Goal: Answer question/provide support: Share knowledge or assist other users

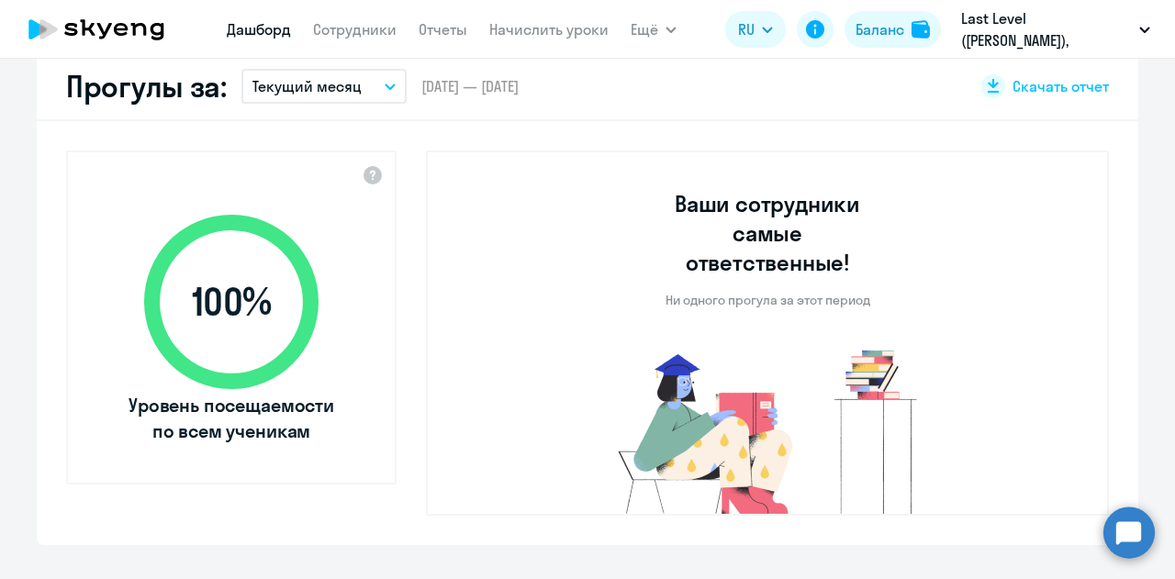
select select "30"
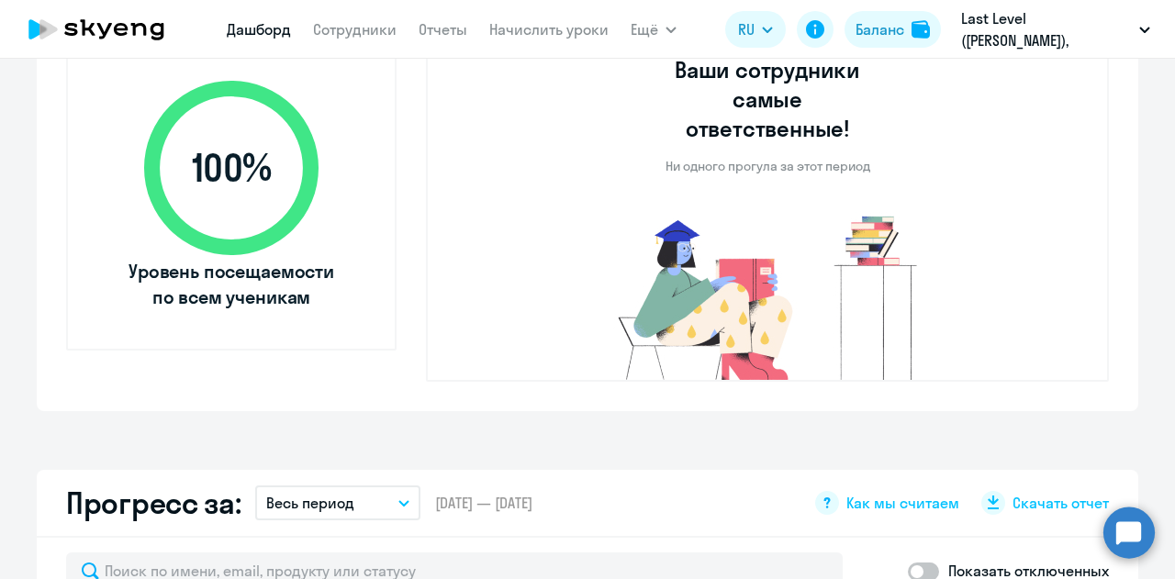
scroll to position [1010, 0]
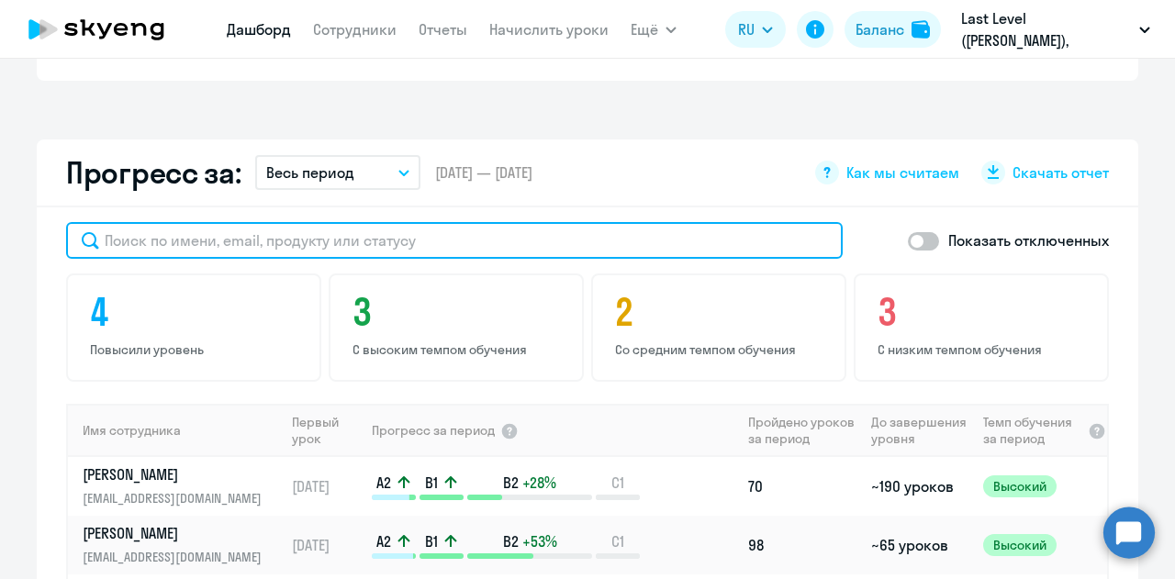
click at [291, 222] on input "text" at bounding box center [454, 240] width 777 height 37
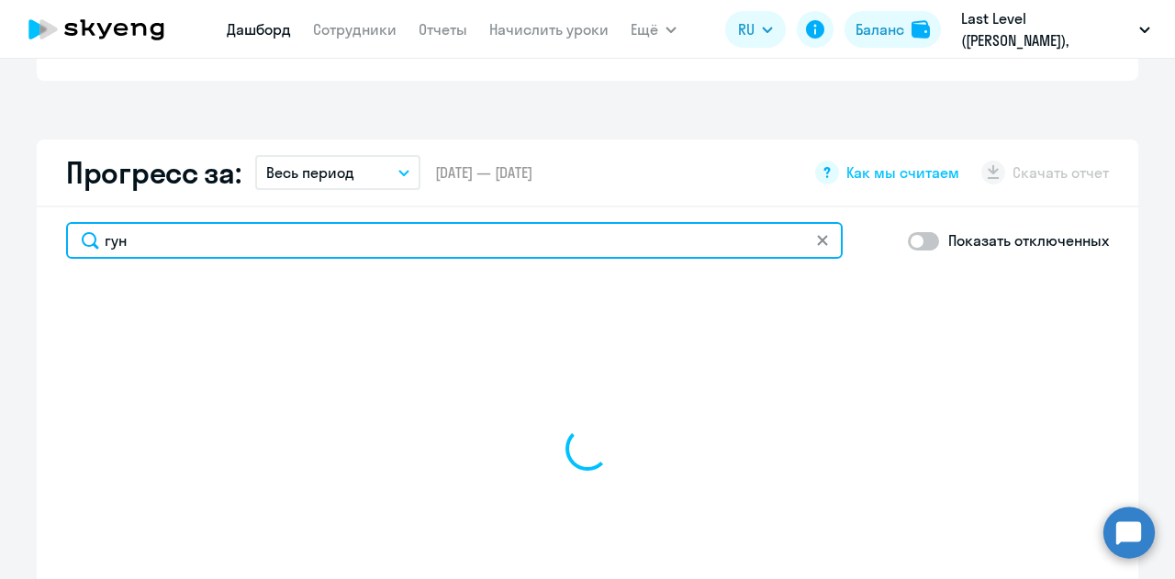
type input "гунч"
select select "30"
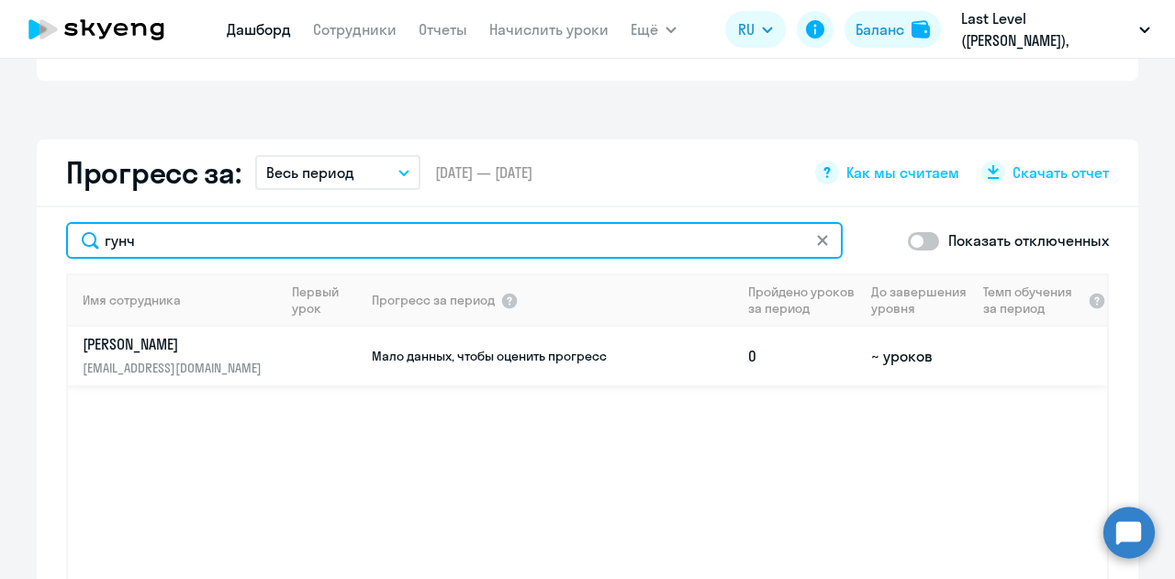
type input "гунч"
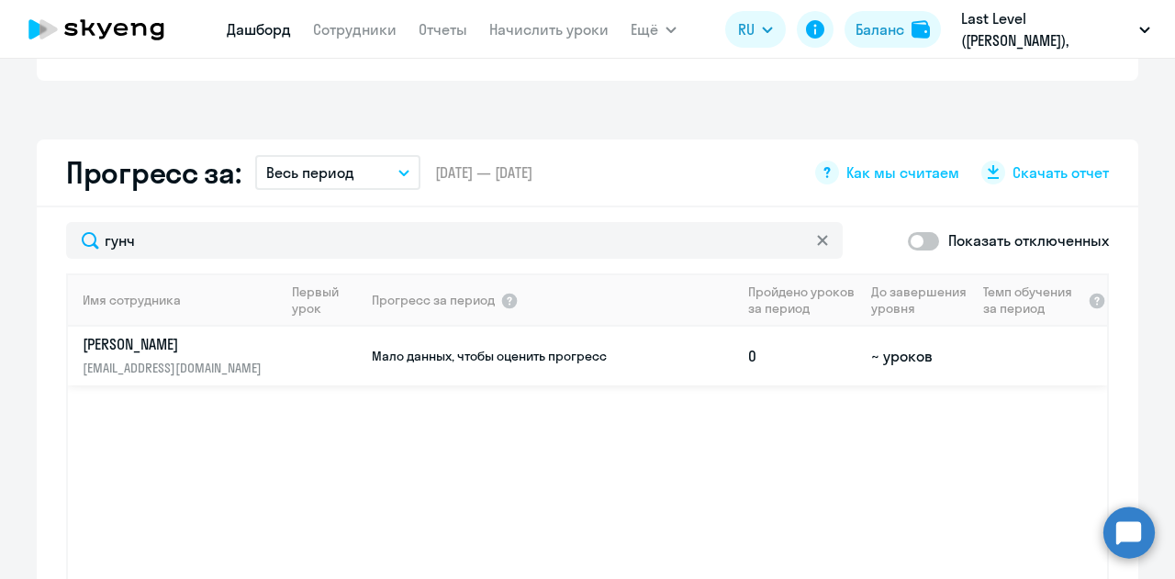
click at [325, 346] on td at bounding box center [327, 356] width 85 height 59
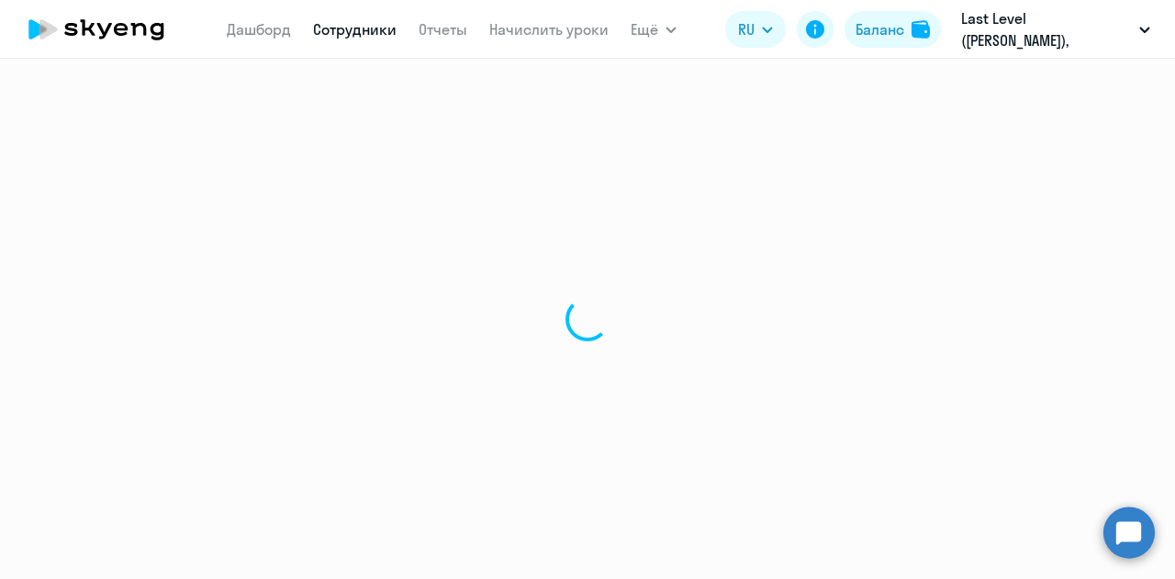
select select "english"
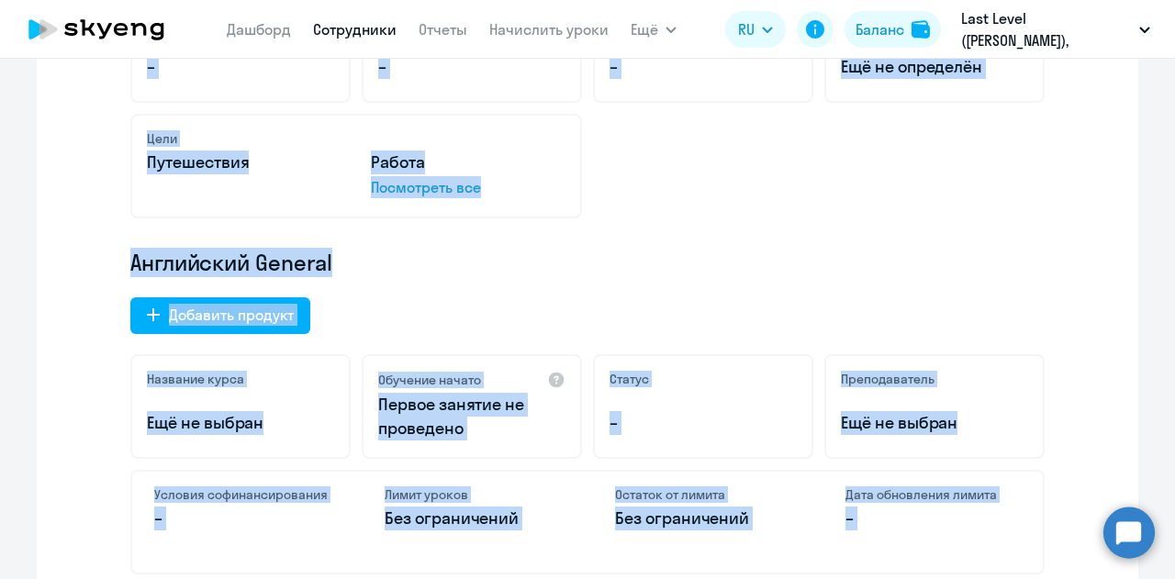
scroll to position [643, 0]
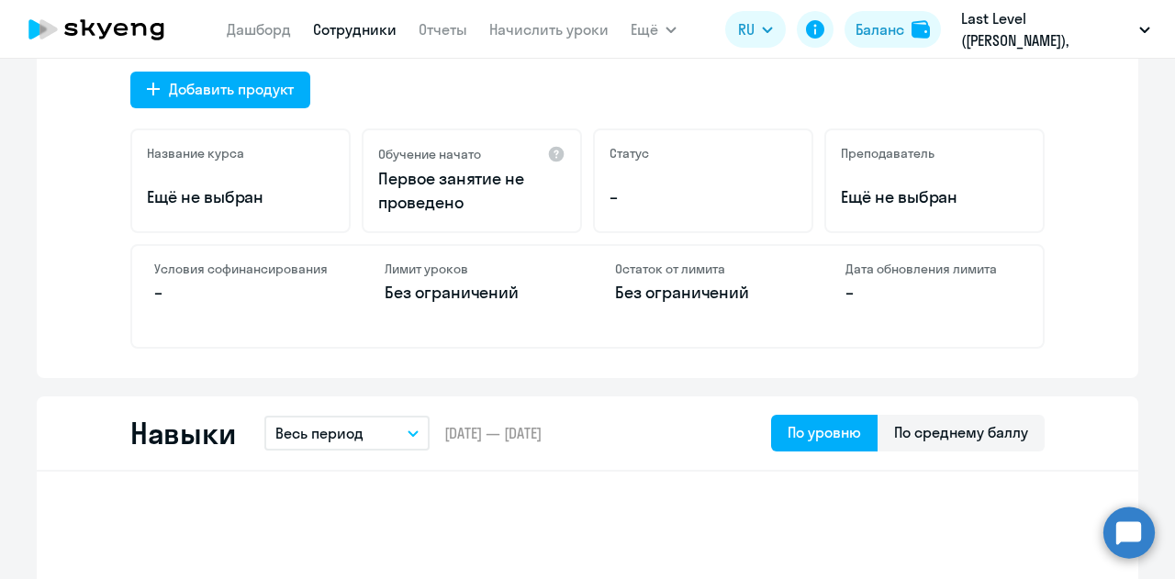
click at [167, 293] on p "–" at bounding box center [241, 293] width 175 height 24
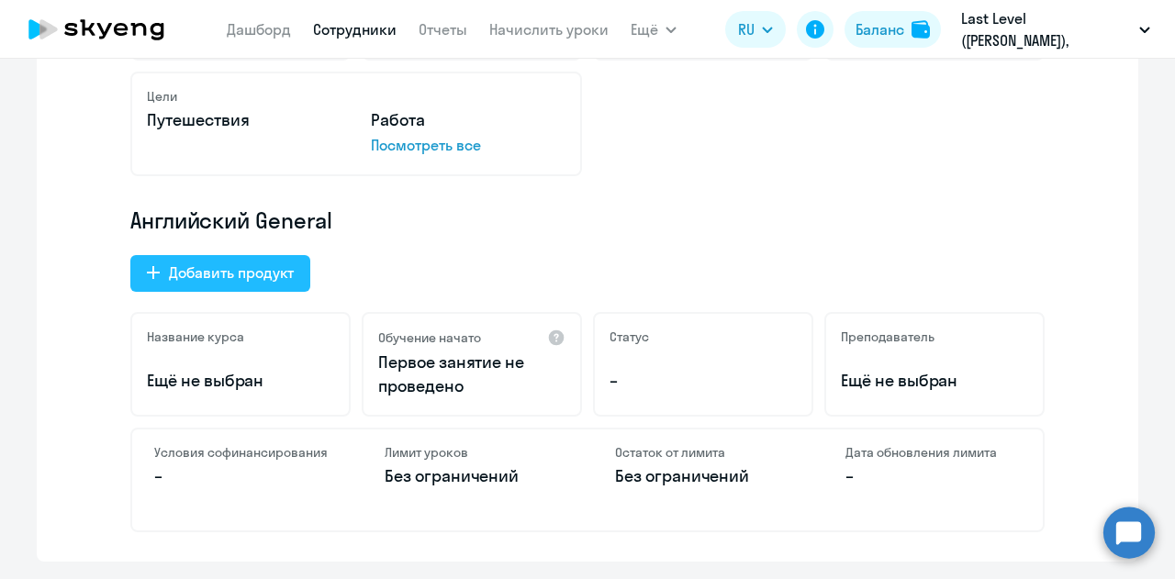
click at [163, 289] on button "Добавить продукт" at bounding box center [220, 273] width 180 height 37
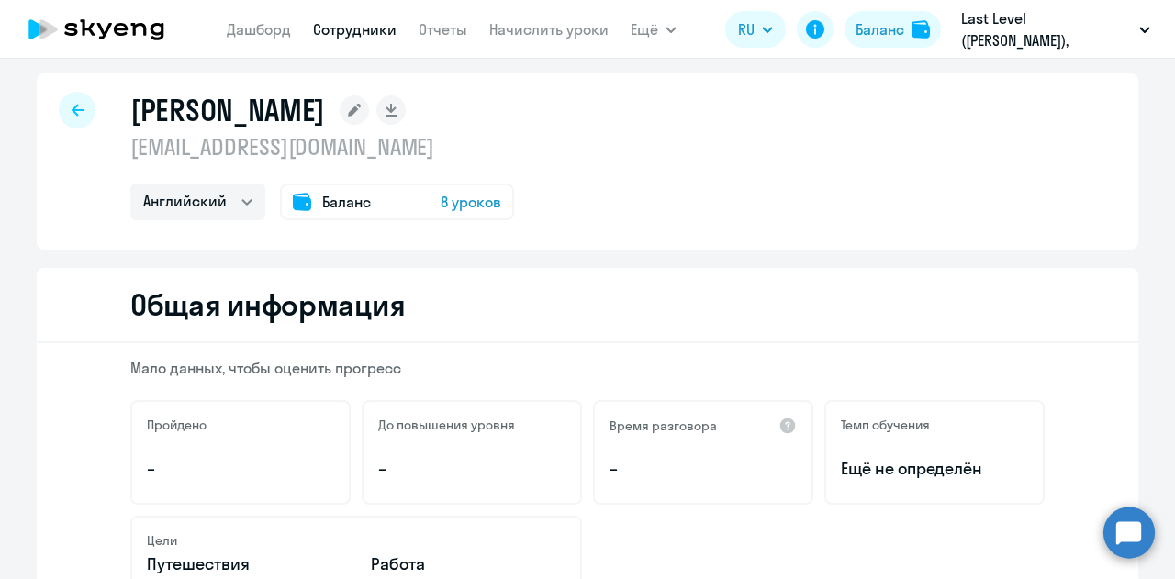
select select "english_adult_not_native_speaker_premium"
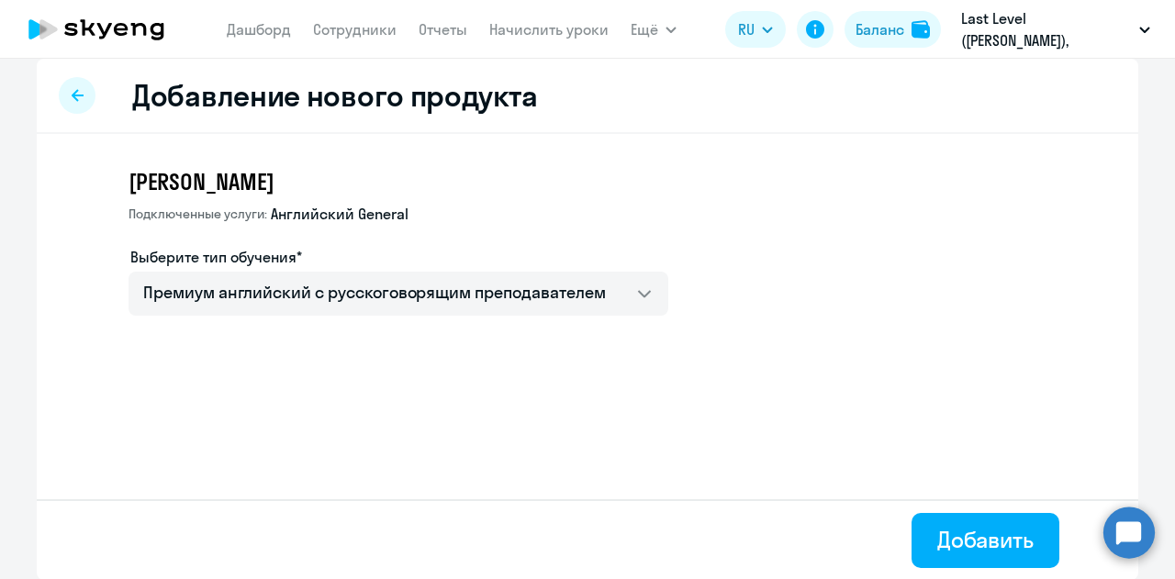
click at [74, 104] on div at bounding box center [77, 95] width 37 height 37
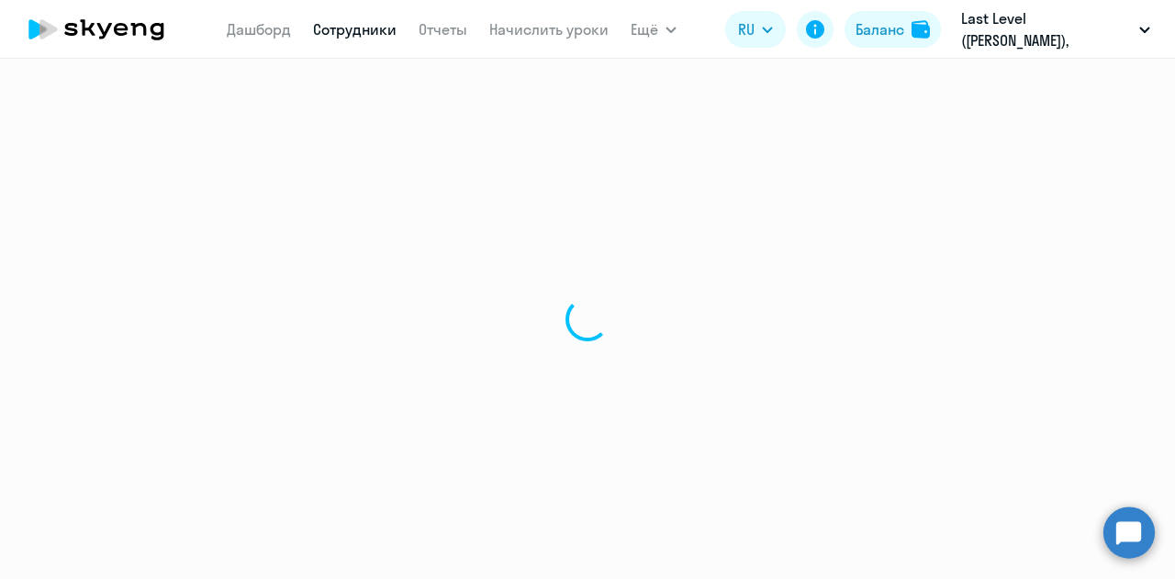
select select "english"
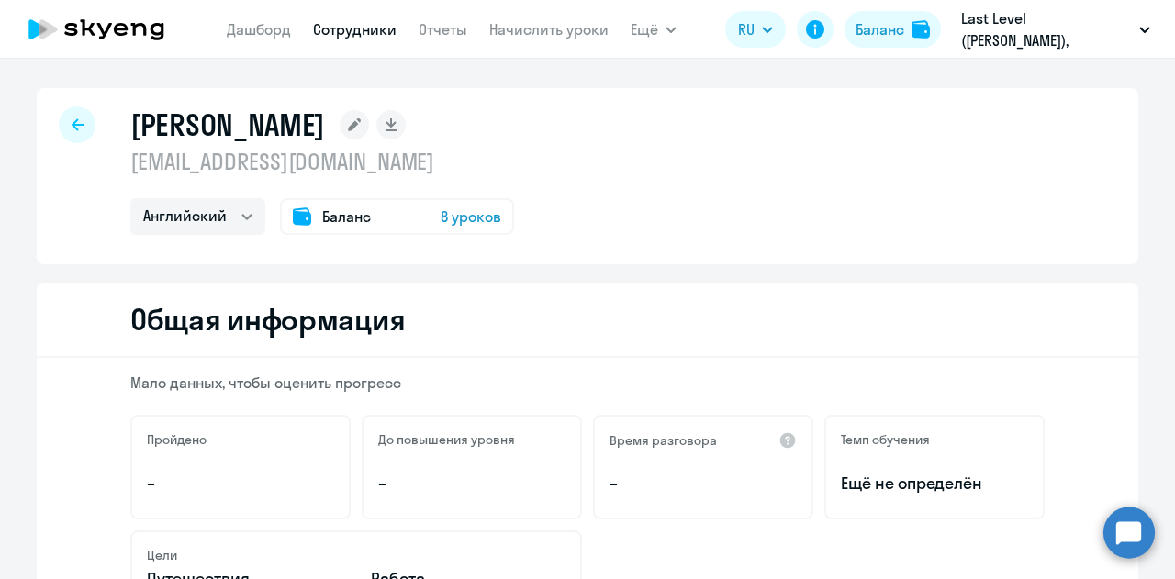
click at [409, 212] on div "Баланс 8 уроков" at bounding box center [397, 216] width 234 height 37
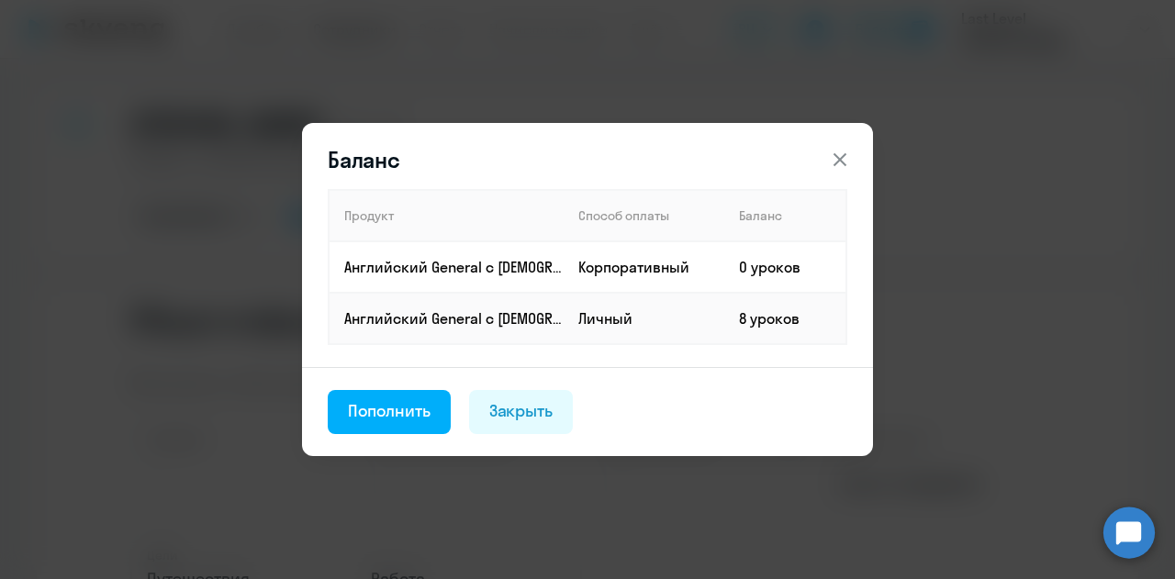
drag, startPoint x: 545, startPoint y: 416, endPoint x: 556, endPoint y: 412, distance: 10.7
click at [547, 416] on div "Закрыть" at bounding box center [521, 411] width 64 height 24
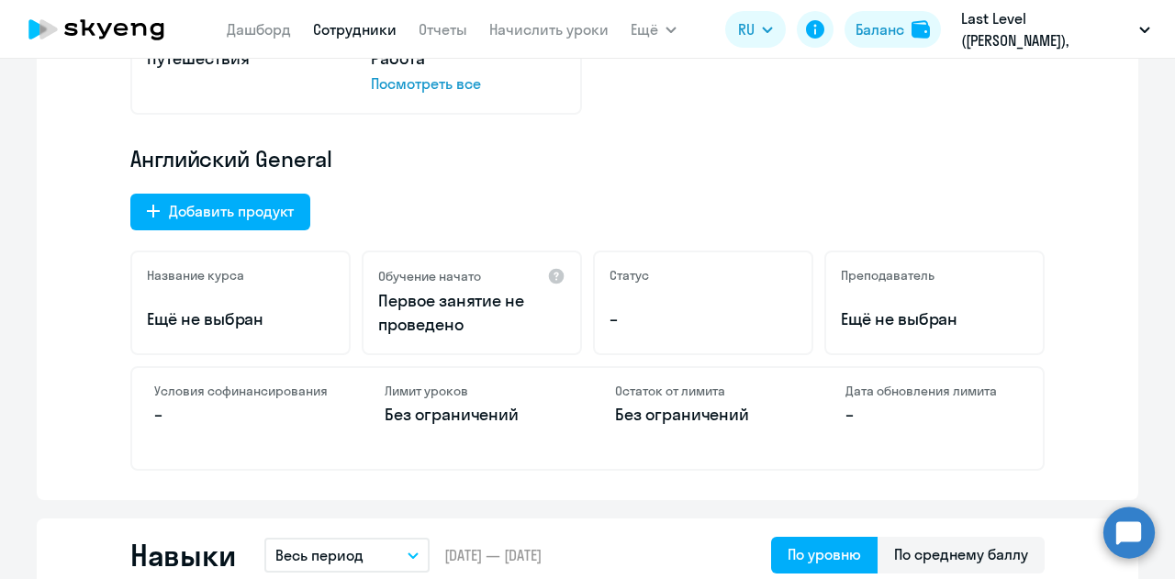
scroll to position [643, 0]
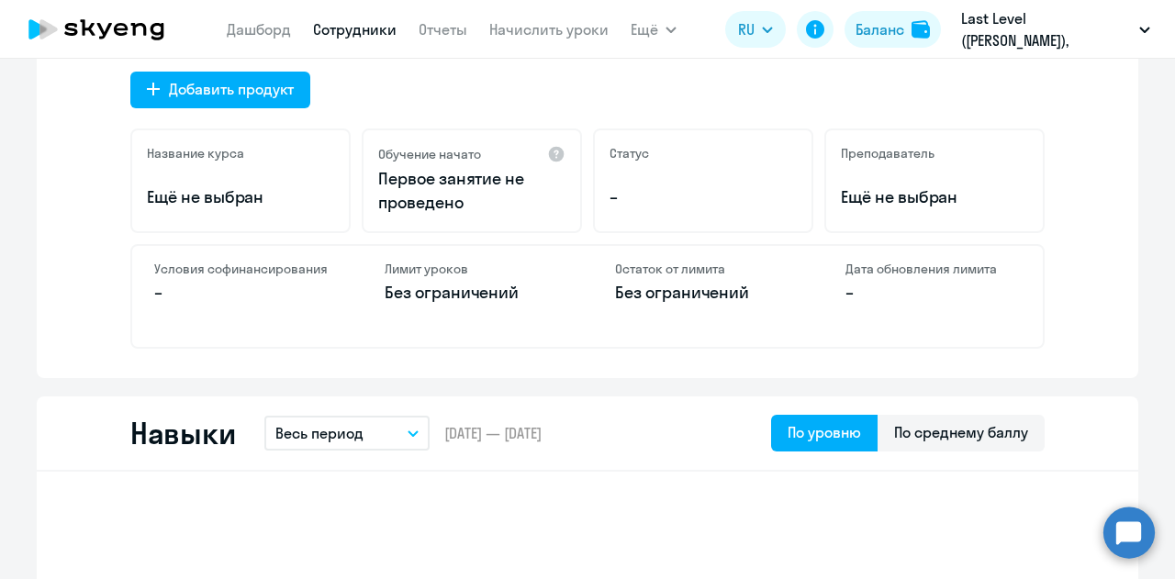
click at [288, 280] on div "Условия софинансирования –" at bounding box center [241, 296] width 219 height 101
click at [295, 271] on h4 "Условия софинансирования" at bounding box center [241, 269] width 175 height 17
copy h4 "Условия софинансирования"
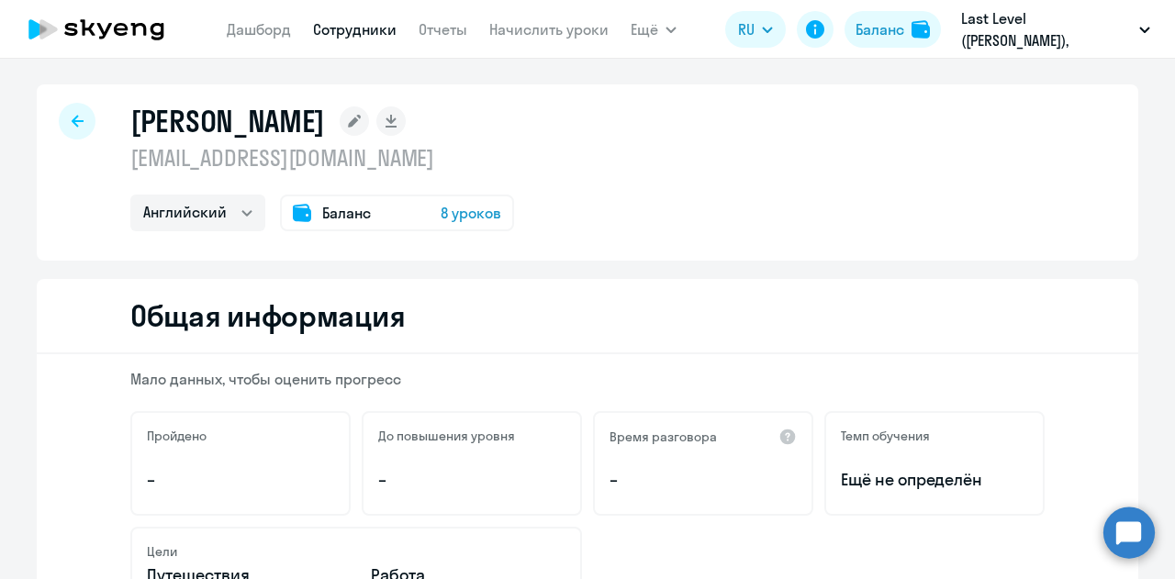
scroll to position [0, 0]
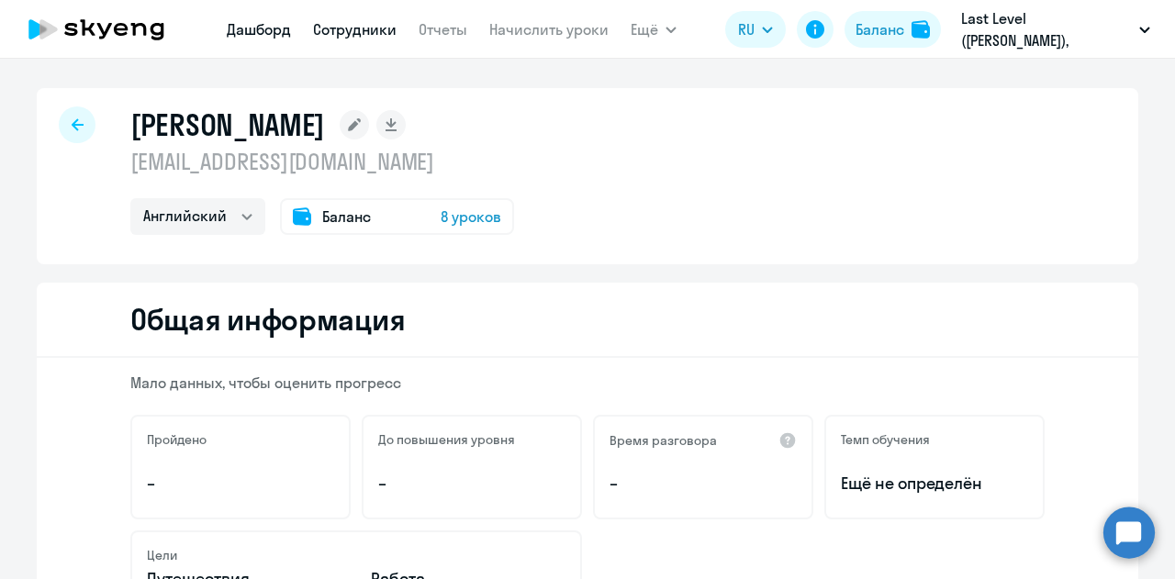
click at [288, 36] on link "Дашборд" at bounding box center [259, 29] width 64 height 18
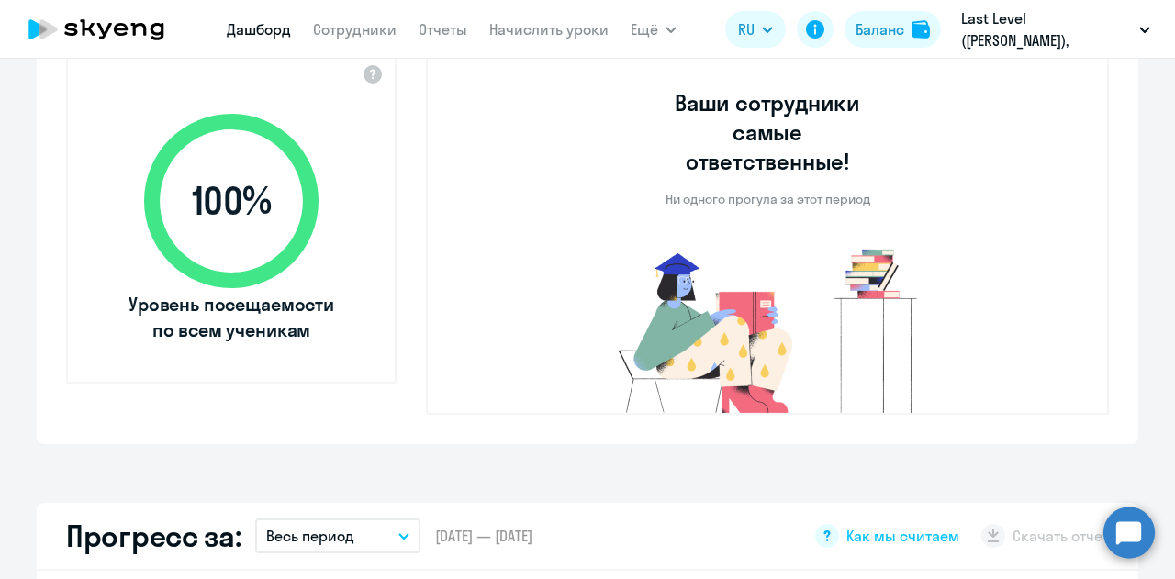
scroll to position [826, 0]
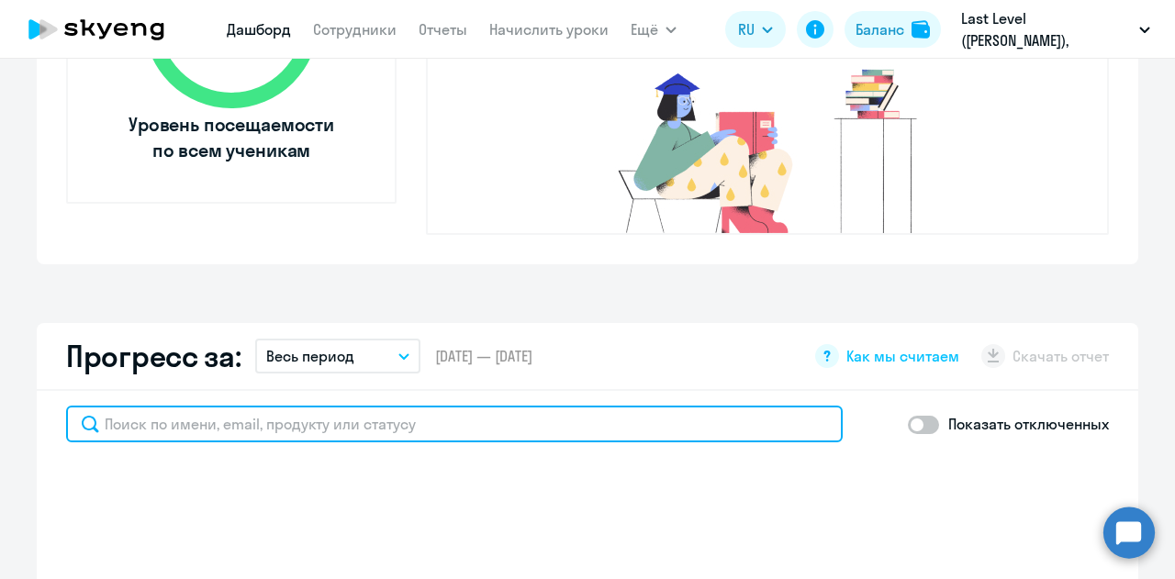
click at [461, 406] on input "text" at bounding box center [454, 424] width 777 height 37
select select "30"
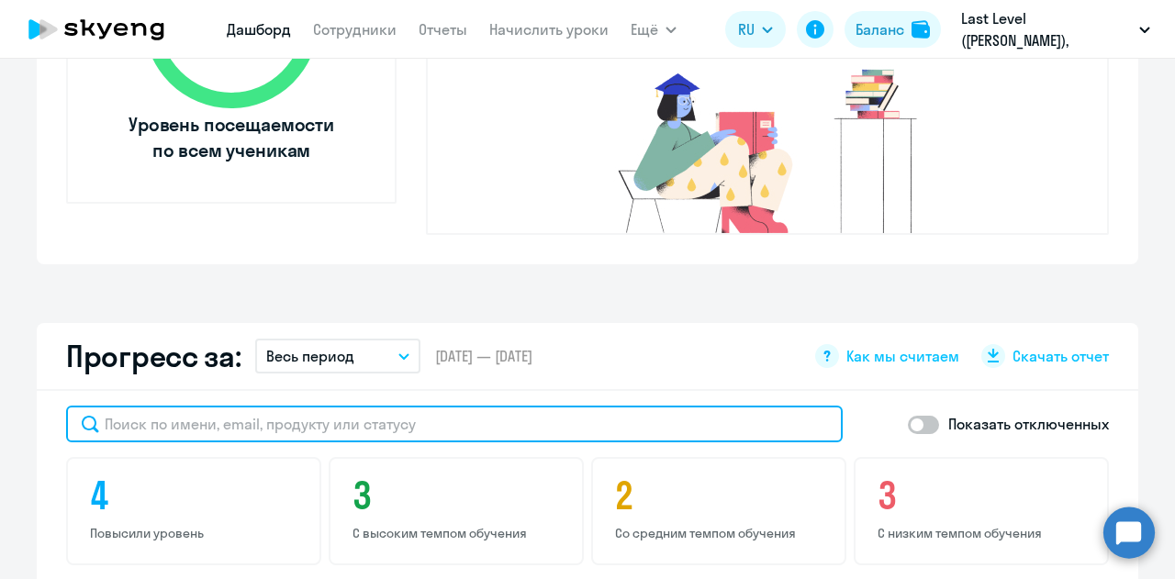
scroll to position [1010, 0]
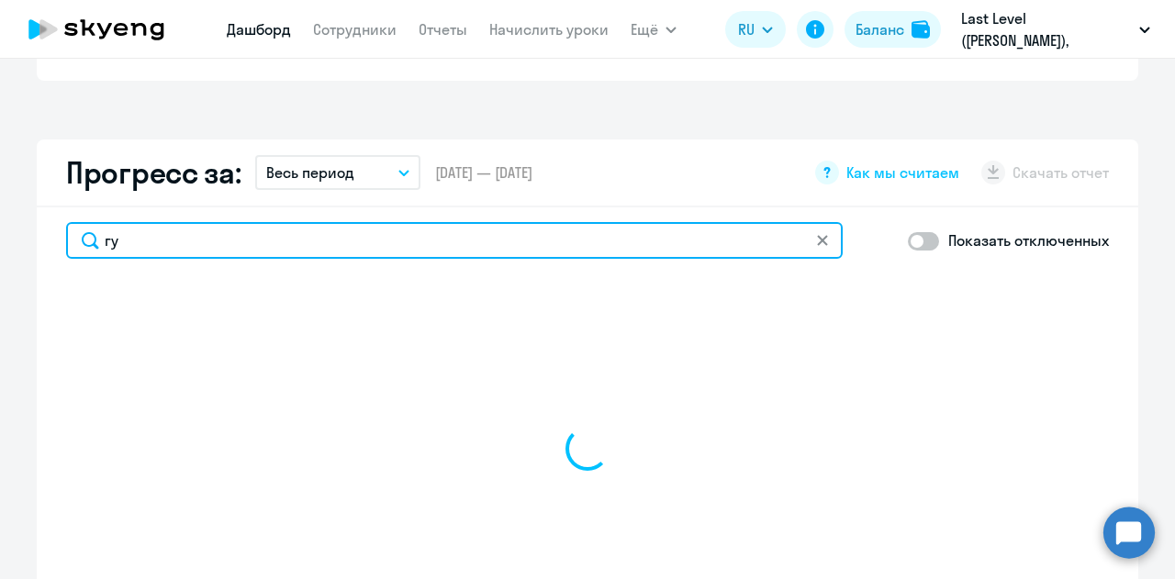
type input "гун"
select select "30"
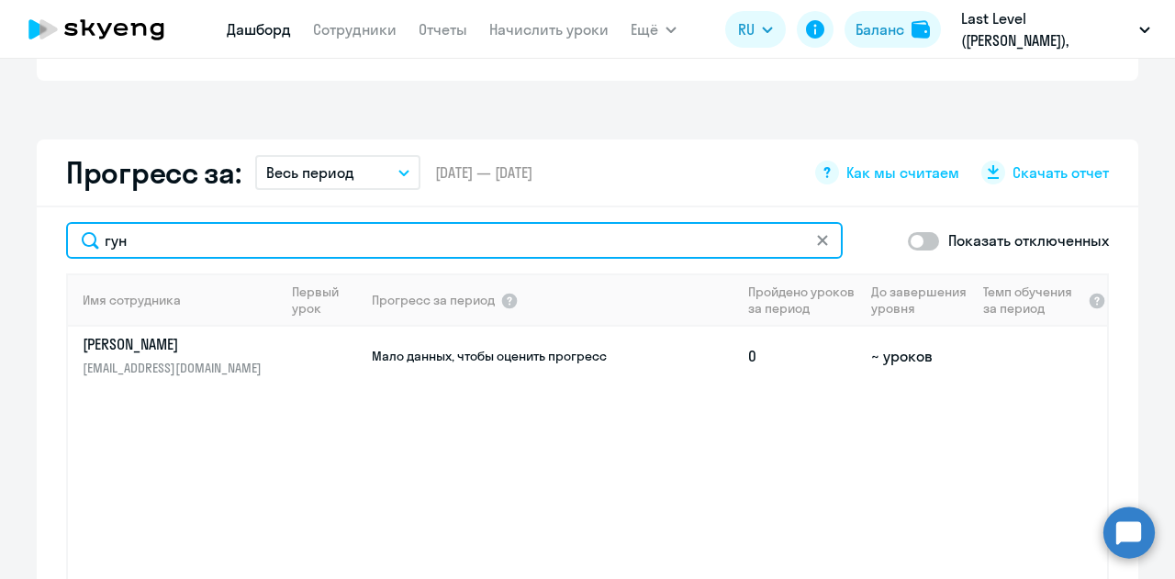
type input "гунч"
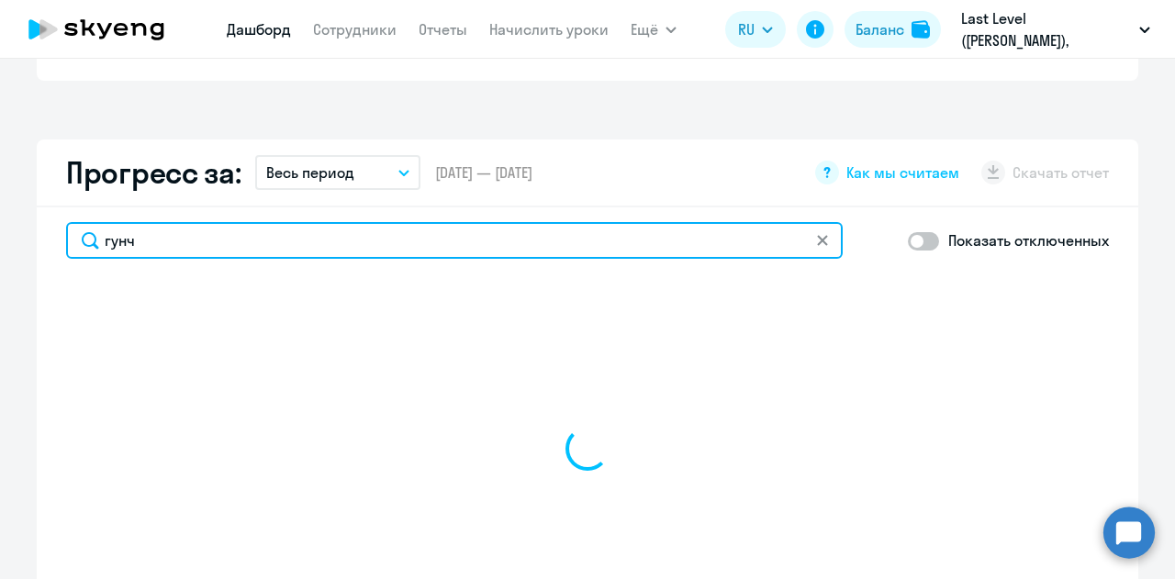
select select "30"
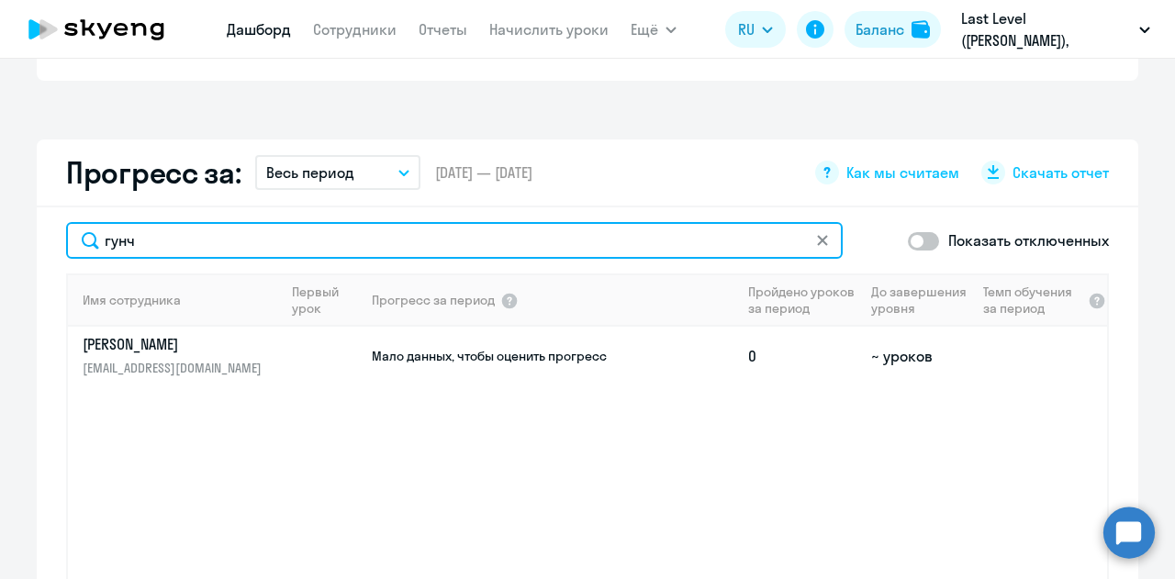
type input "гунч"
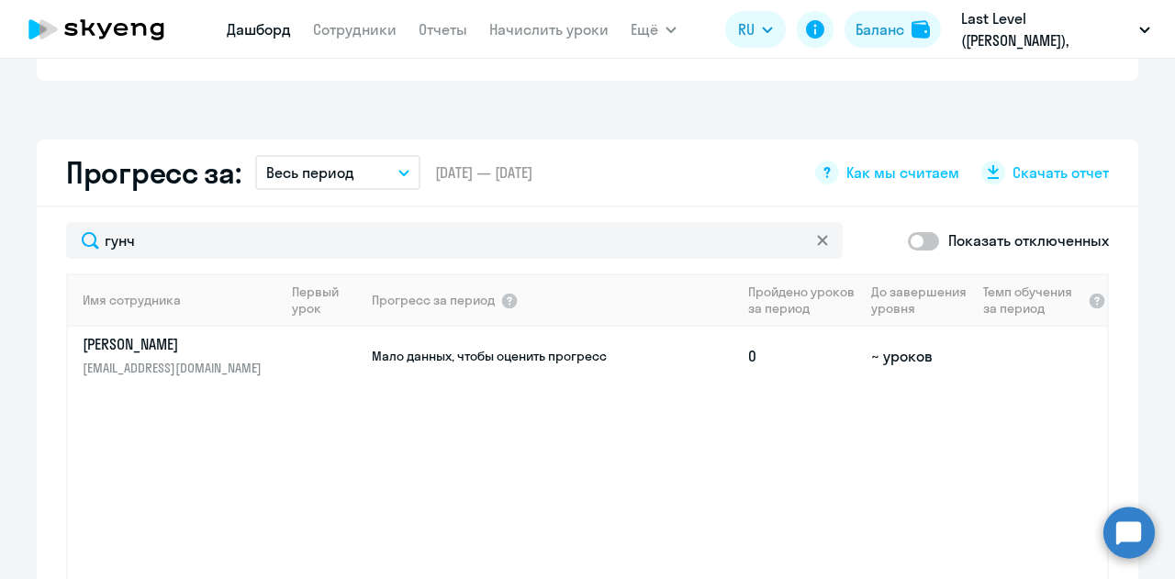
click at [1137, 518] on circle at bounding box center [1129, 532] width 51 height 51
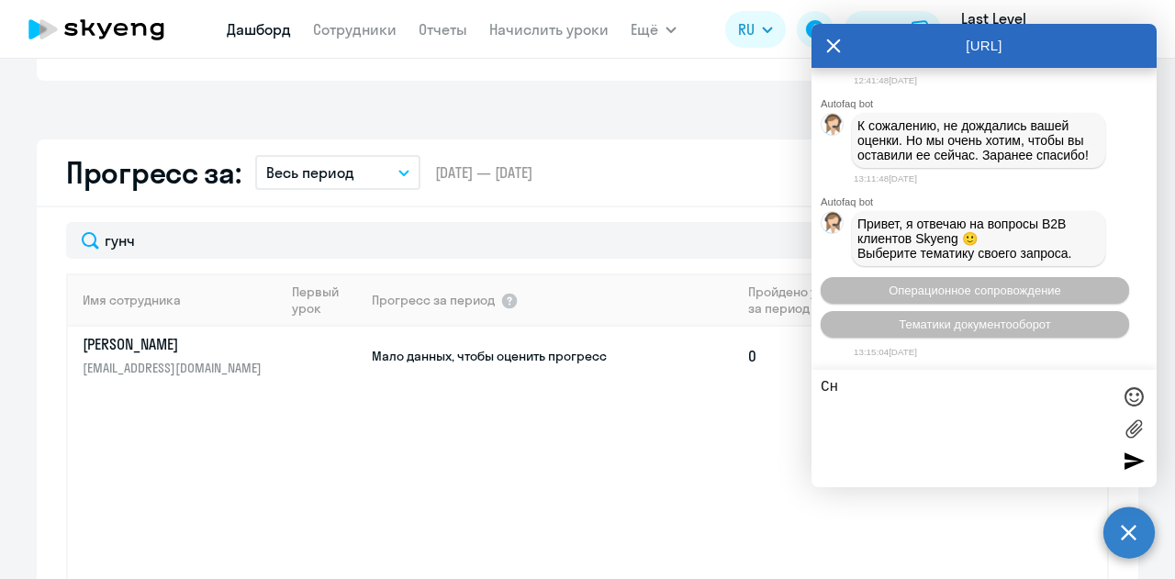
scroll to position [10732, 0]
type textarea "Сн"
click at [902, 379] on textarea "Сн" at bounding box center [966, 428] width 290 height 99
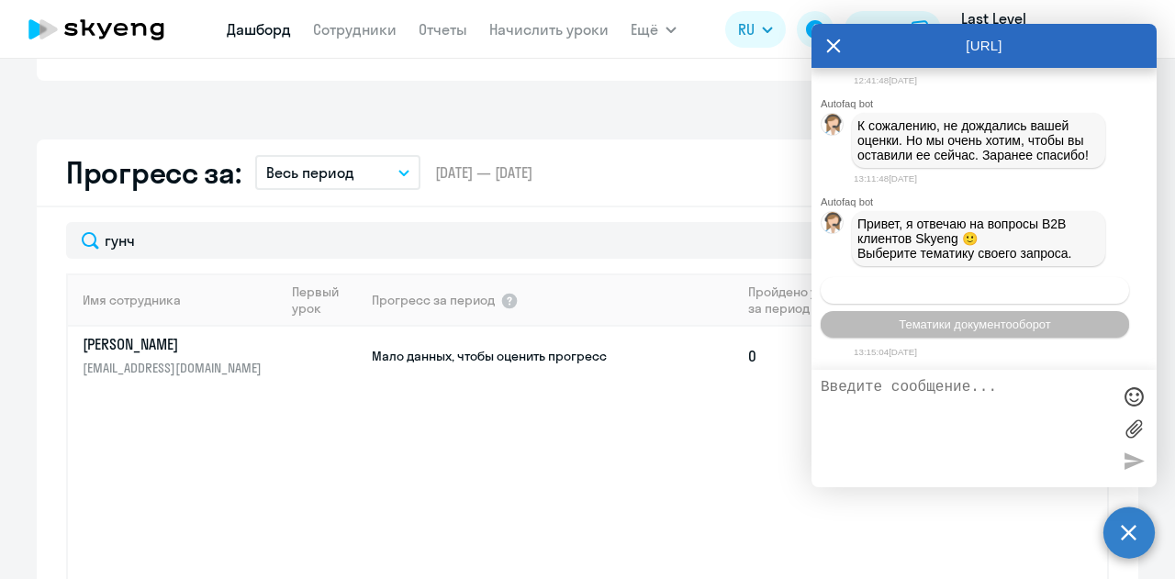
click at [961, 291] on span "Операционное сопровождение" at bounding box center [975, 291] width 173 height 14
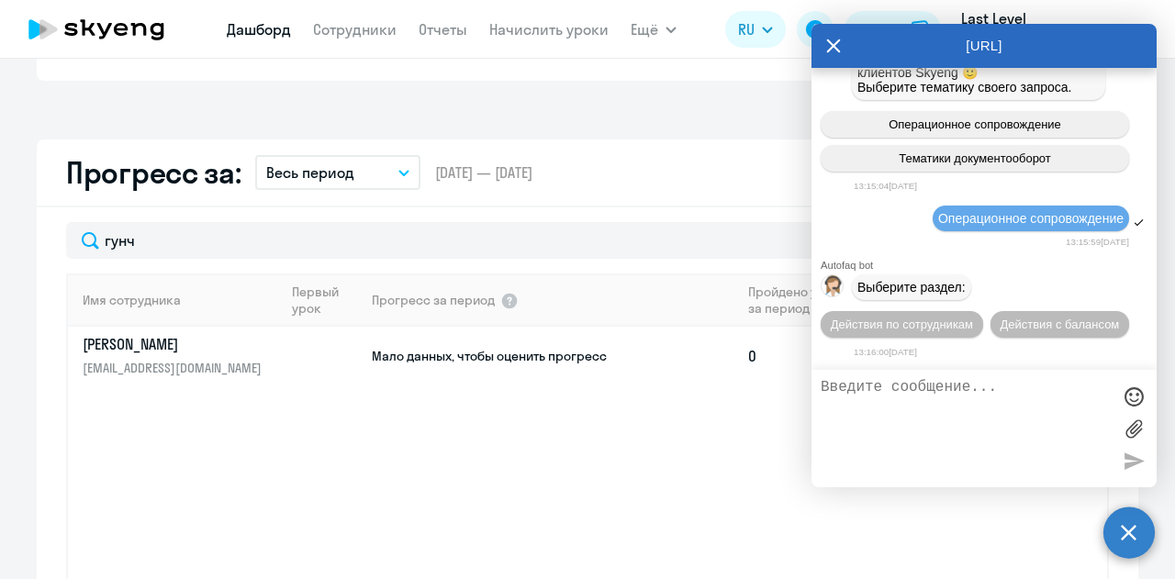
scroll to position [11174, 0]
click at [931, 320] on span "Действия по сотрудникам" at bounding box center [902, 325] width 142 height 14
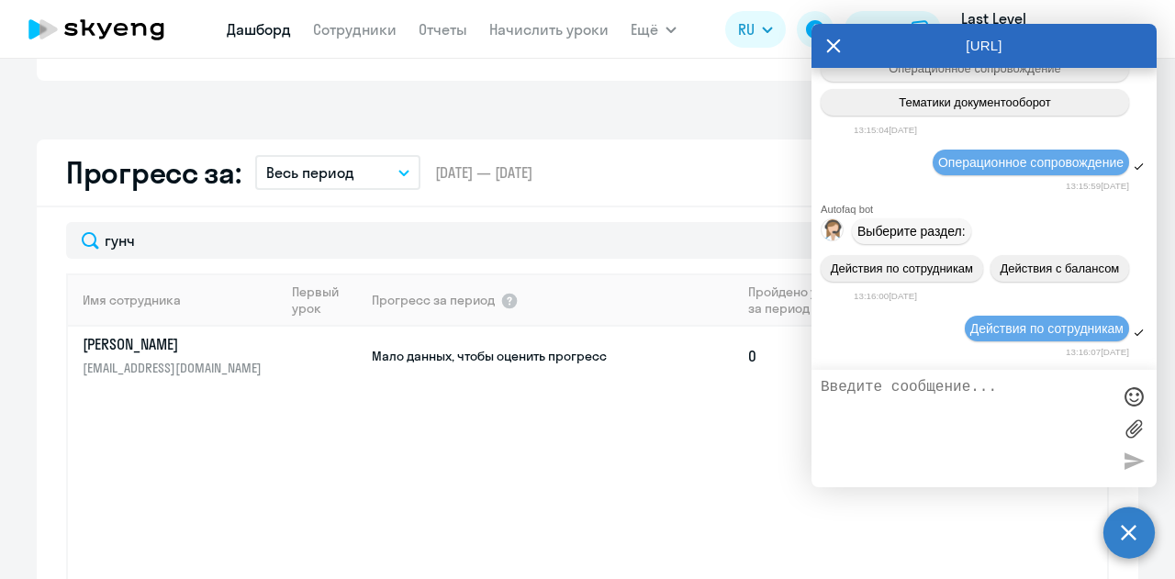
scroll to position [11446, 0]
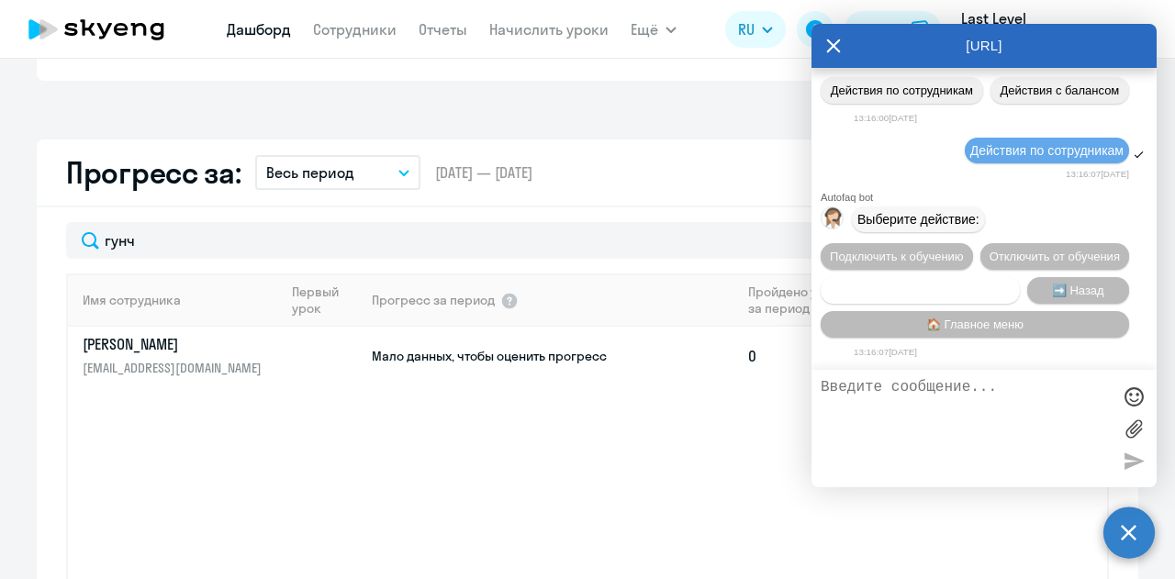
click at [951, 287] on span "Сотруднику нужна помощь" at bounding box center [920, 291] width 149 height 14
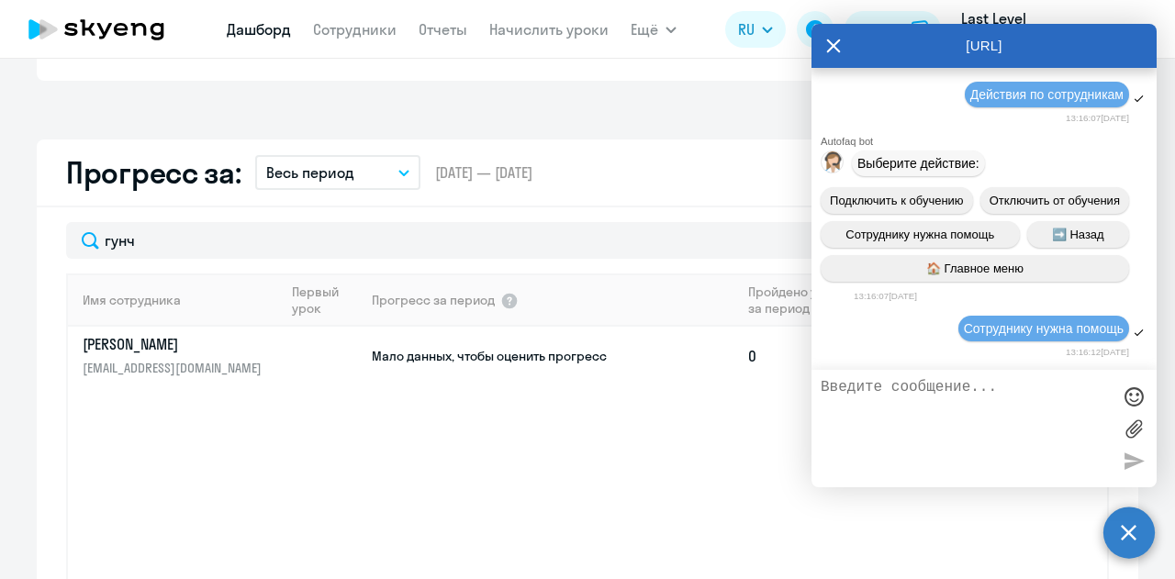
scroll to position [12081, 0]
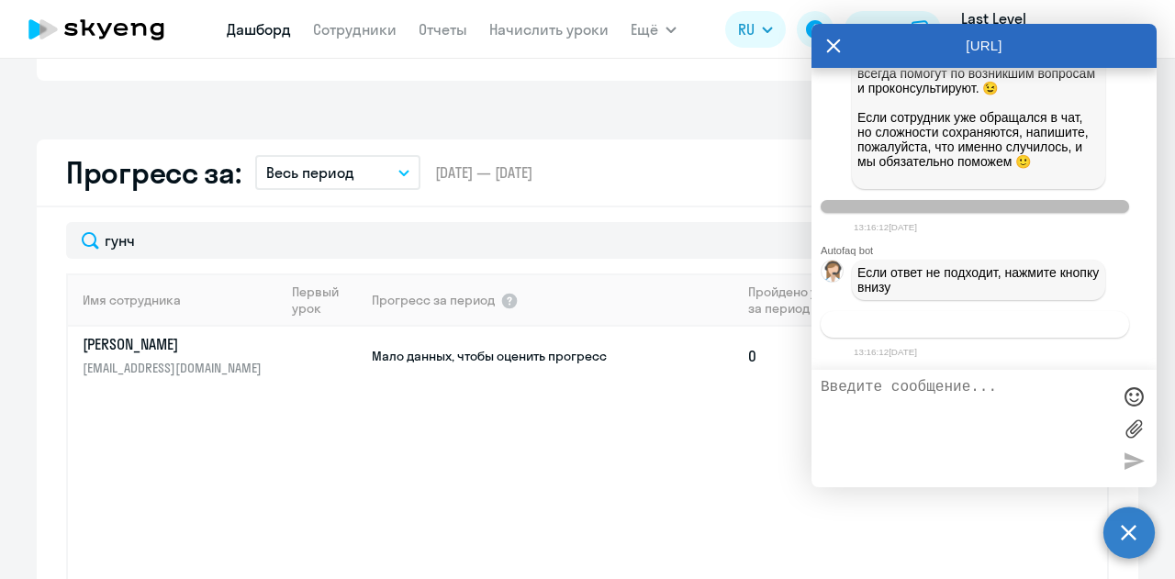
click at [983, 329] on span "Связаться с менеджером" at bounding box center [975, 325] width 141 height 14
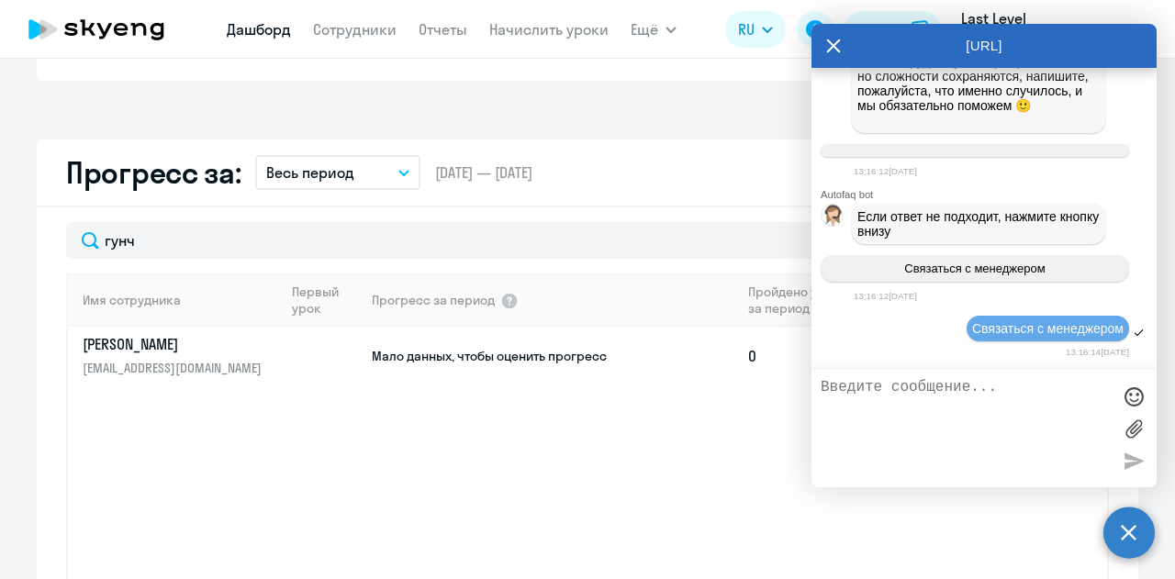
scroll to position [12137, 0]
click at [966, 383] on textarea at bounding box center [966, 428] width 290 height 99
paste textarea "Условия софинансирования"
click at [1043, 398] on textarea "Условия софинансирования" at bounding box center [966, 428] width 290 height 99
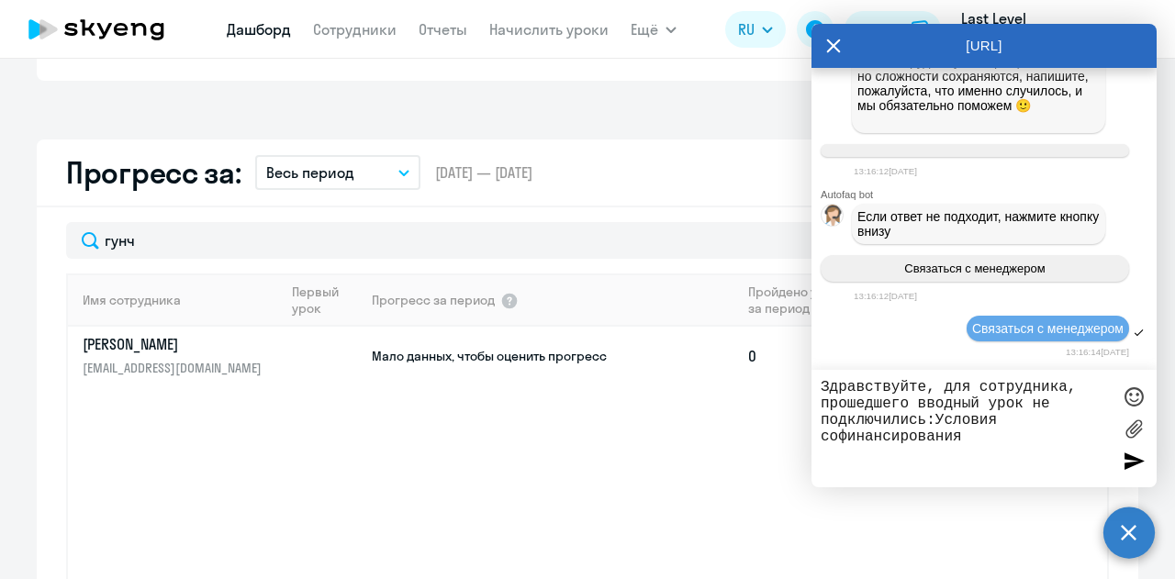
type textarea "Здравствуйте, для сотрудника, прошедшего вводный урок не подключились: Условия …"
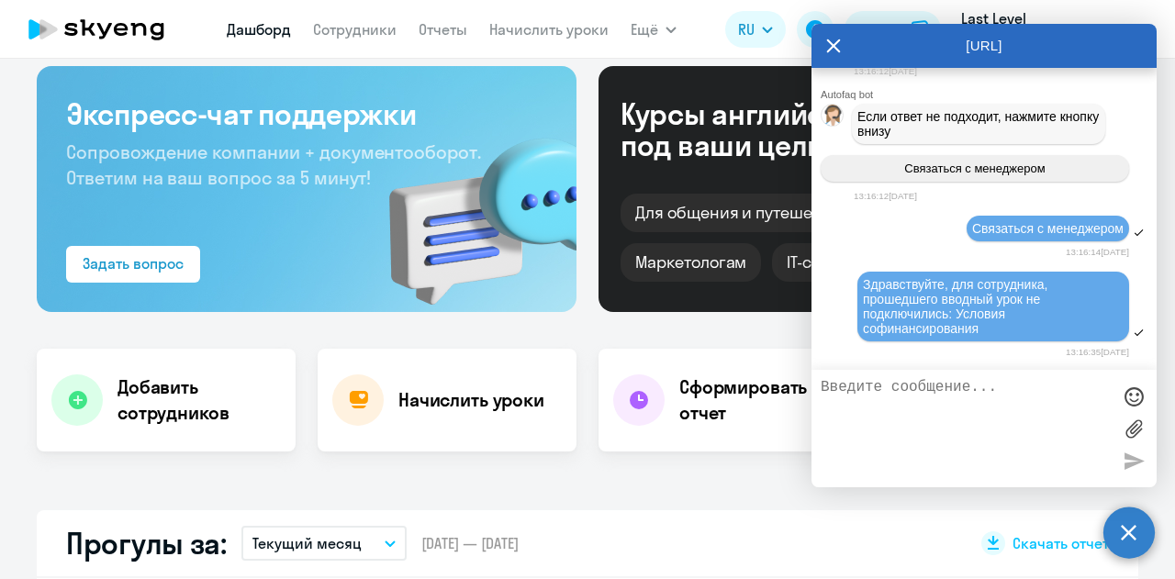
scroll to position [0, 0]
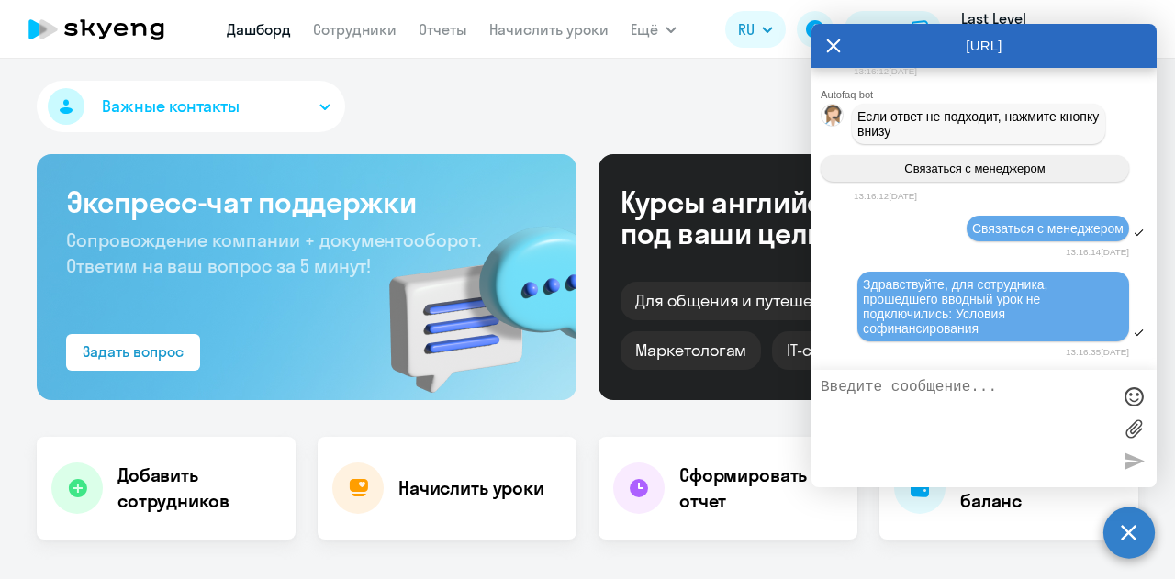
drag, startPoint x: 546, startPoint y: 133, endPoint x: 525, endPoint y: 128, distance: 21.8
click at [545, 133] on div "Важные контакты" at bounding box center [588, 110] width 1102 height 59
click at [165, 27] on icon at bounding box center [97, 29] width 162 height 46
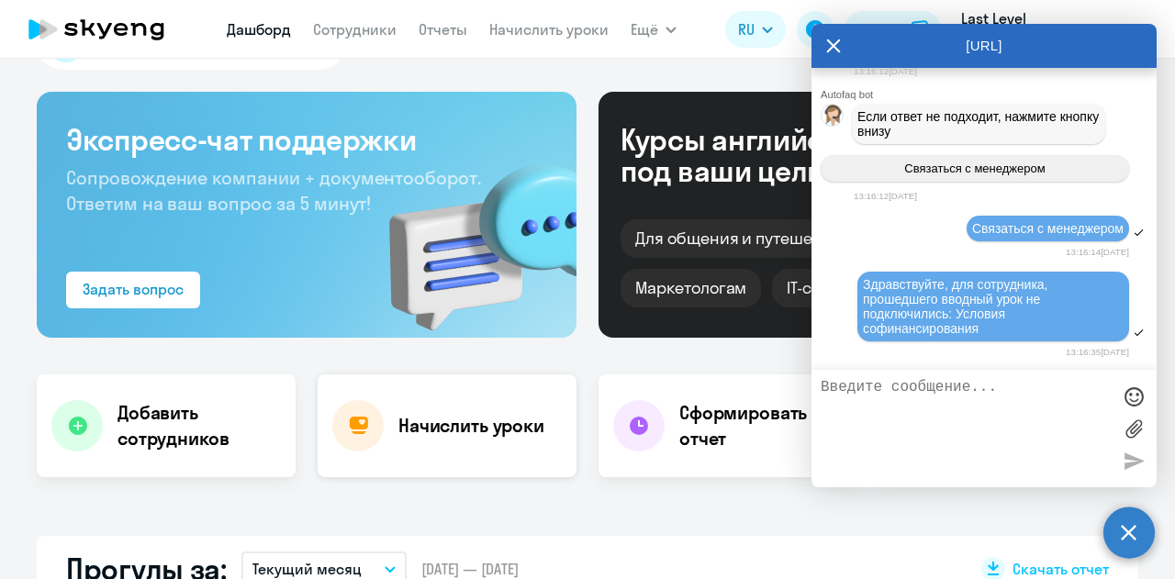
scroll to position [184, 0]
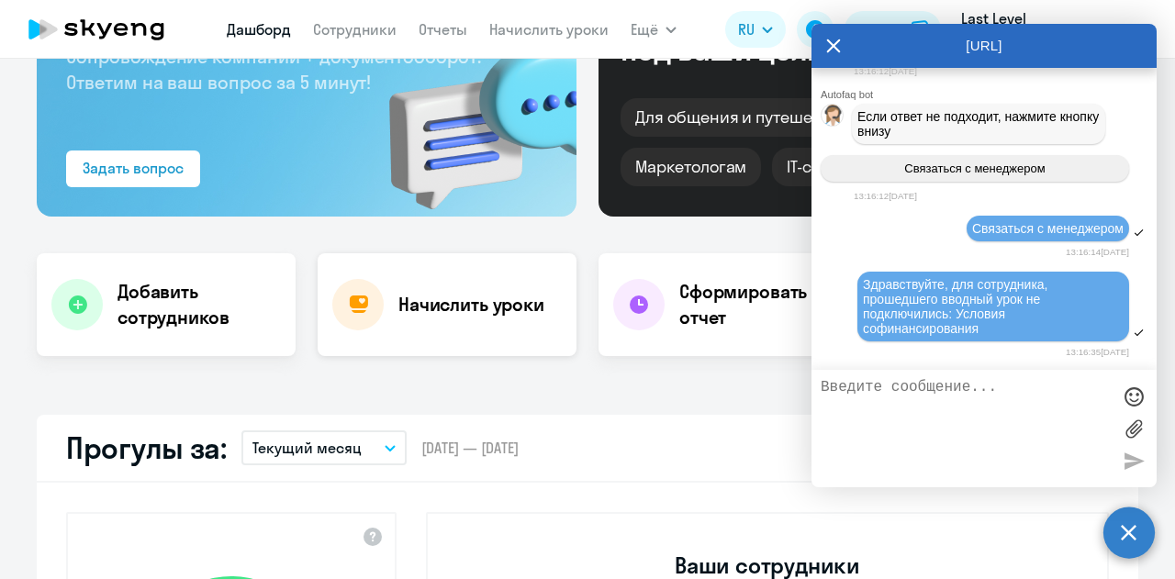
click at [429, 280] on div "Начислить уроки" at bounding box center [447, 304] width 259 height 103
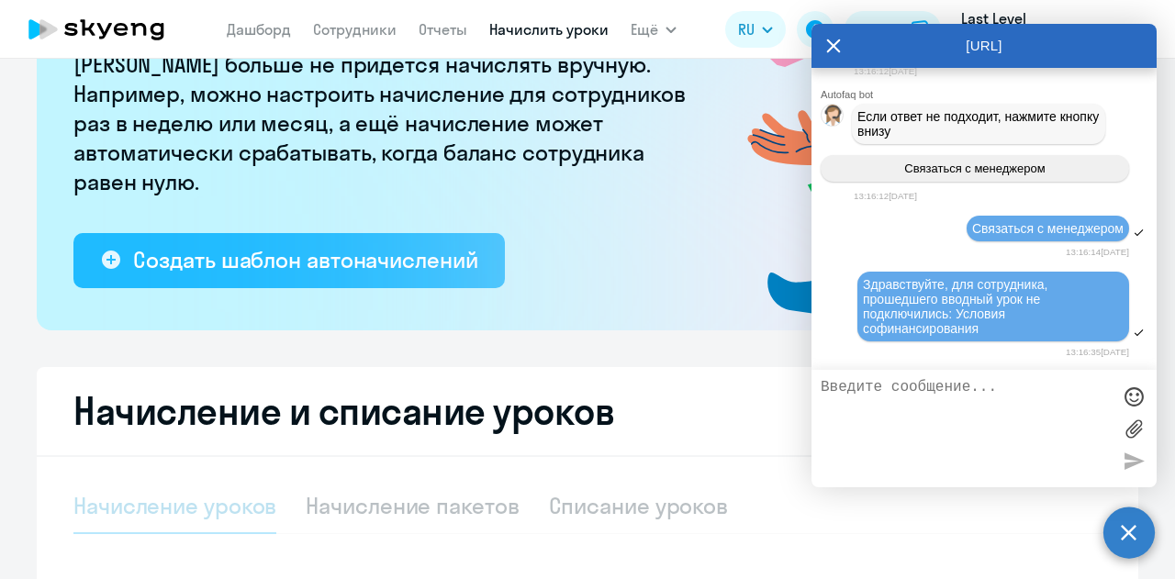
select select "10"
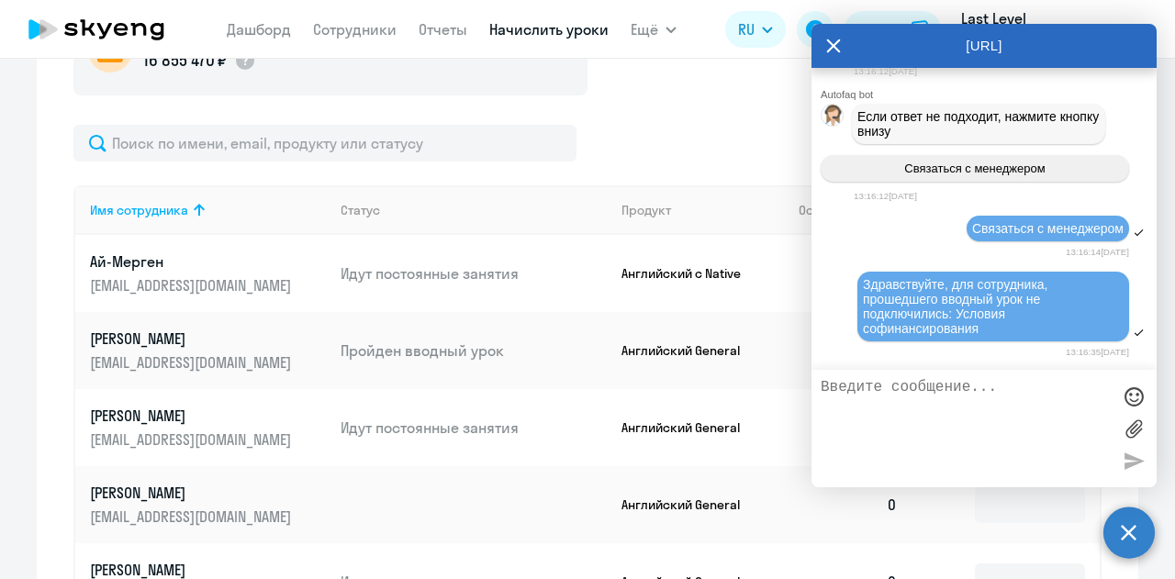
scroll to position [826, 0]
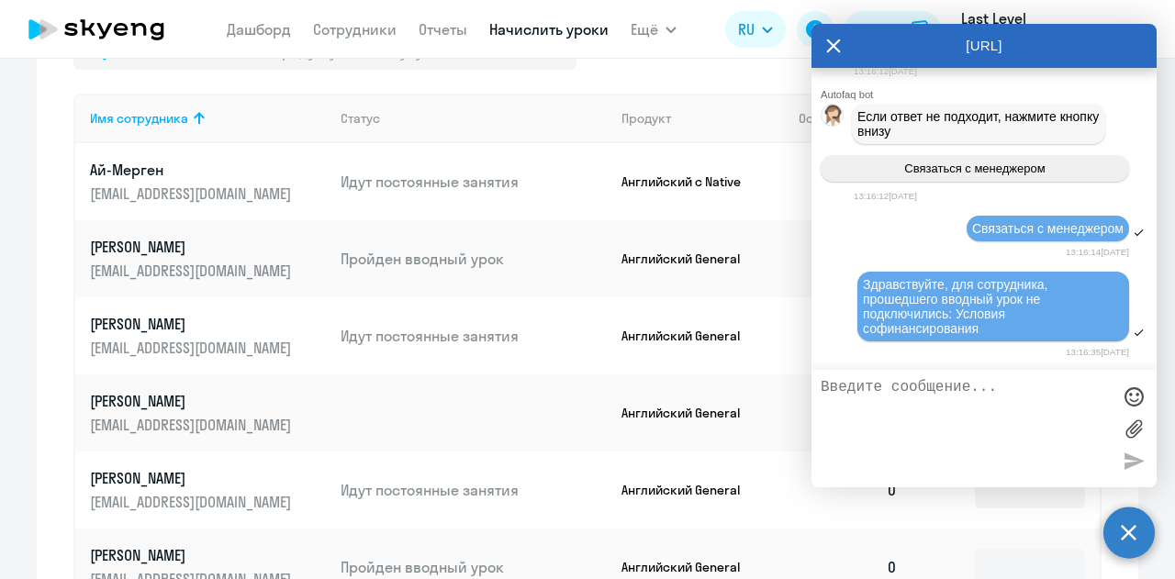
click at [425, 260] on p "Пройден вводный урок" at bounding box center [474, 259] width 266 height 20
click at [428, 261] on p "Пройден вводный урок" at bounding box center [474, 259] width 266 height 20
click at [543, 300] on td "Идут постоянные занятия" at bounding box center [466, 336] width 281 height 77
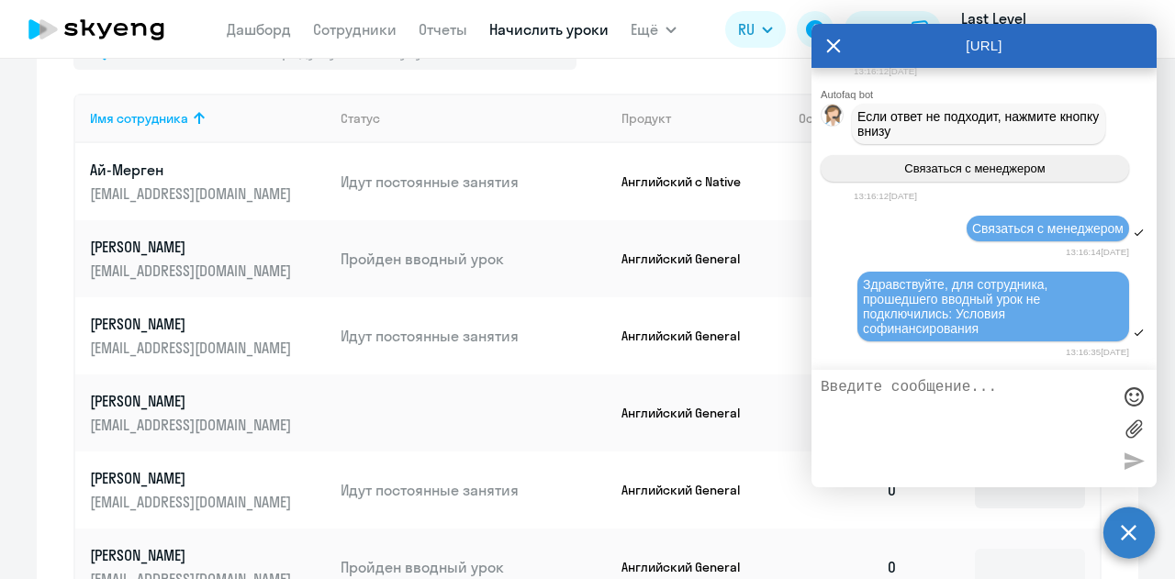
click at [543, 300] on td "Идут постоянные занятия" at bounding box center [466, 336] width 281 height 77
click at [841, 51] on div "AutoFAQ.ai" at bounding box center [984, 46] width 345 height 44
click at [826, 47] on icon at bounding box center [833, 46] width 15 height 44
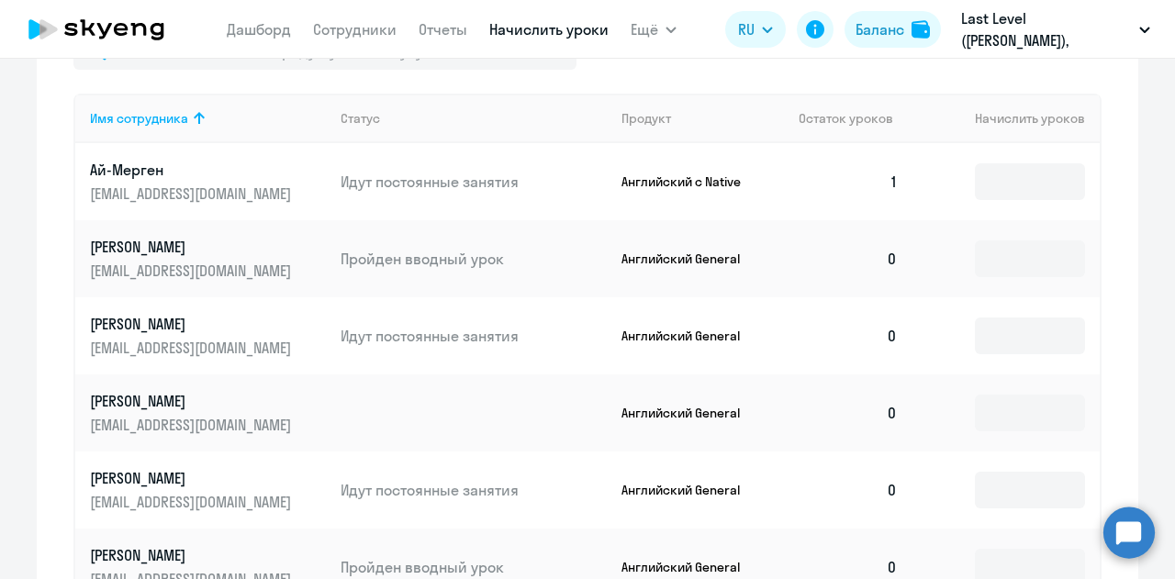
click at [679, 274] on td "Английский General" at bounding box center [696, 258] width 178 height 77
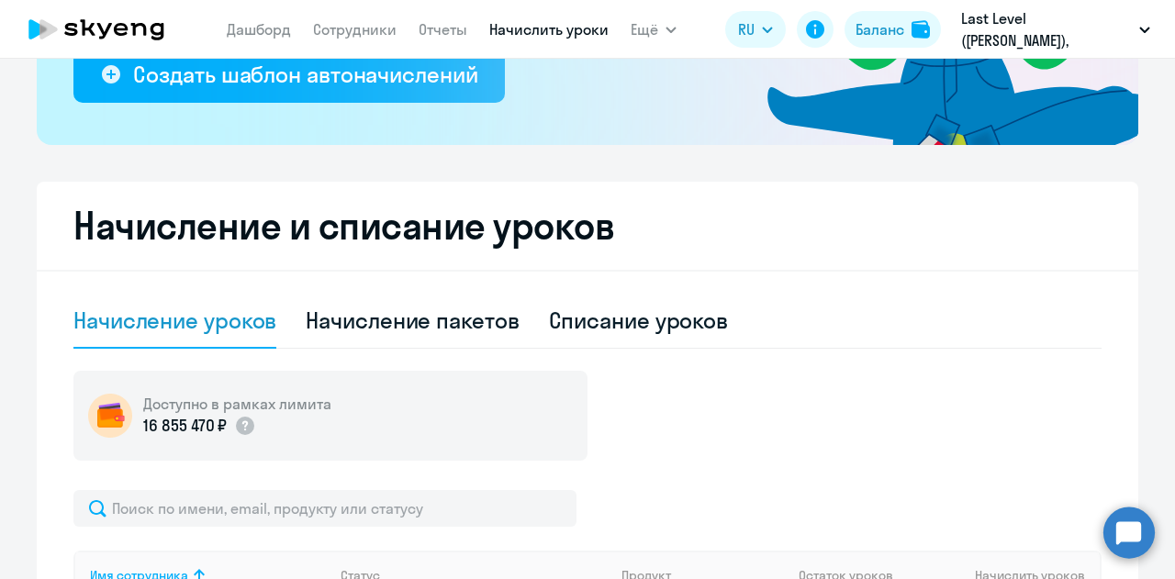
scroll to position [275, 0]
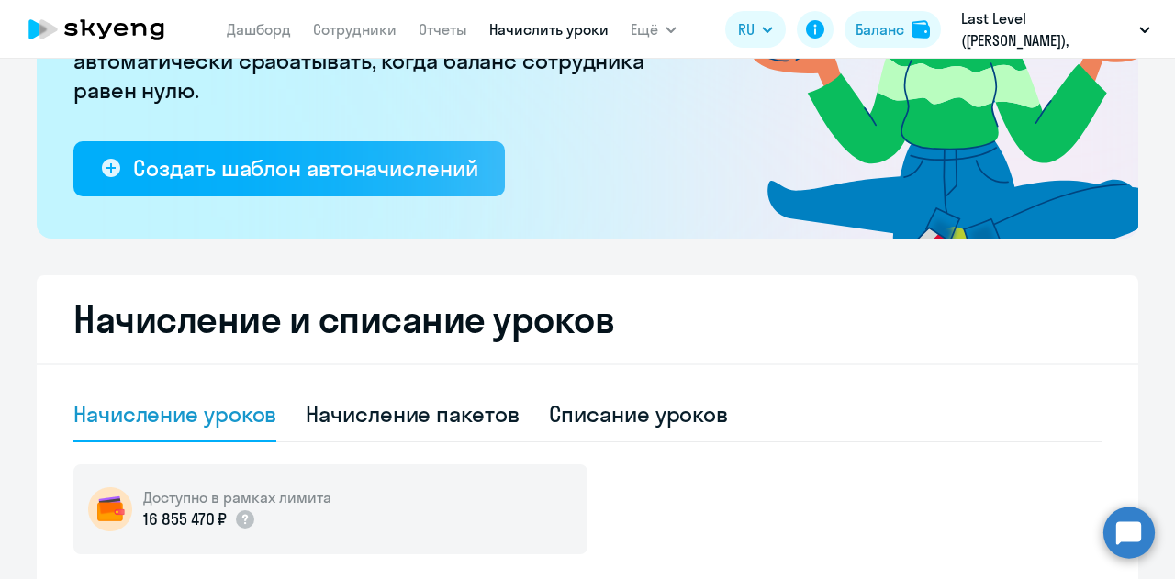
click at [121, 23] on icon at bounding box center [121, 29] width 14 height 13
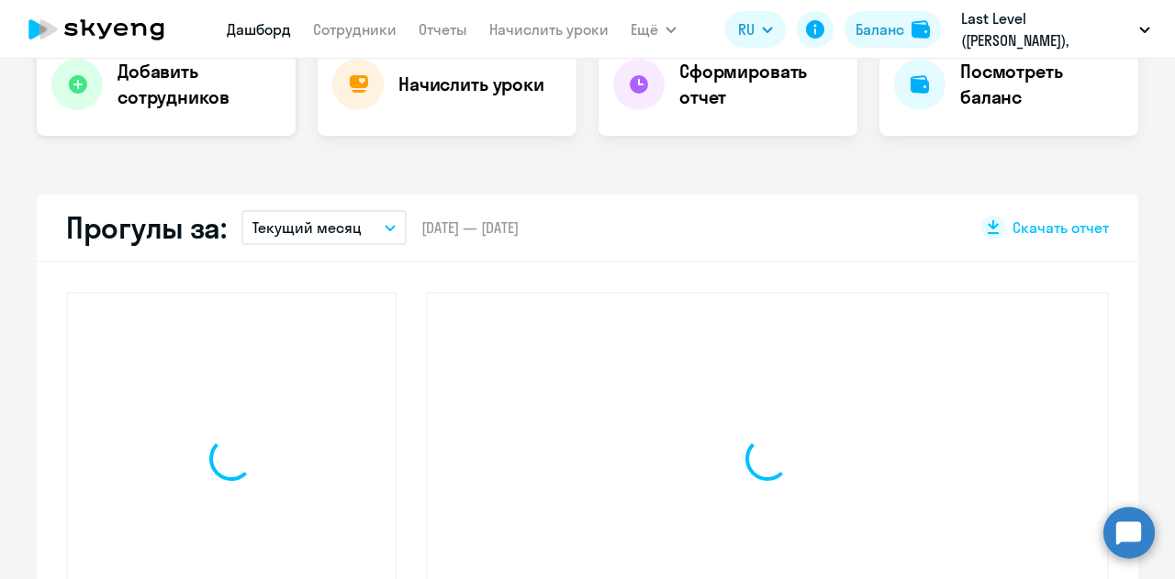
scroll to position [404, 0]
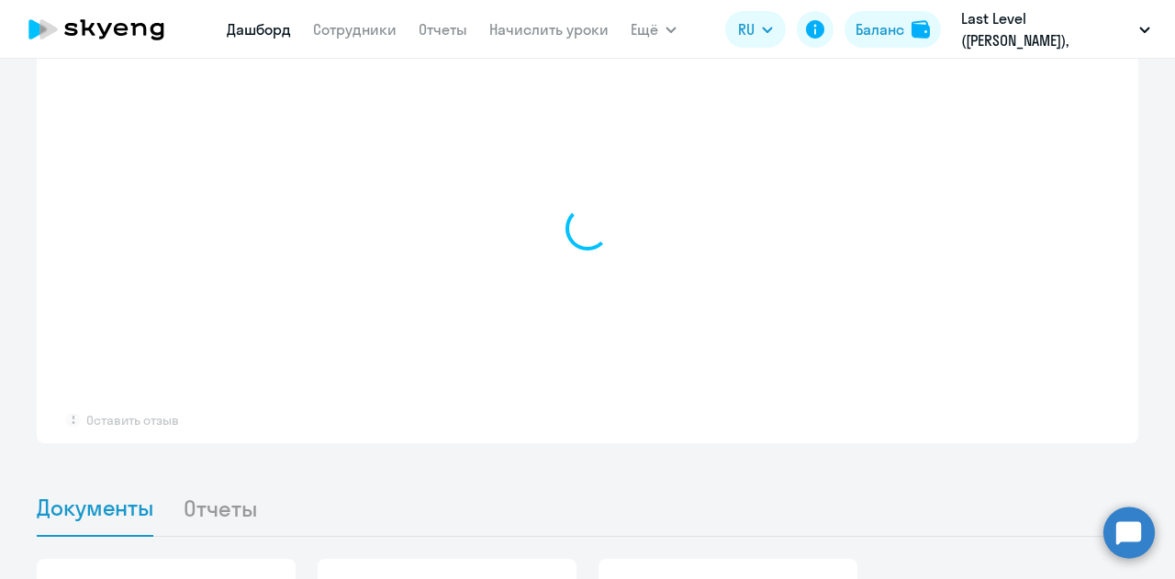
select select "30"
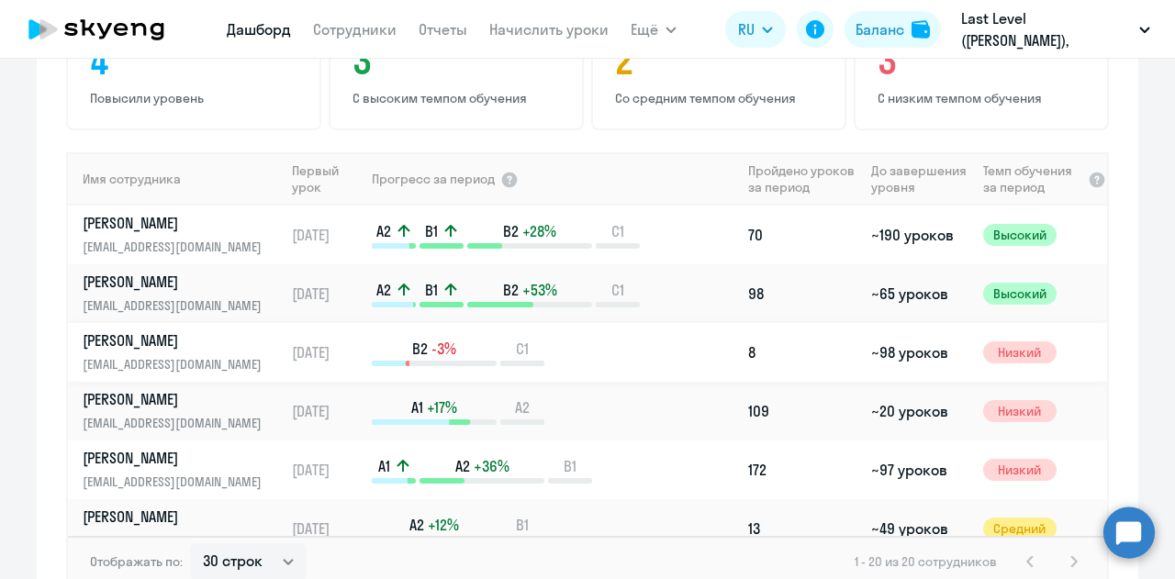
scroll to position [1170, 0]
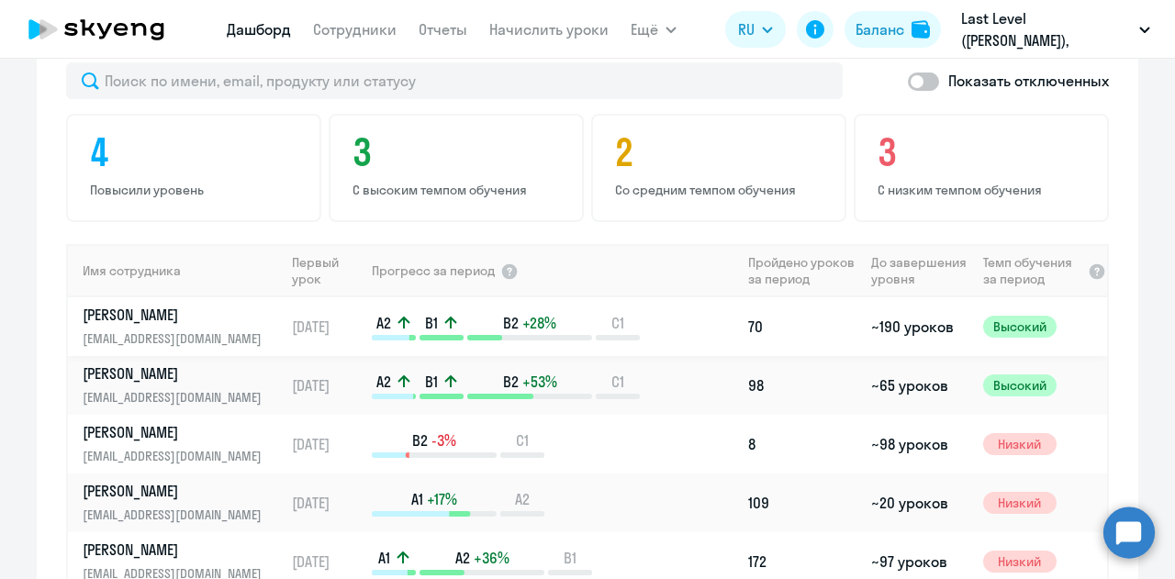
click at [223, 305] on p "Волков Артем" at bounding box center [177, 315] width 189 height 20
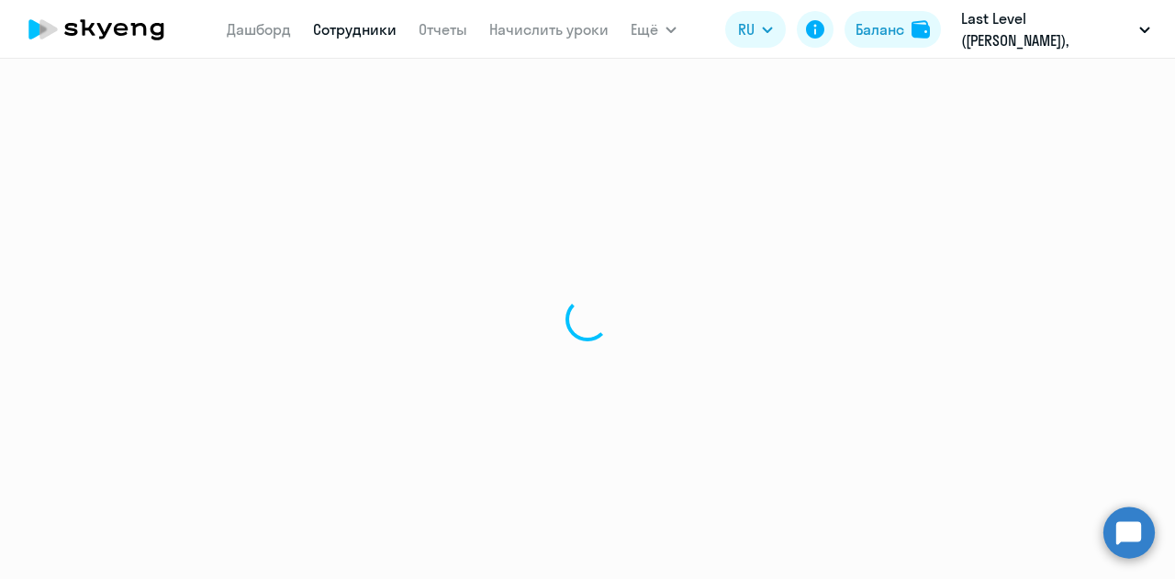
select select "english"
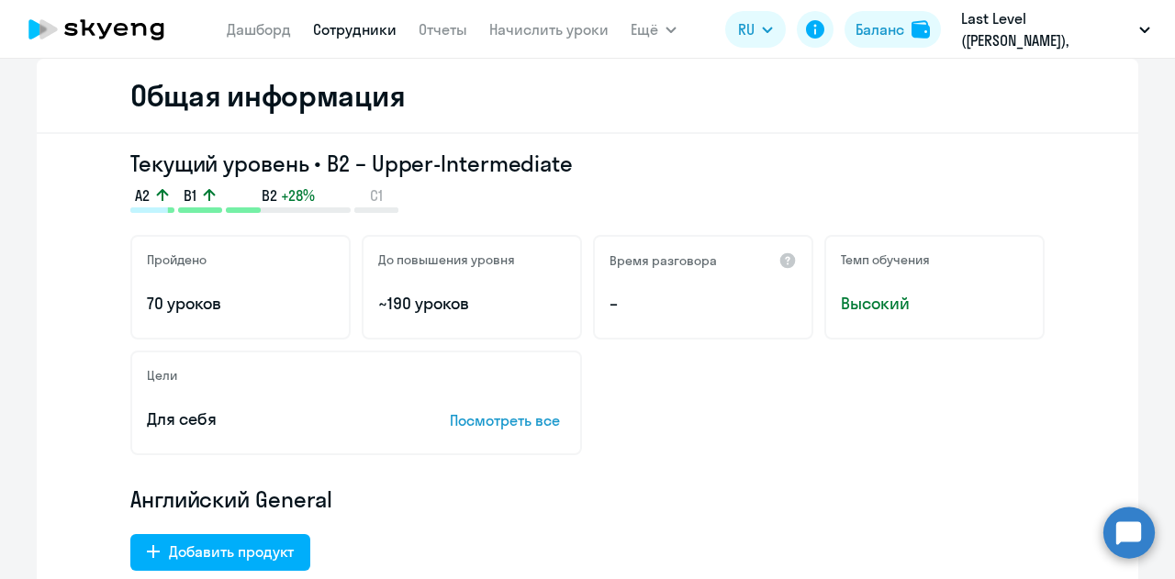
scroll to position [92, 0]
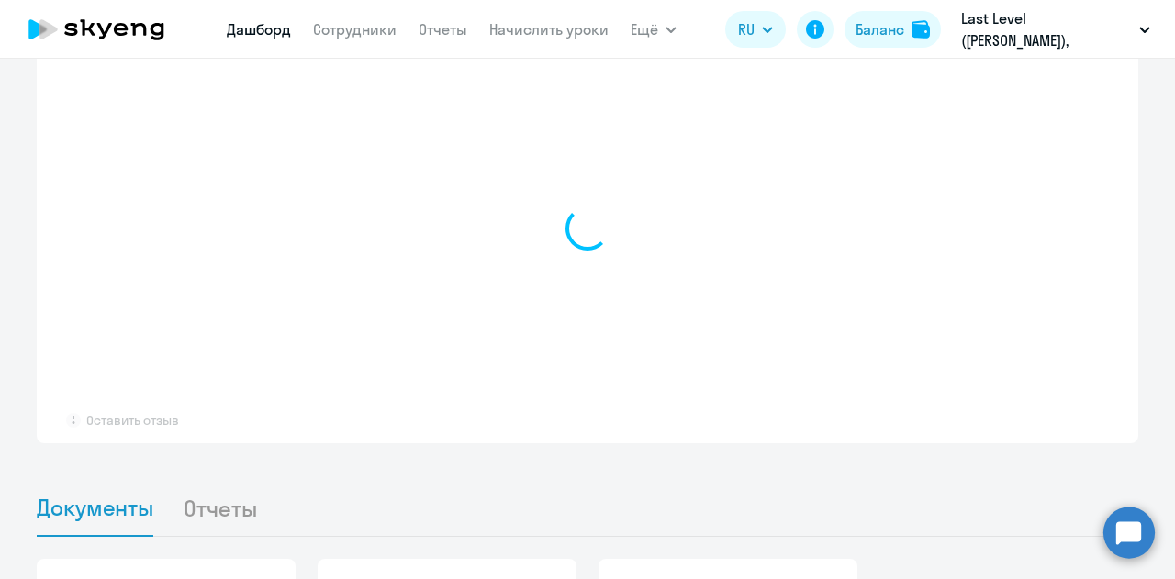
select select "30"
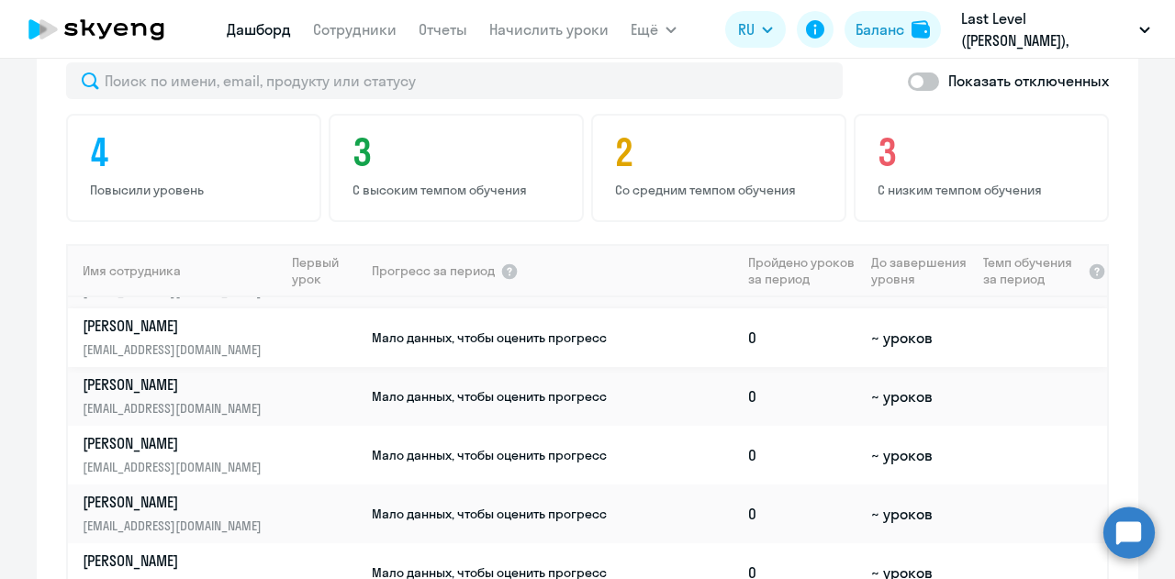
scroll to position [184, 0]
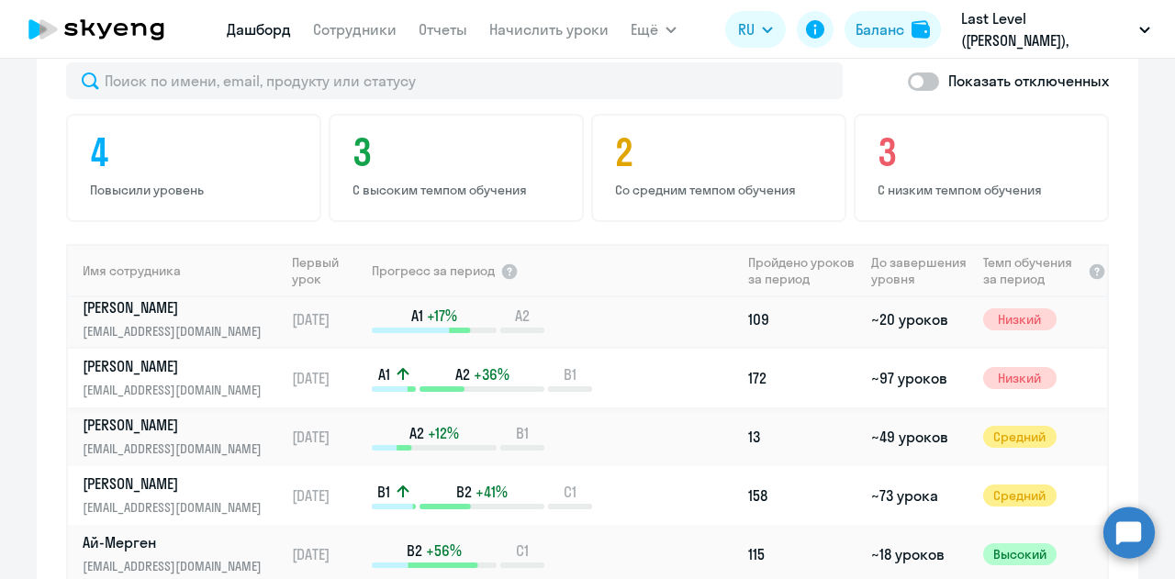
click at [263, 356] on link "Майборода Денис delion027@gmail.com" at bounding box center [183, 378] width 201 height 44
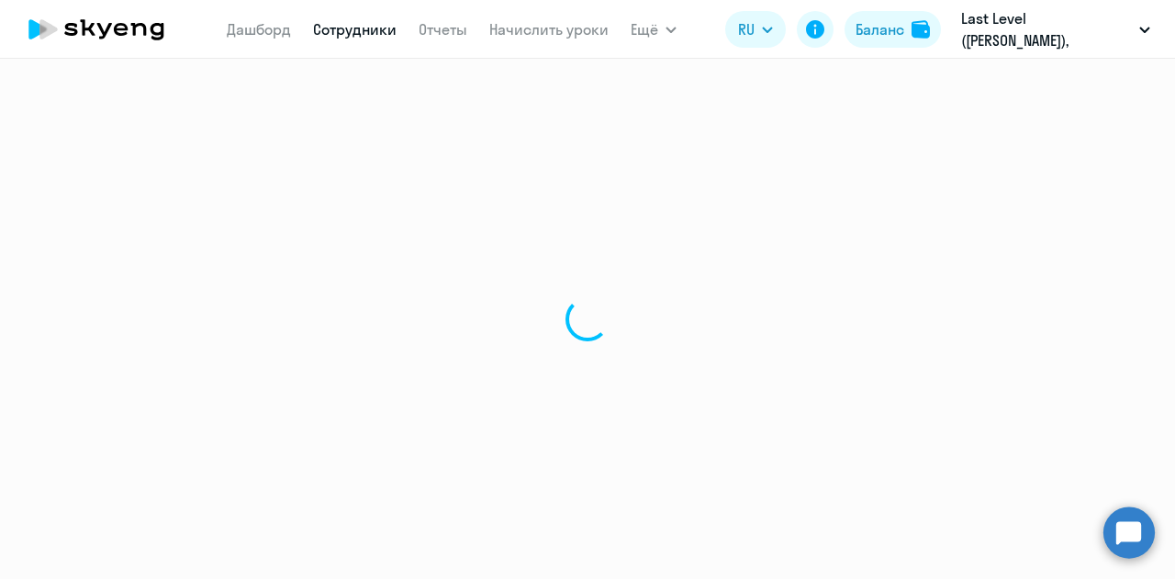
select select "english"
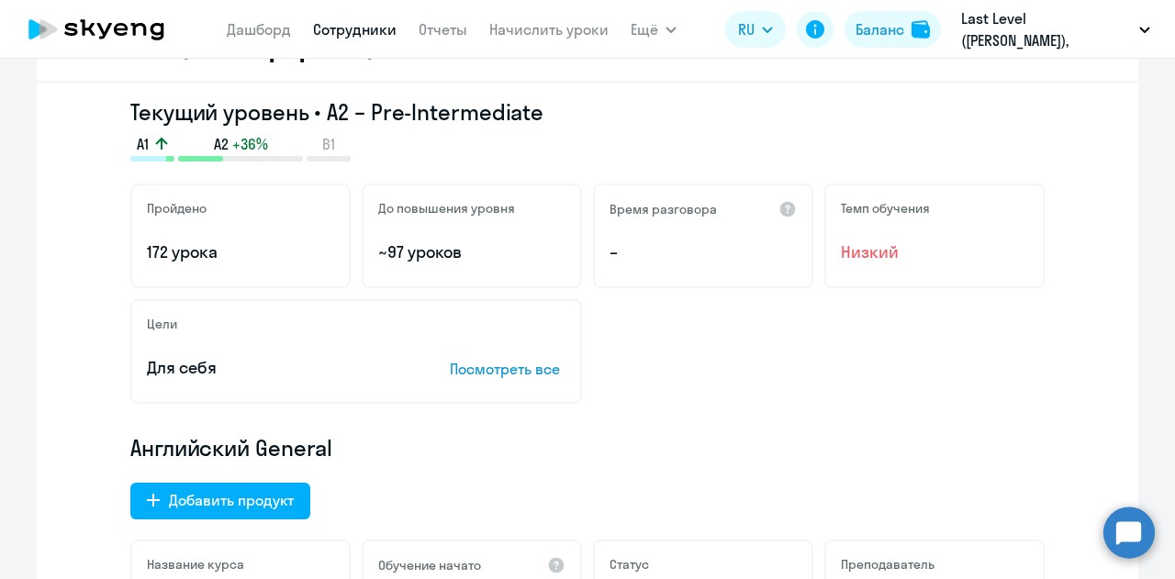
scroll to position [184, 0]
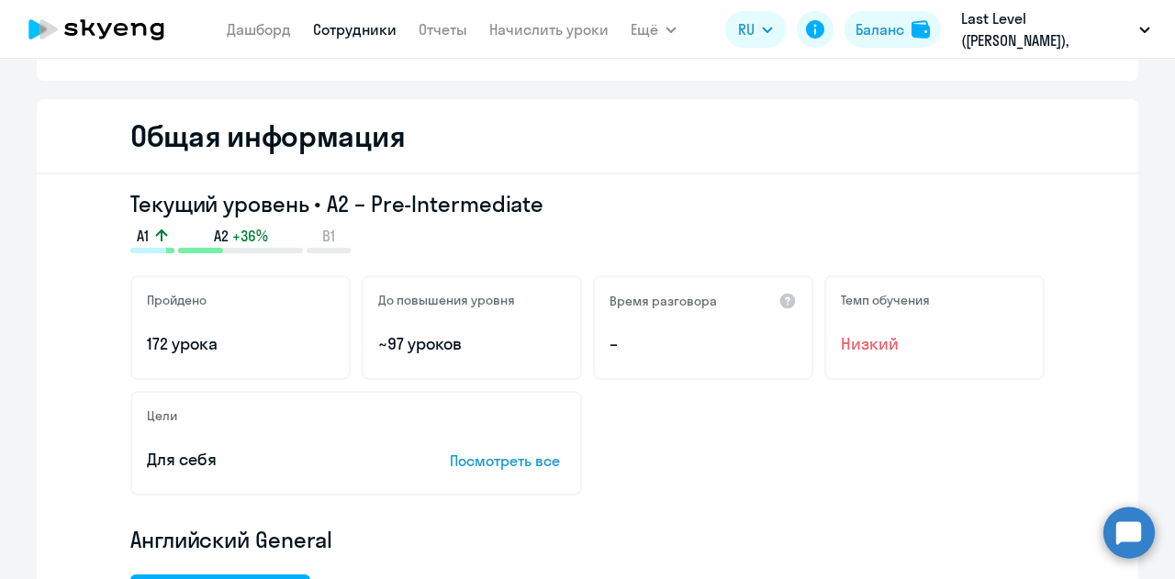
click at [483, 343] on p "~97 уроков" at bounding box center [471, 344] width 187 height 24
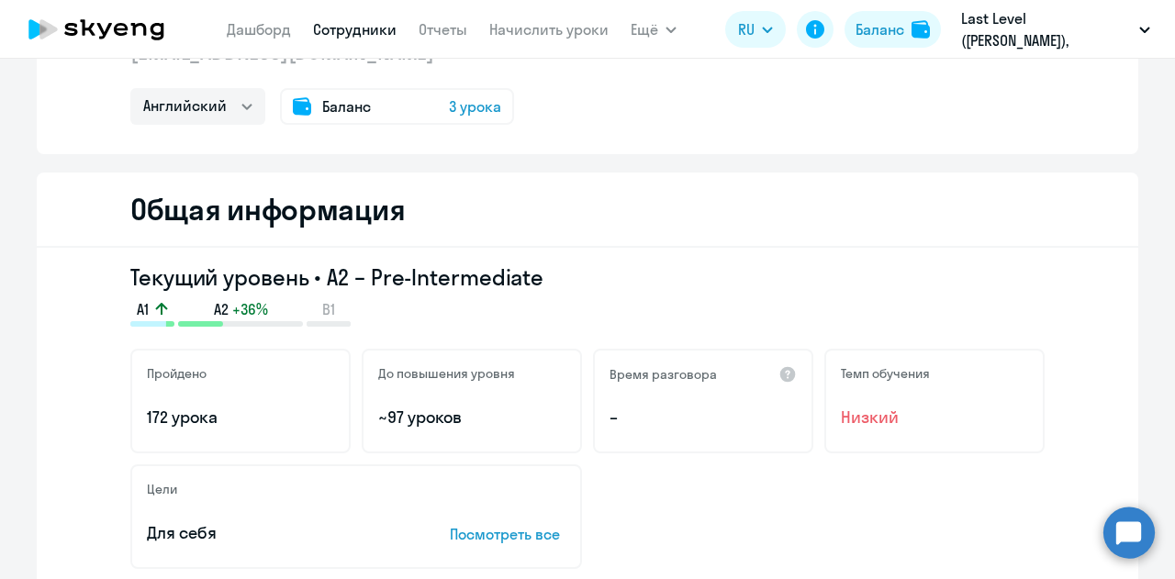
scroll to position [0, 0]
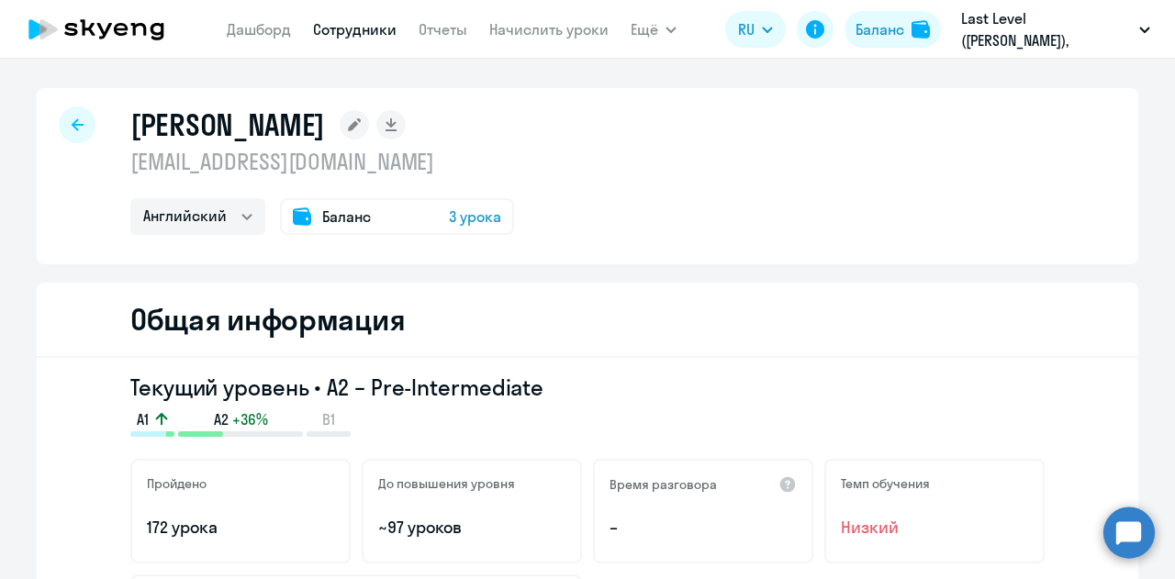
click at [484, 218] on span "3 урока" at bounding box center [475, 217] width 52 height 22
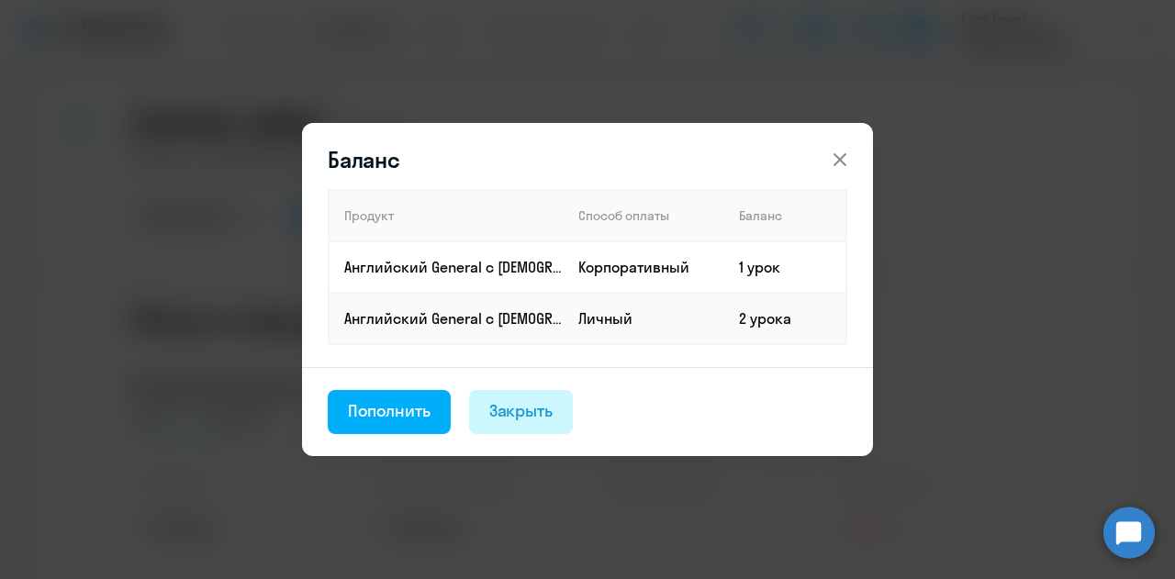
click at [548, 413] on div "Закрыть" at bounding box center [521, 411] width 64 height 24
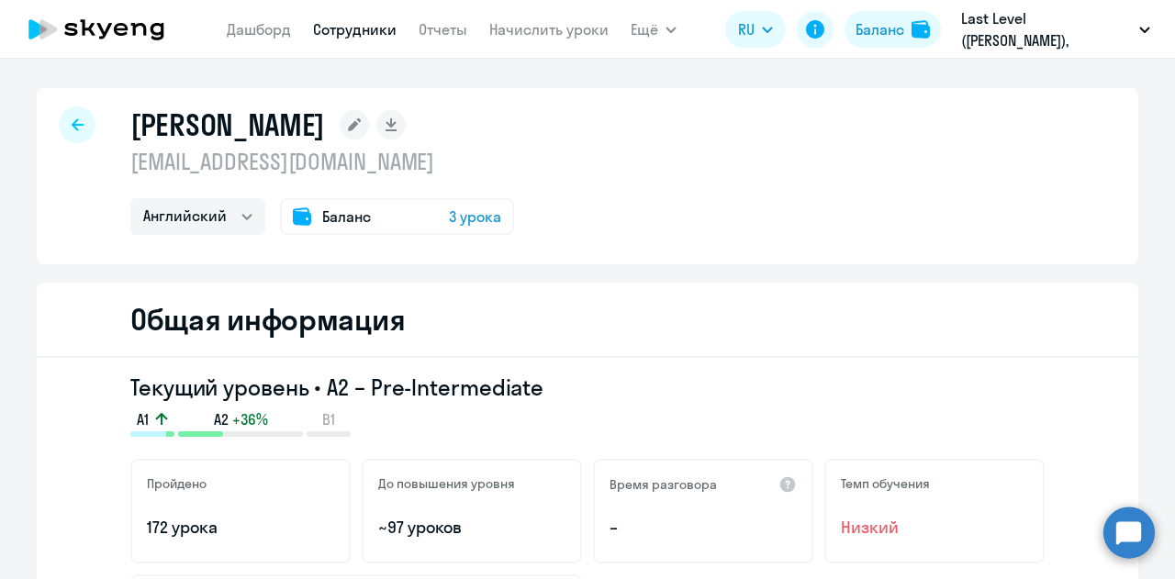
click at [127, 21] on icon at bounding box center [97, 29] width 162 height 46
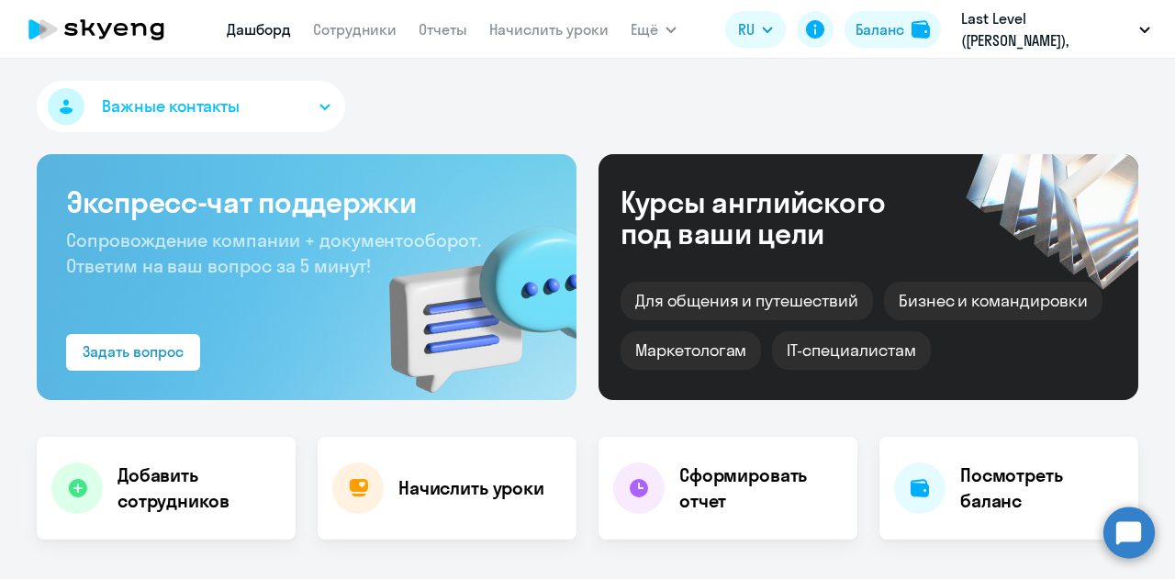
click at [1107, 547] on body "Дашборд Сотрудники Отчеты Начислить уроки Ещё Документооборот Все продукты Дашб…" at bounding box center [587, 289] width 1175 height 579
click at [1123, 534] on circle at bounding box center [1129, 532] width 51 height 51
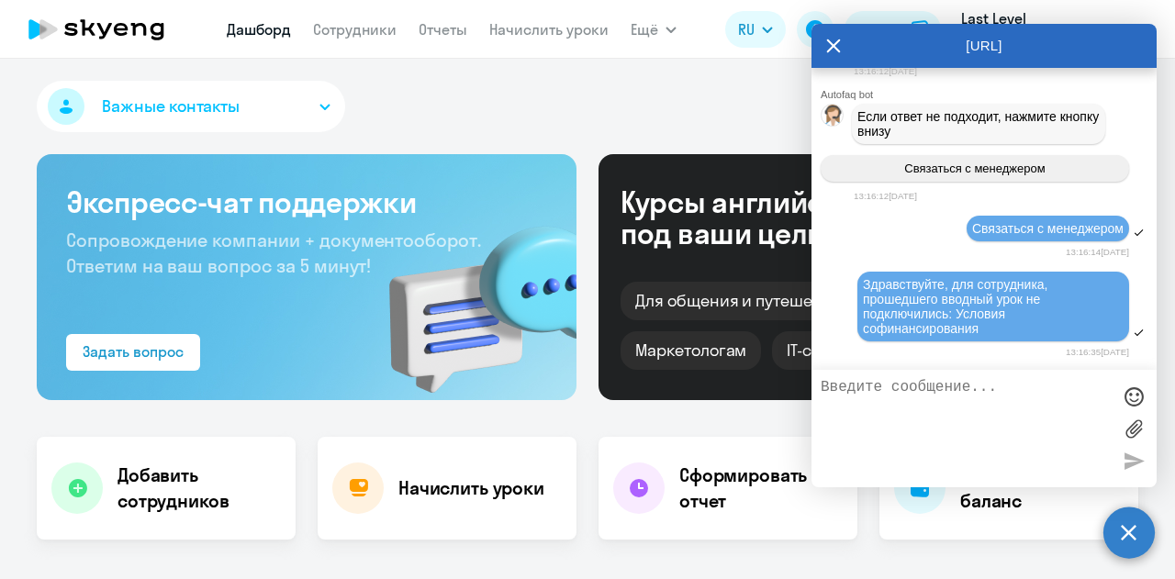
select select "30"
drag, startPoint x: 937, startPoint y: 407, endPoint x: 939, endPoint y: 391, distance: 15.9
click at [938, 403] on textarea at bounding box center [966, 428] width 290 height 99
type textarea "?"
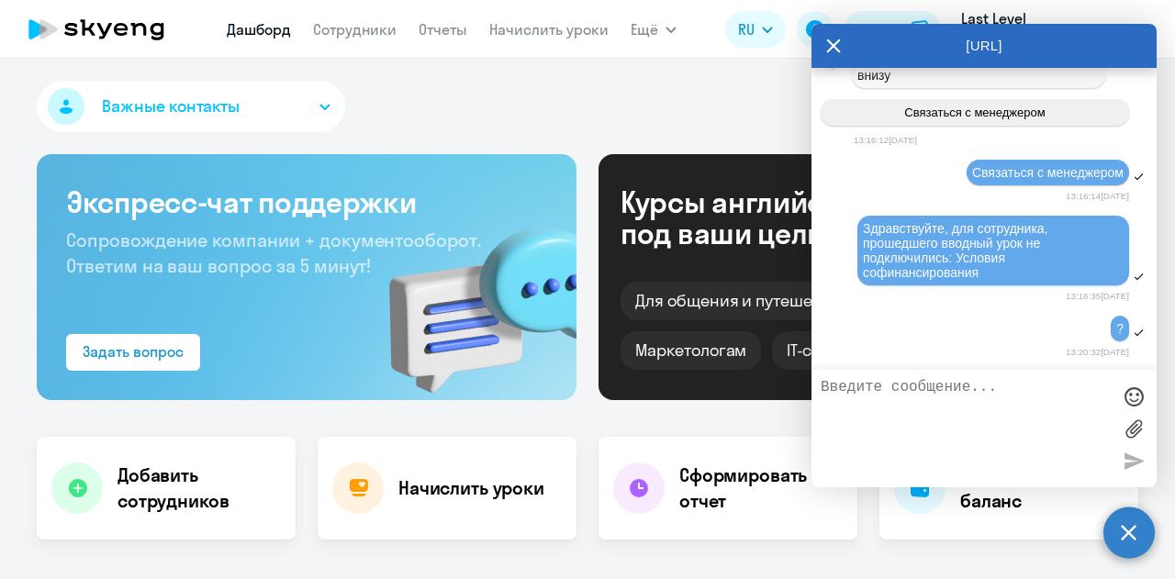
scroll to position [12293, 0]
click at [869, 247] on span "Здравствуйте, для сотрудника, прошедшего вводный урок не подключились: Условия …" at bounding box center [957, 250] width 188 height 59
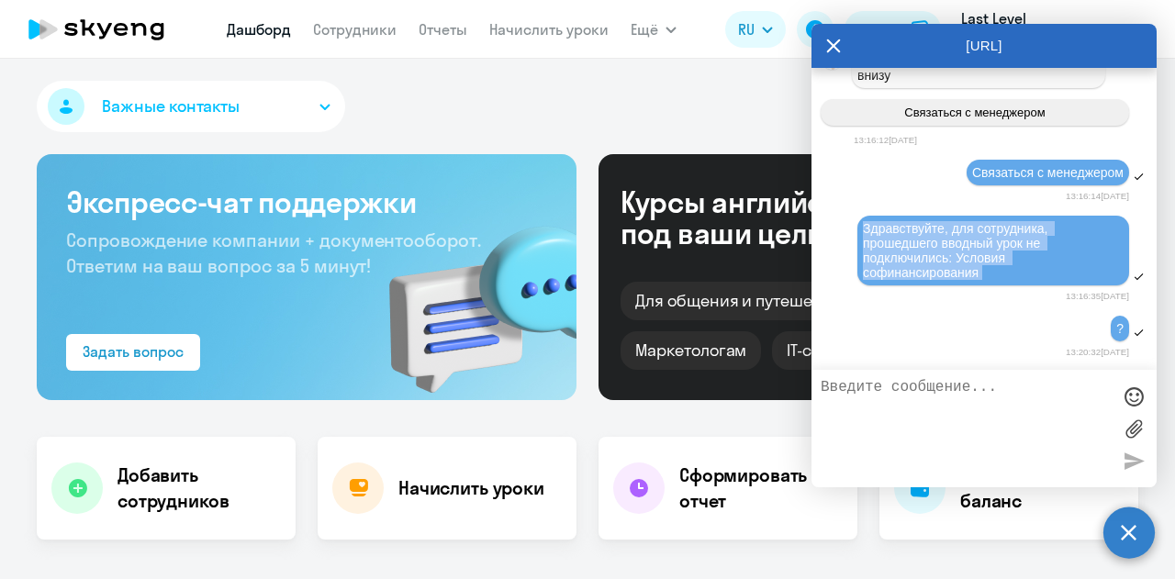
click at [869, 247] on span "Здравствуйте, для сотрудника, прошедшего вводный урок не подключились: Условия …" at bounding box center [957, 250] width 188 height 59
copy span "Здравствуйте, для сотрудника, прошедшего вводный урок не подключились: Условия …"
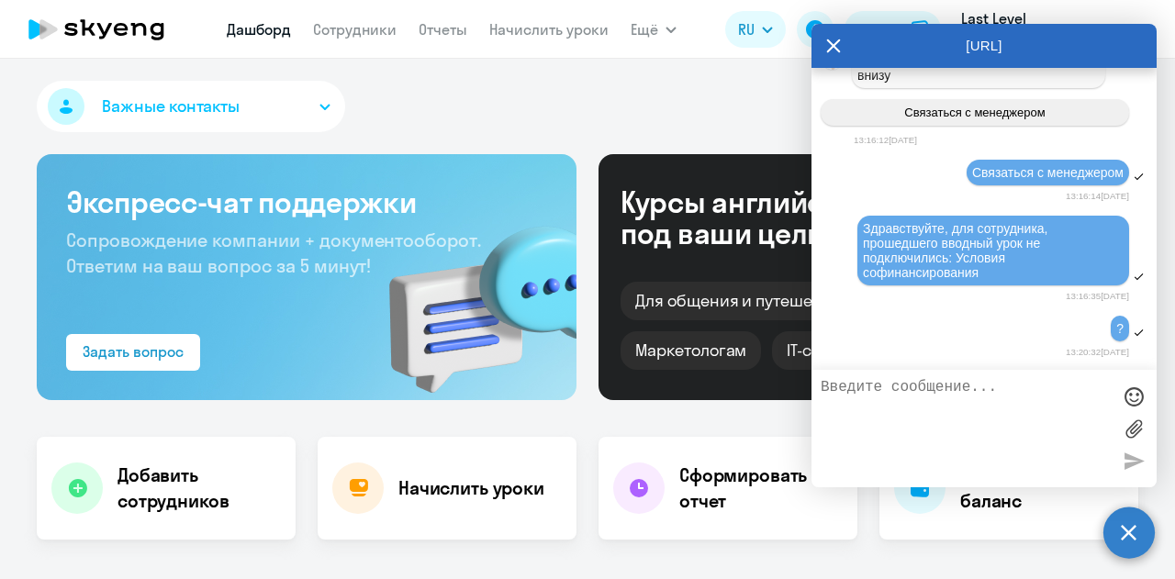
click at [557, 124] on div "Важные контакты" at bounding box center [588, 110] width 1102 height 59
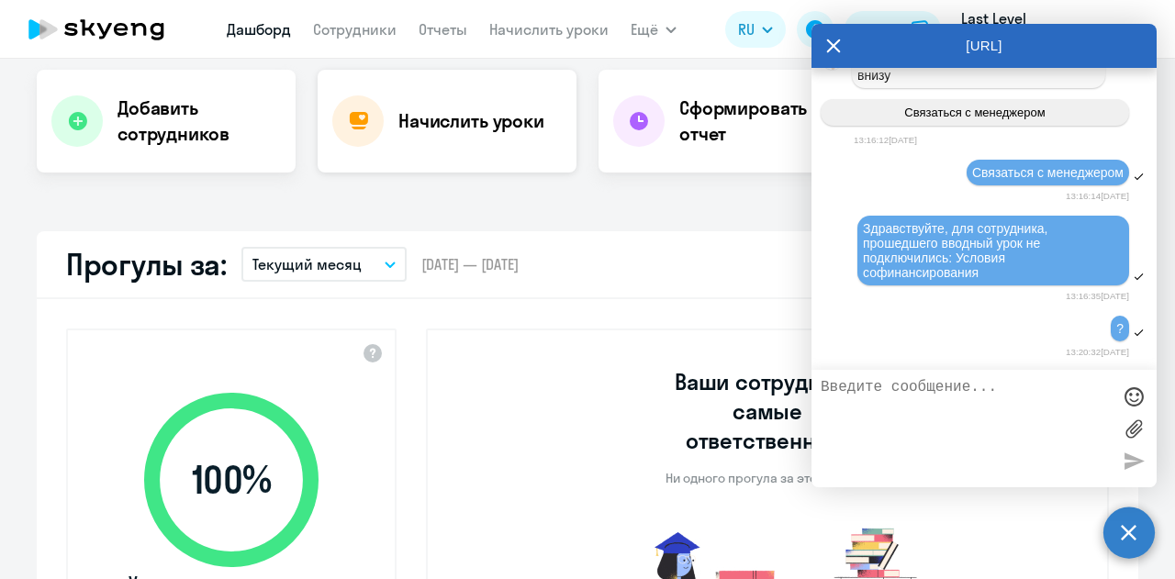
click at [452, 143] on div "Начислить уроки" at bounding box center [447, 121] width 259 height 103
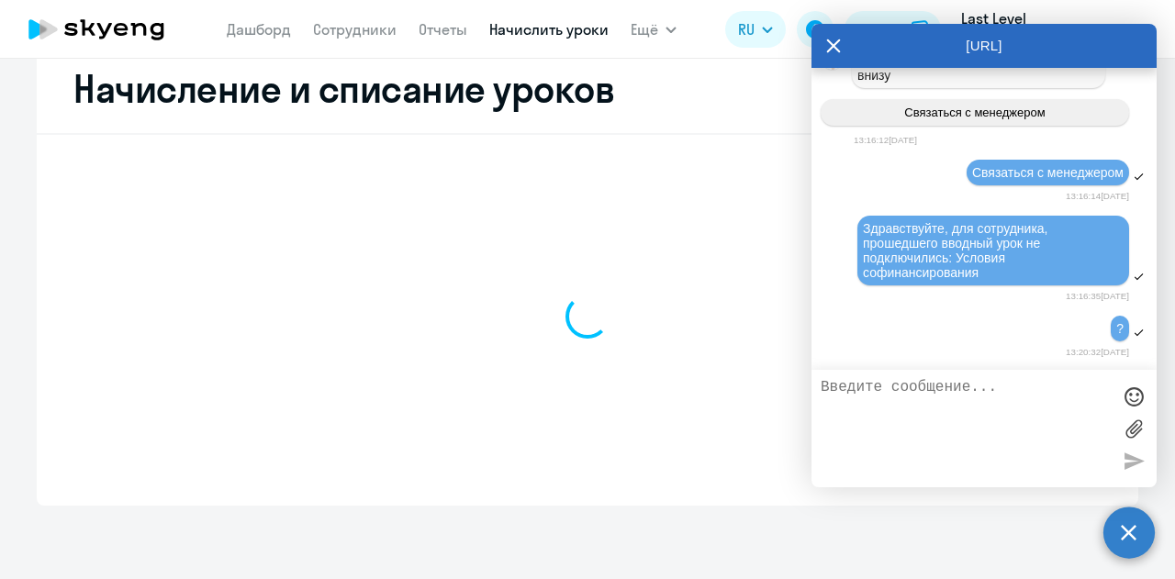
scroll to position [505, 0]
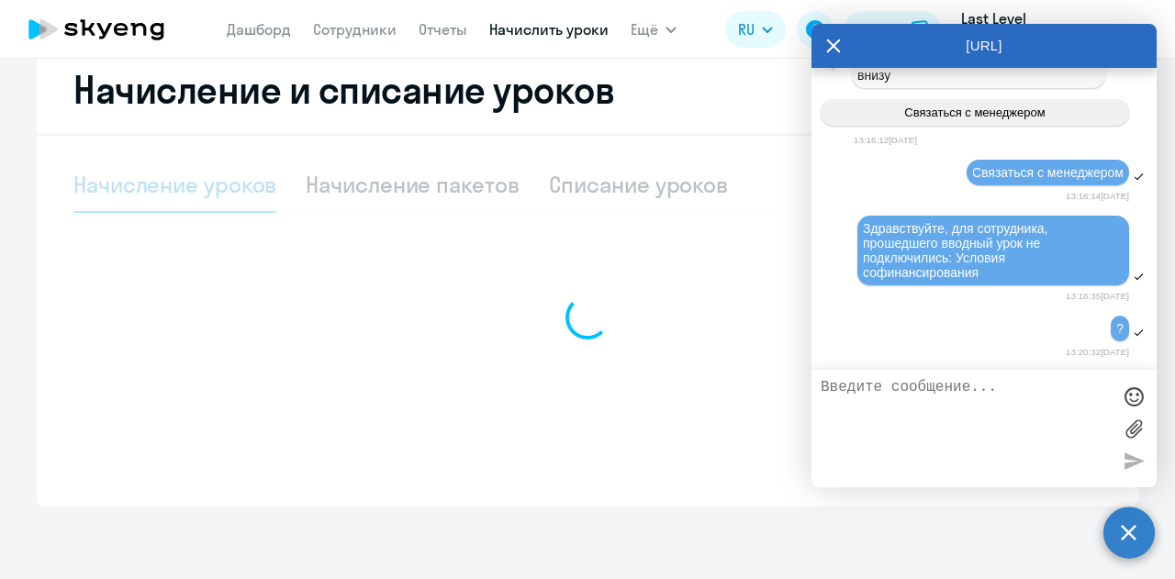
select select "10"
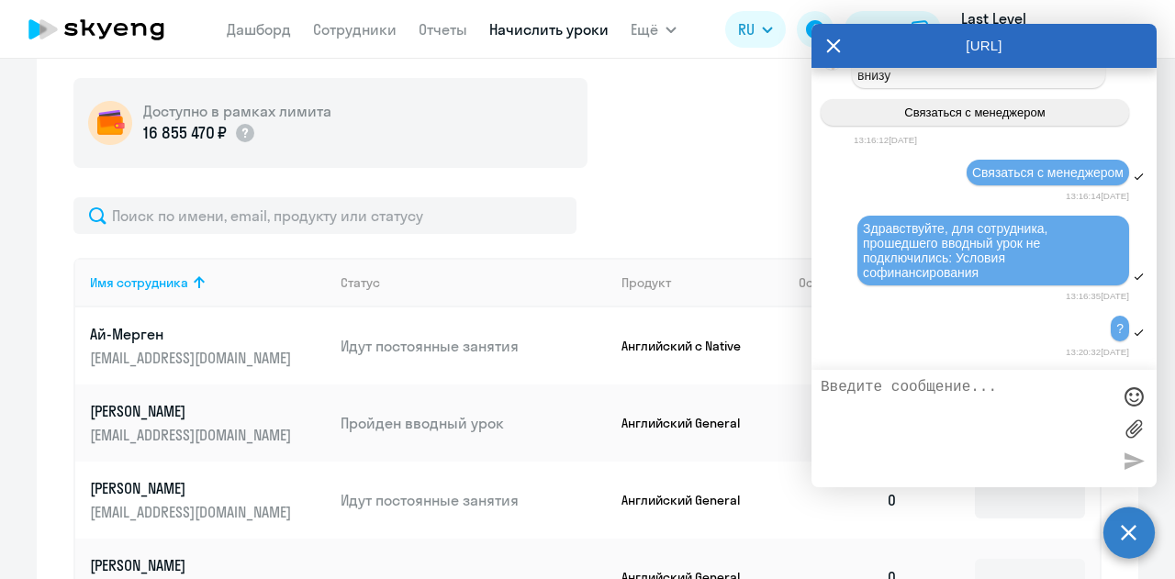
scroll to position [597, 0]
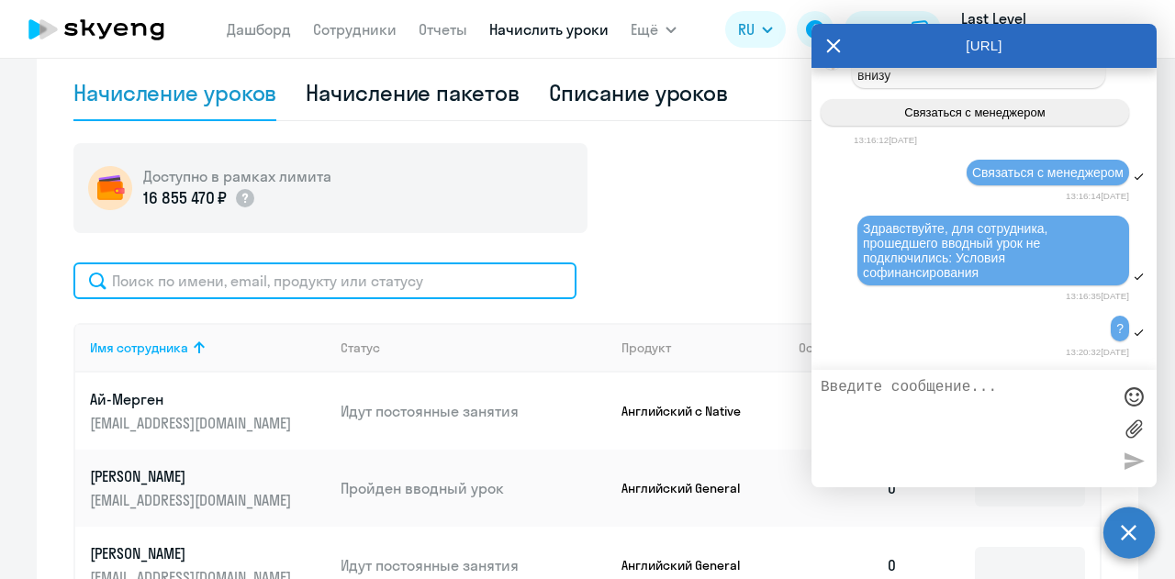
click at [434, 278] on input "text" at bounding box center [324, 281] width 503 height 37
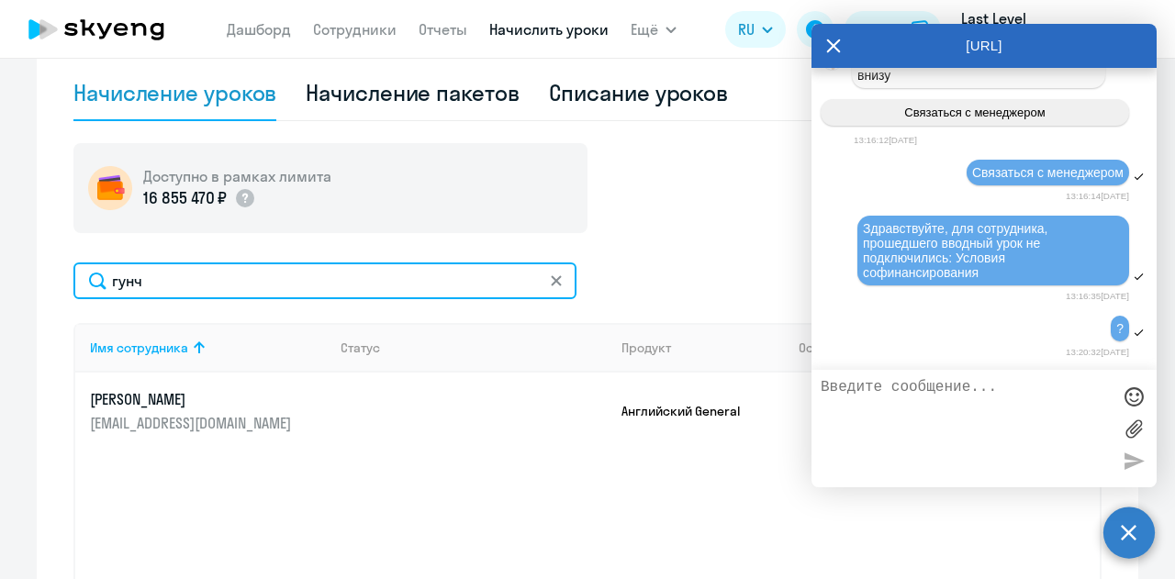
type input "гунч"
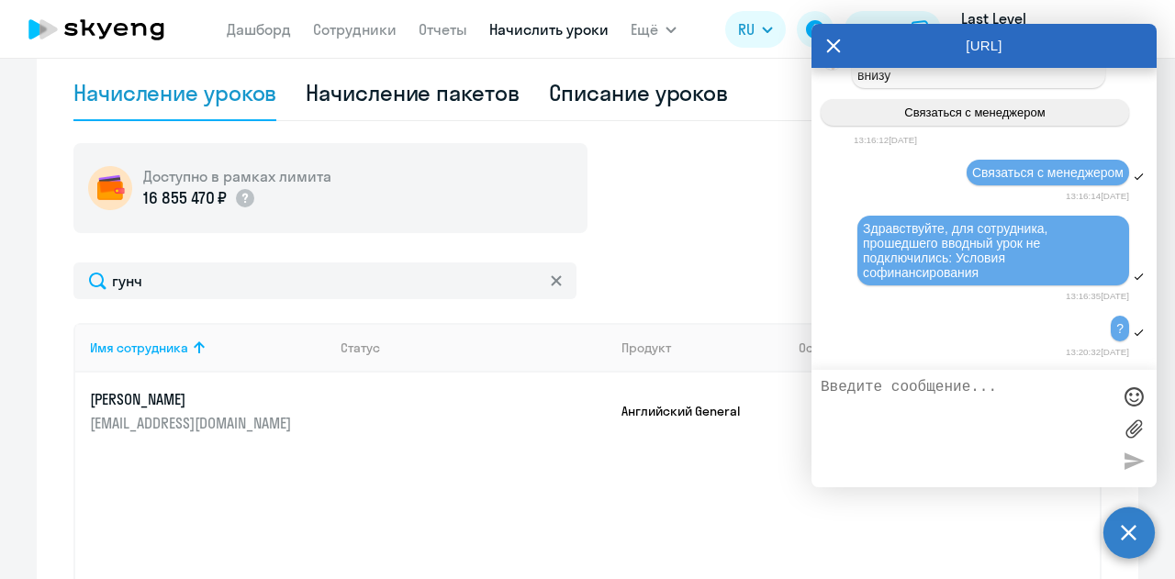
click at [657, 419] on td "Английский General" at bounding box center [696, 411] width 178 height 77
click at [545, 412] on td at bounding box center [466, 411] width 281 height 77
drag, startPoint x: 545, startPoint y: 413, endPoint x: 775, endPoint y: 163, distance: 339.9
click at [557, 397] on td at bounding box center [466, 411] width 281 height 77
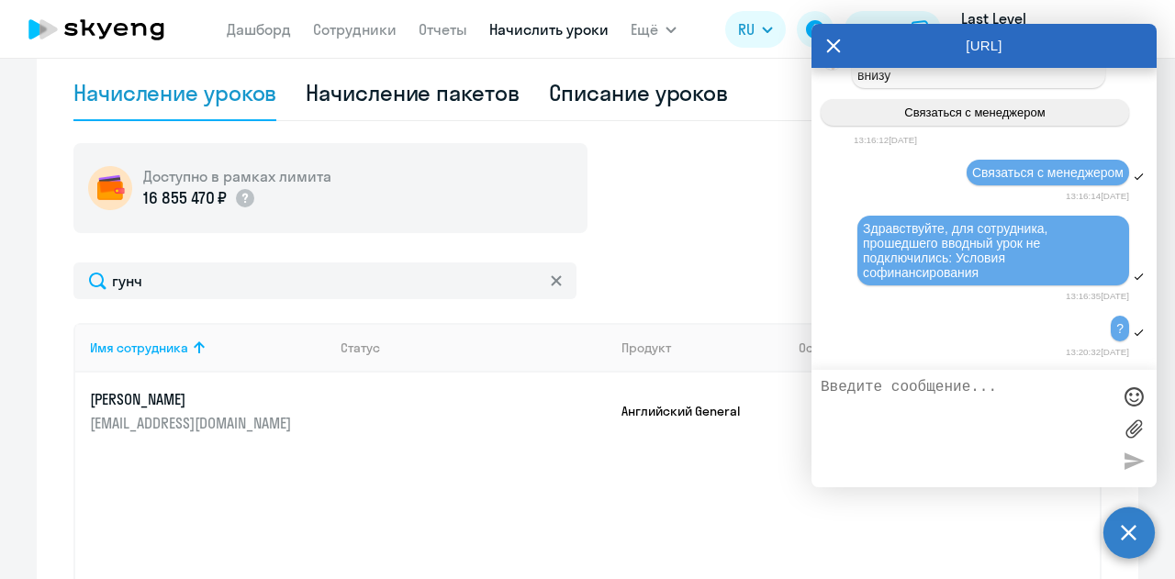
click at [827, 45] on icon at bounding box center [833, 46] width 15 height 44
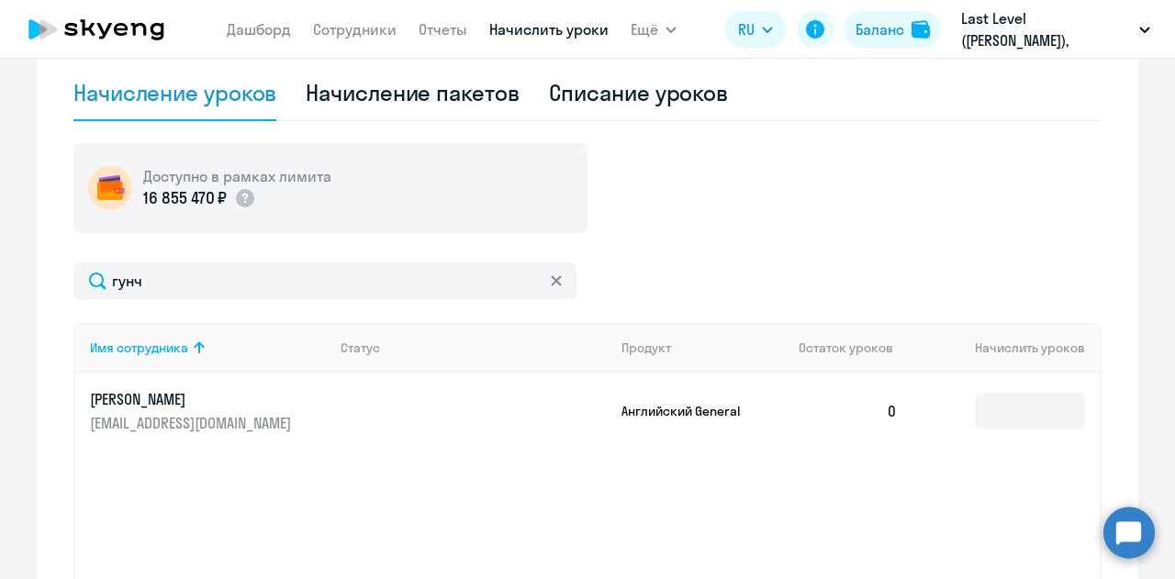
click at [1126, 534] on circle at bounding box center [1129, 532] width 51 height 51
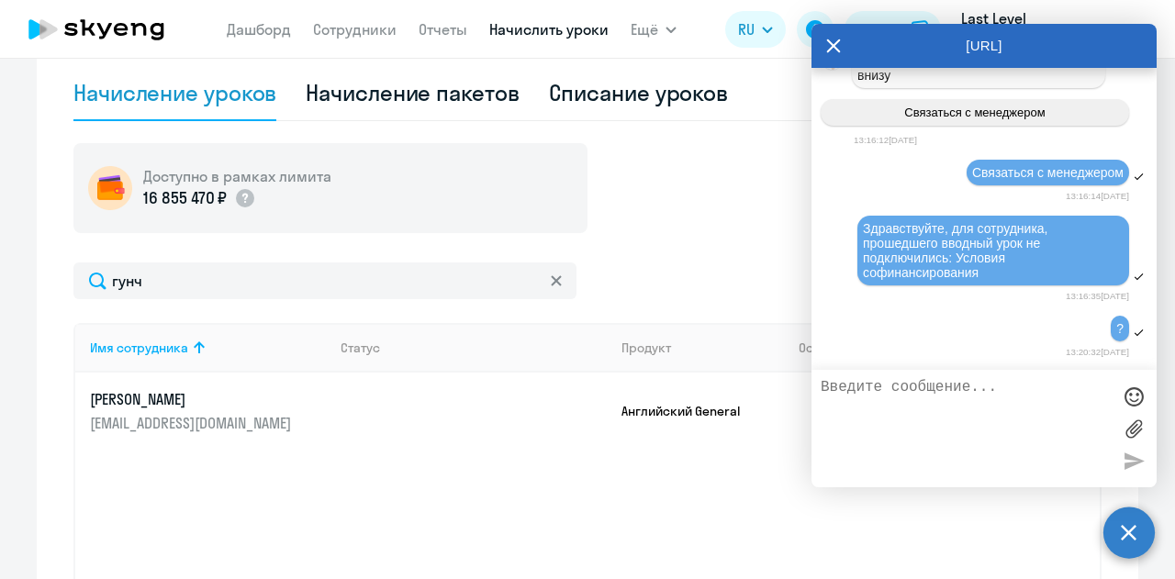
scroll to position [12293, 0]
click at [928, 259] on span "Здравствуйте, для сотрудника, прошедшего вводный урок не подключились: Условия …" at bounding box center [957, 250] width 188 height 59
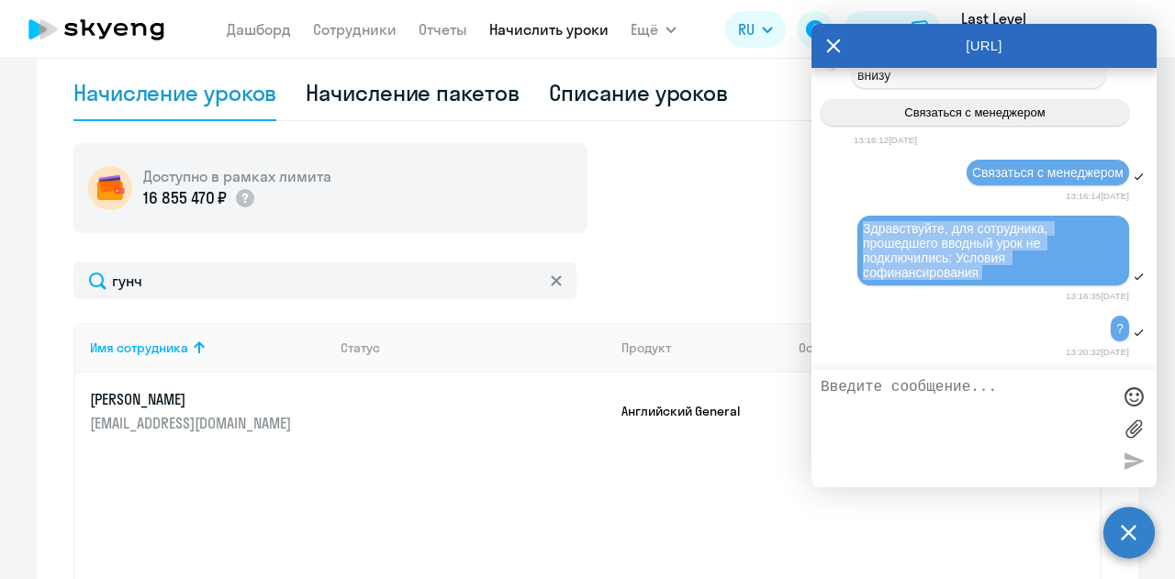
click at [928, 259] on span "Здравствуйте, для сотрудника, прошедшего вводный урок не подключились: Условия …" at bounding box center [957, 250] width 188 height 59
copy span "Здравствуйте, для сотрудника, прошедшего вводный урок не подключились: Условия …"
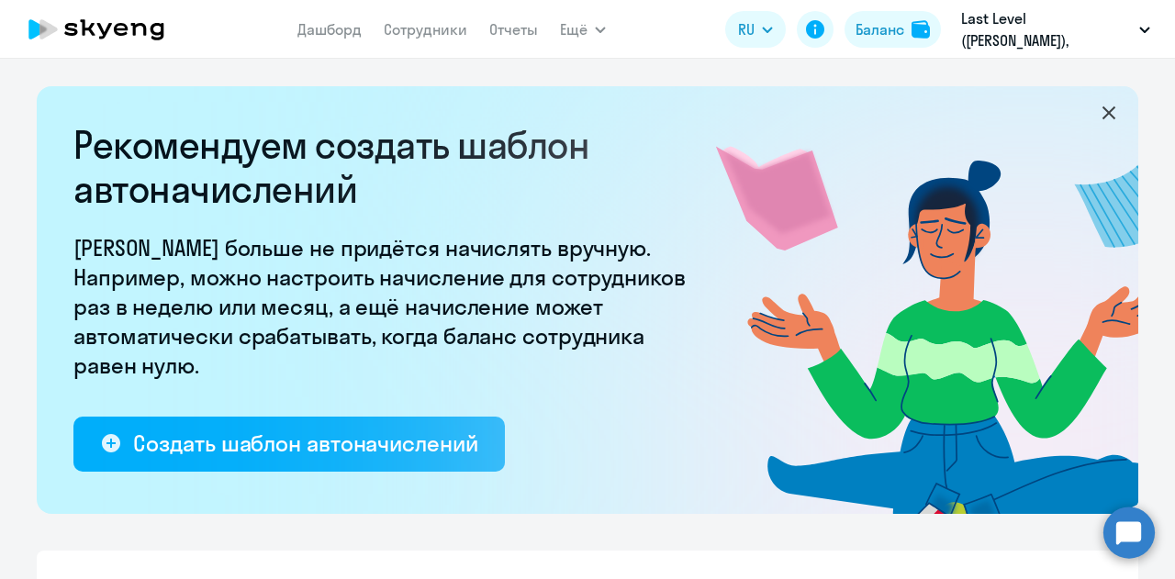
select select "10"
click at [1119, 521] on circle at bounding box center [1129, 532] width 51 height 51
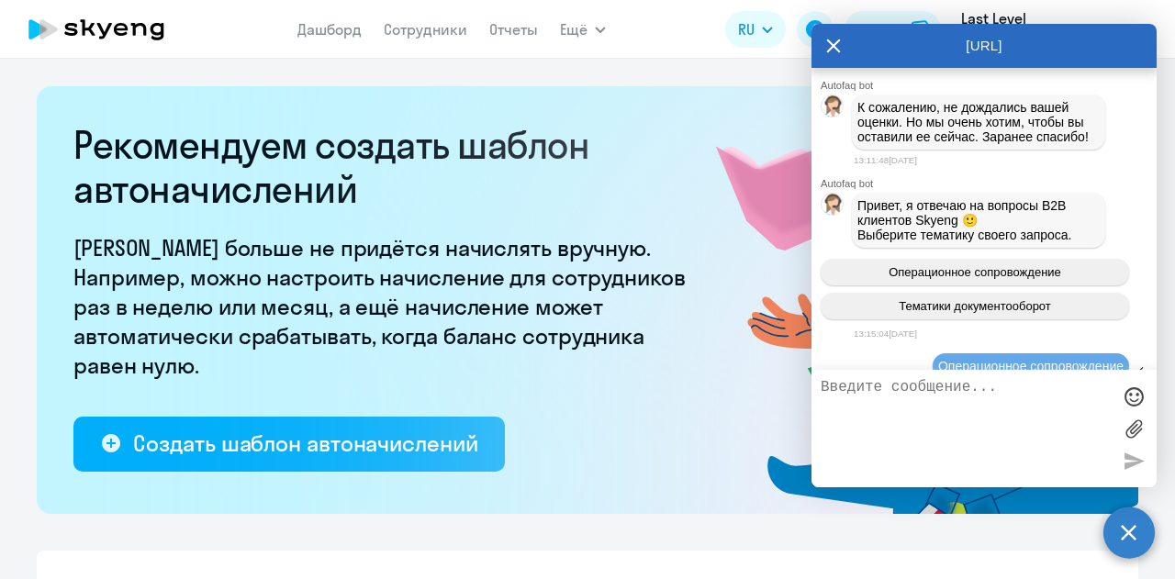
scroll to position [10456, 0]
drag, startPoint x: 882, startPoint y: 217, endPoint x: 843, endPoint y: 223, distance: 39.1
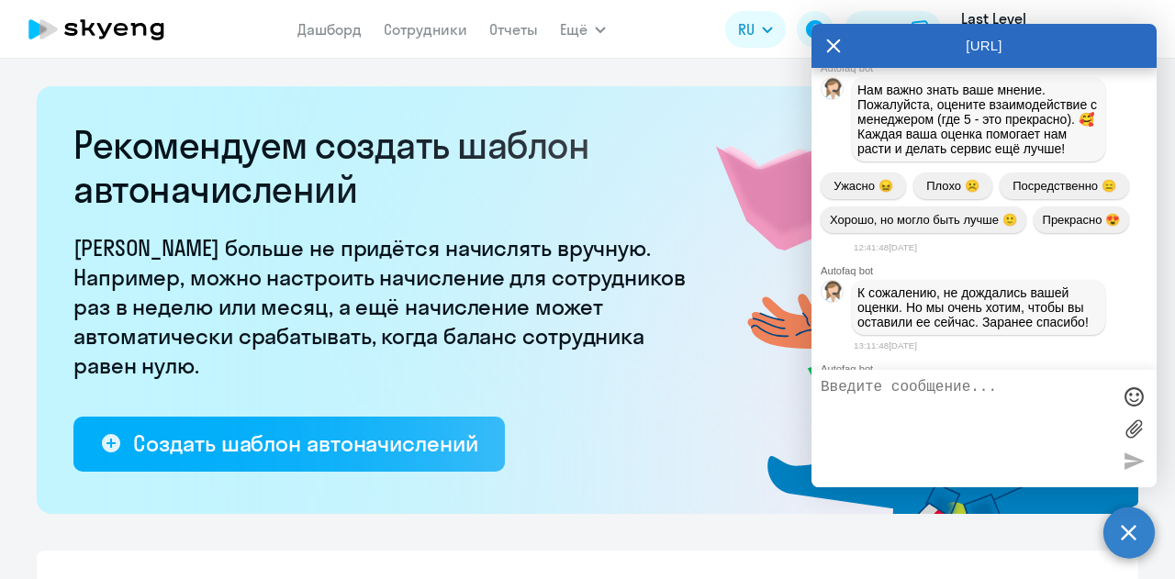
scroll to position [10180, 0]
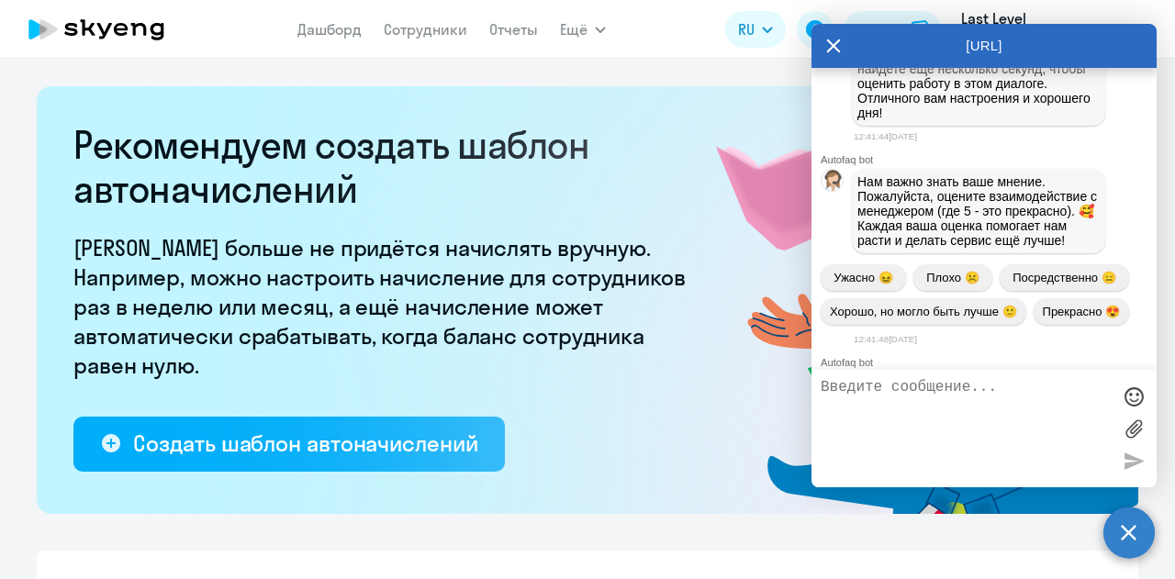
drag, startPoint x: 889, startPoint y: 192, endPoint x: 859, endPoint y: 212, distance: 36.4
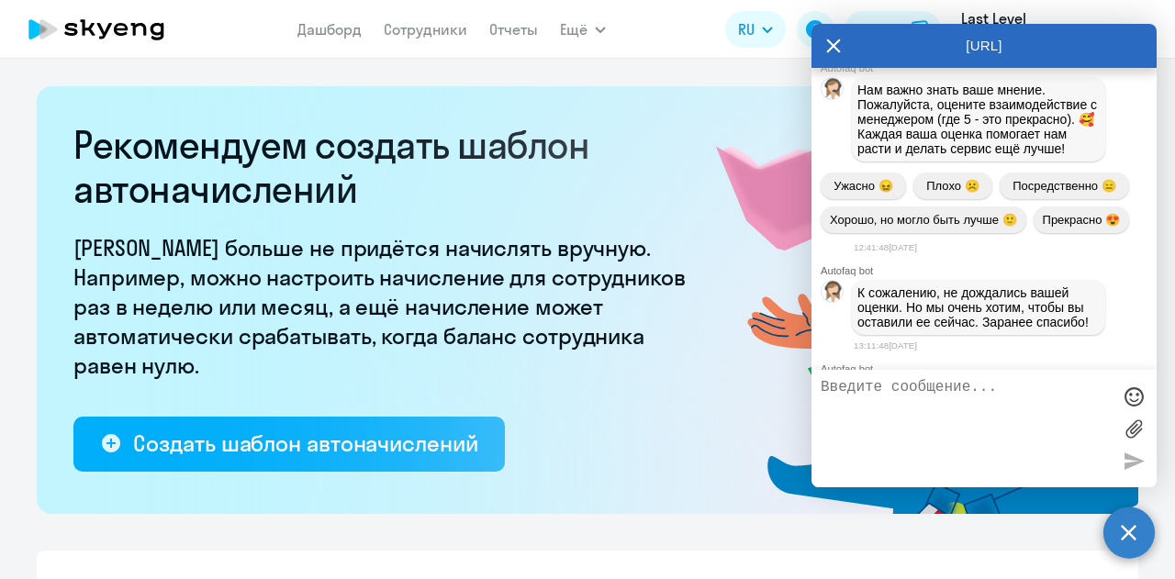
drag, startPoint x: 888, startPoint y: 165, endPoint x: 876, endPoint y: 157, distance: 14.5
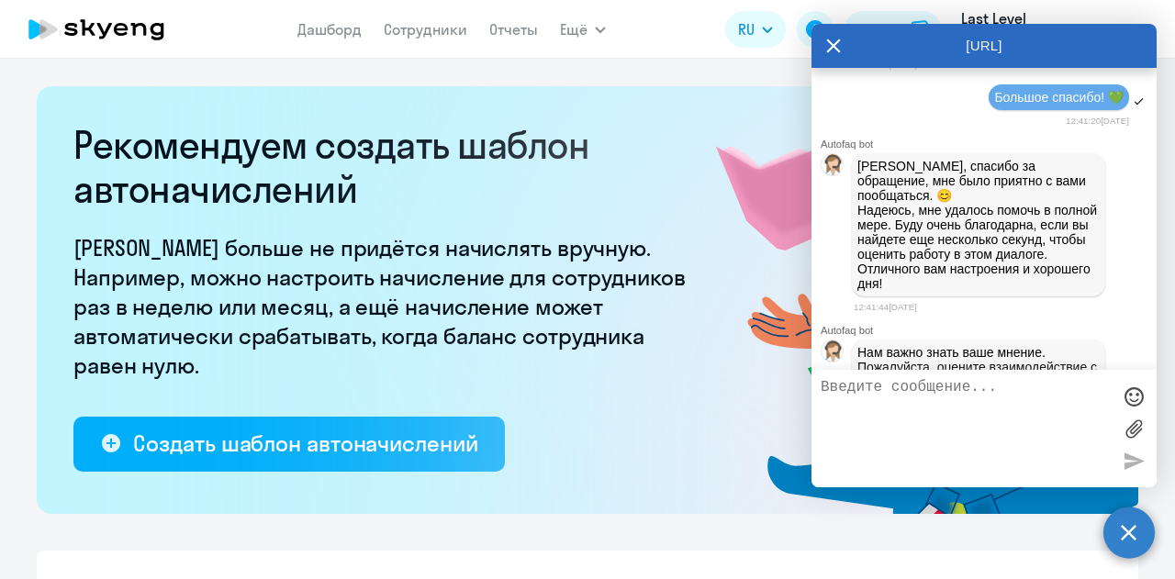
scroll to position [9905, 0]
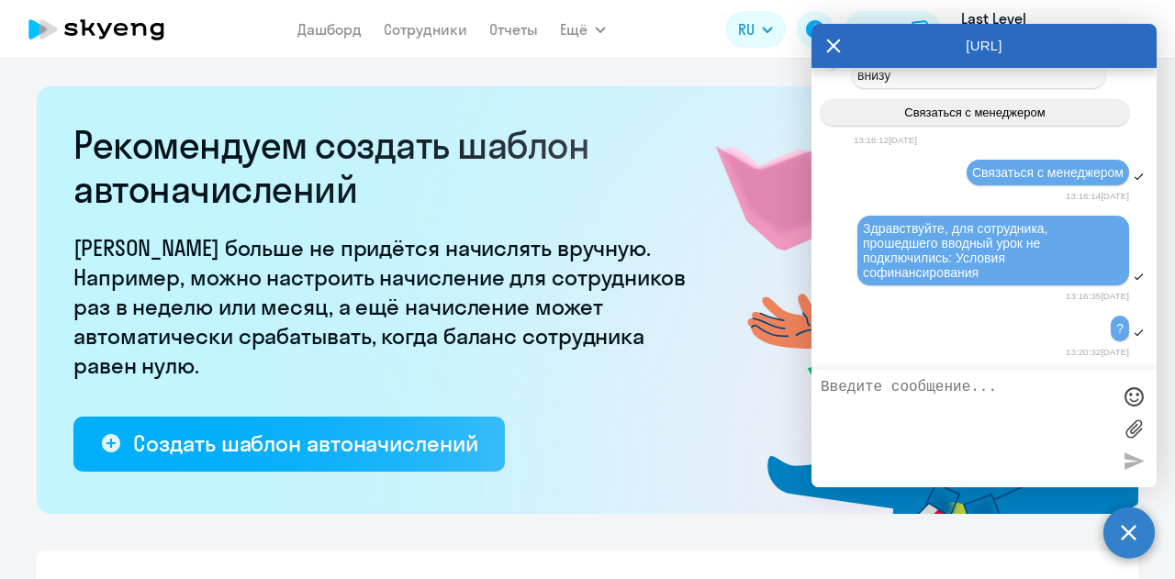
scroll to position [12293, 0]
drag, startPoint x: 1014, startPoint y: 409, endPoint x: 1008, endPoint y: 398, distance: 12.3
click at [1014, 405] on textarea at bounding box center [966, 428] width 290 height 99
type textarea "[PERSON_NAME]"
type textarea "П"
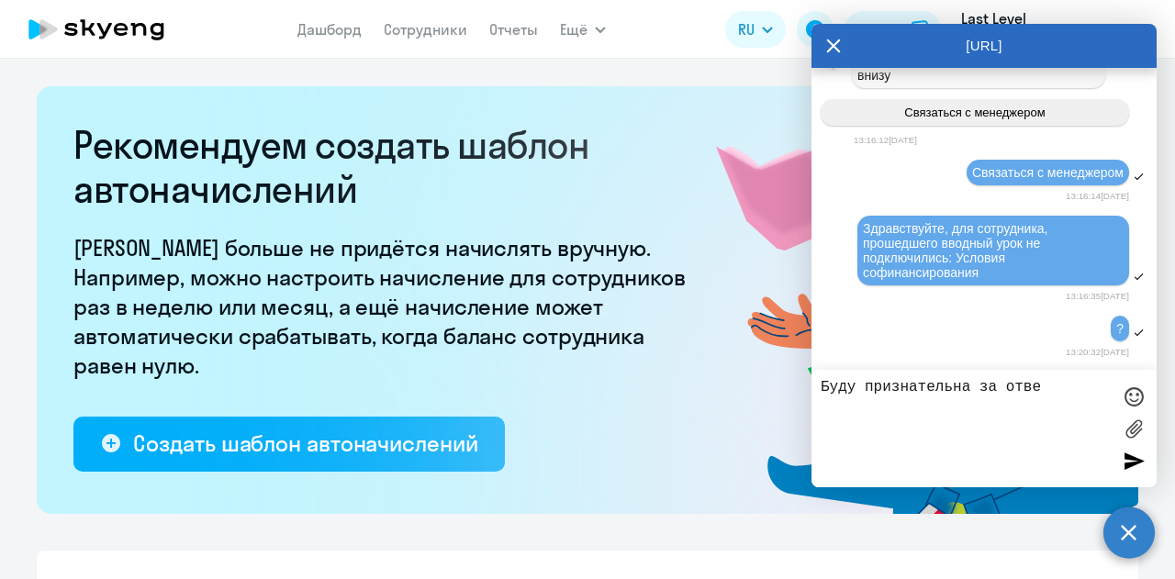
type textarea "Буду признательна за ответ"
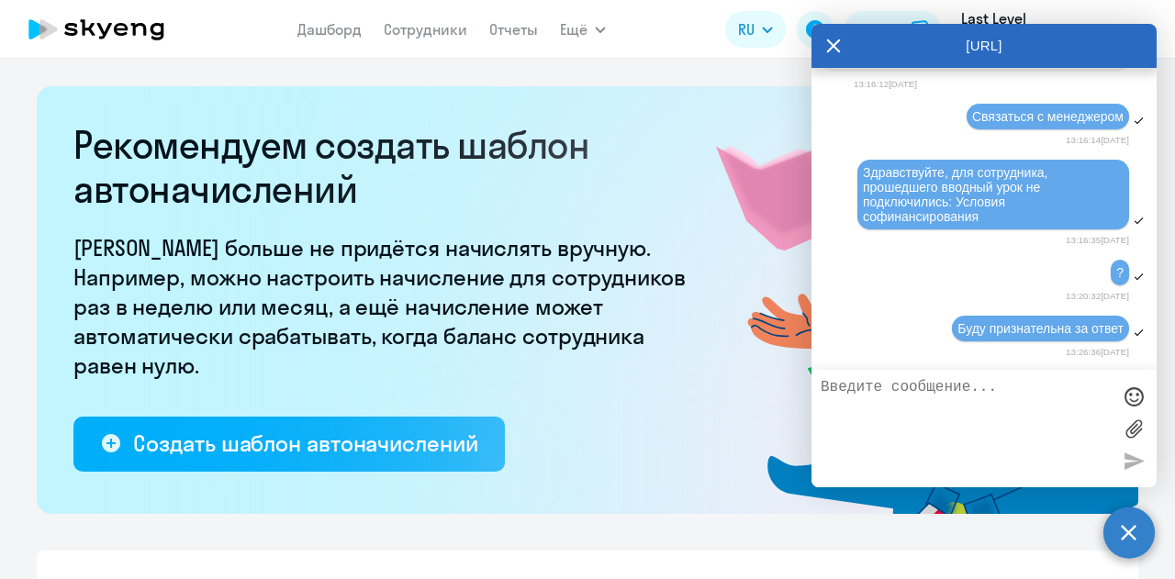
scroll to position [12348, 0]
click at [132, 38] on icon at bounding box center [97, 29] width 162 height 46
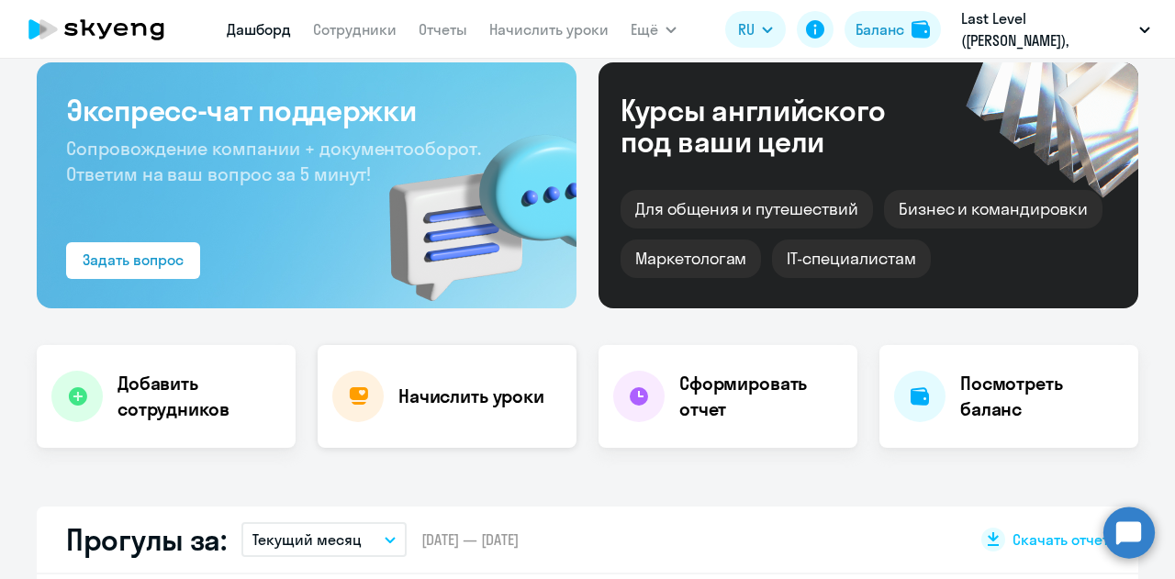
select select "30"
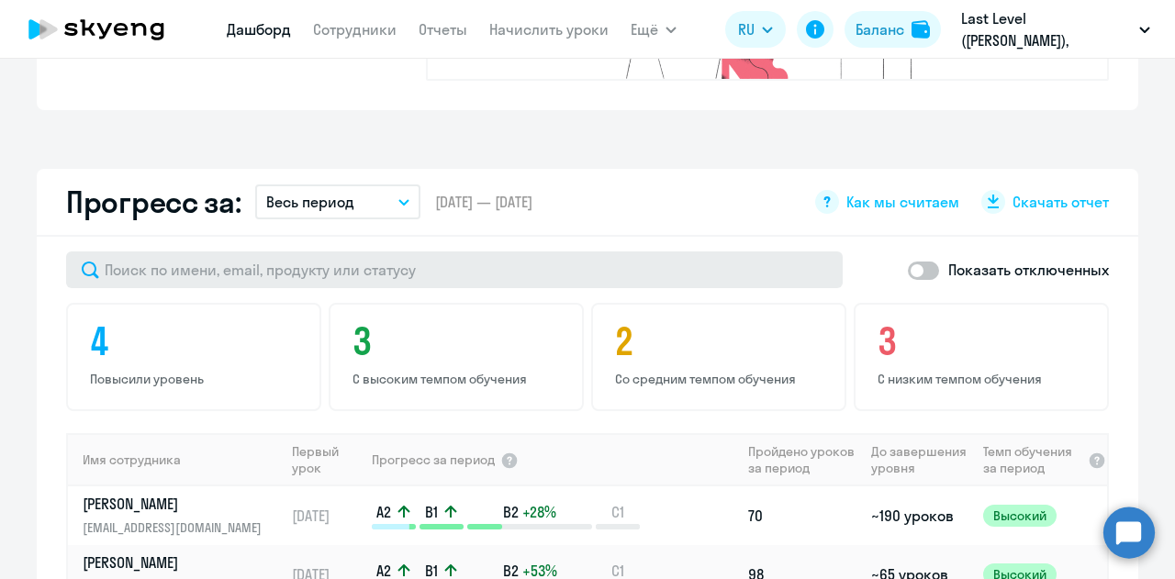
scroll to position [1010, 0]
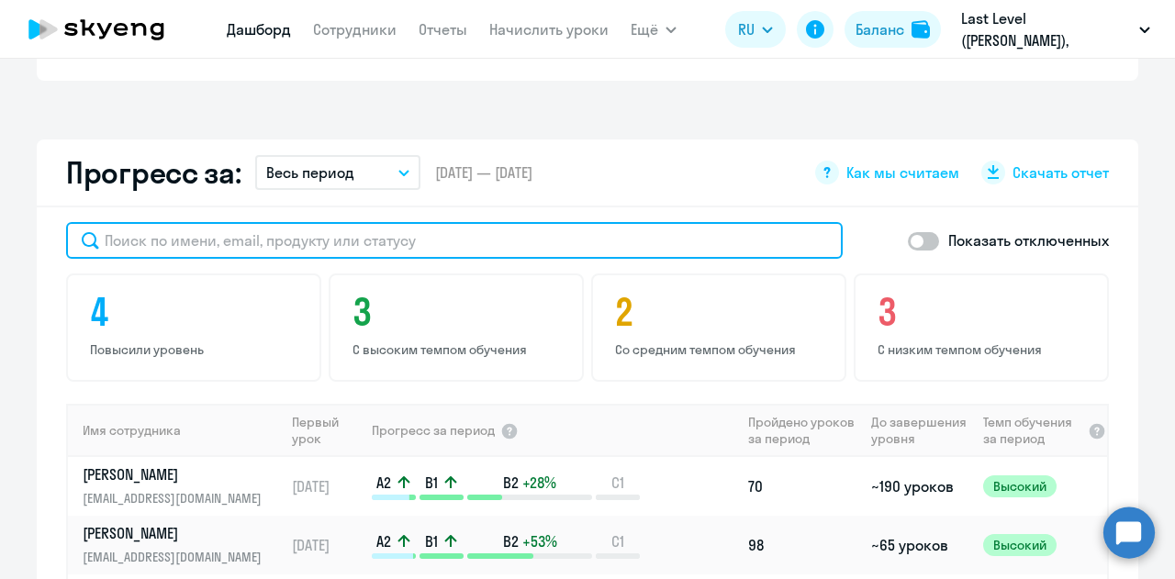
click at [422, 223] on input "text" at bounding box center [454, 240] width 777 height 37
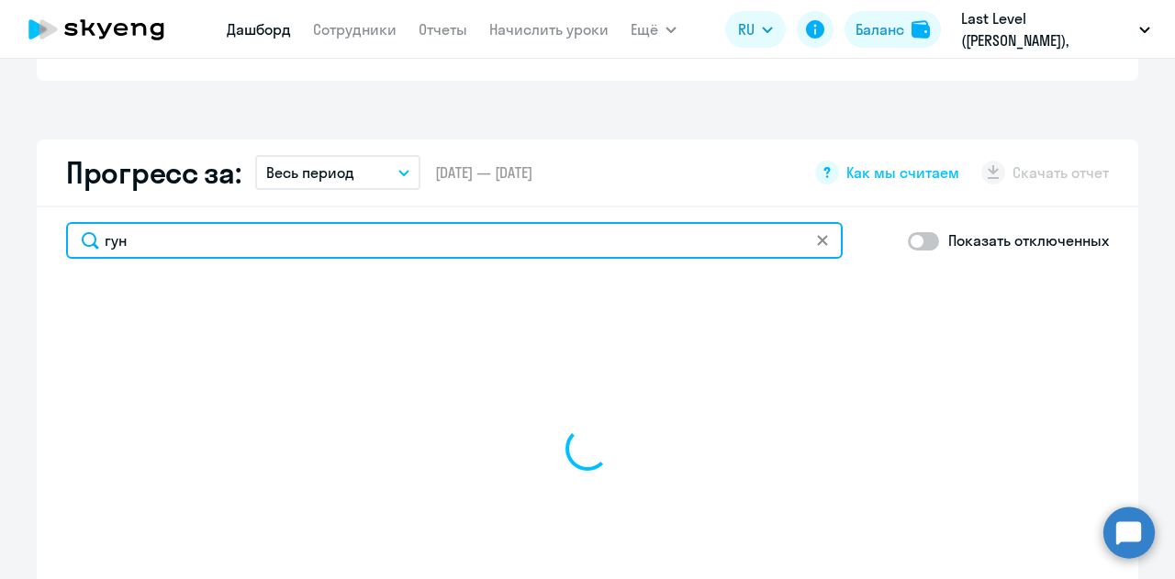
type input "гунч"
select select "30"
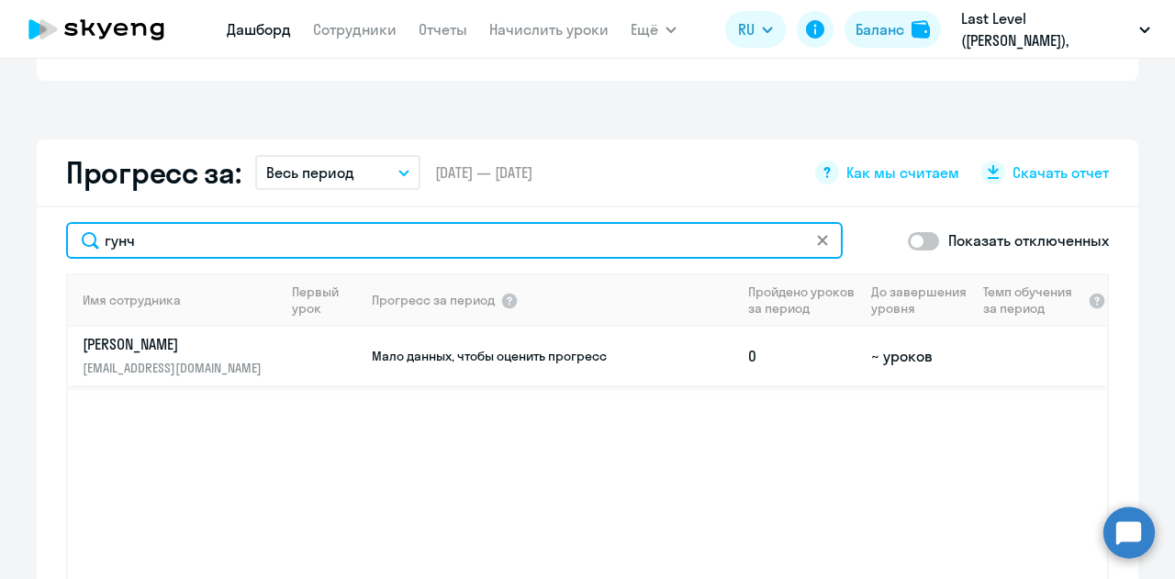
type input "гунч"
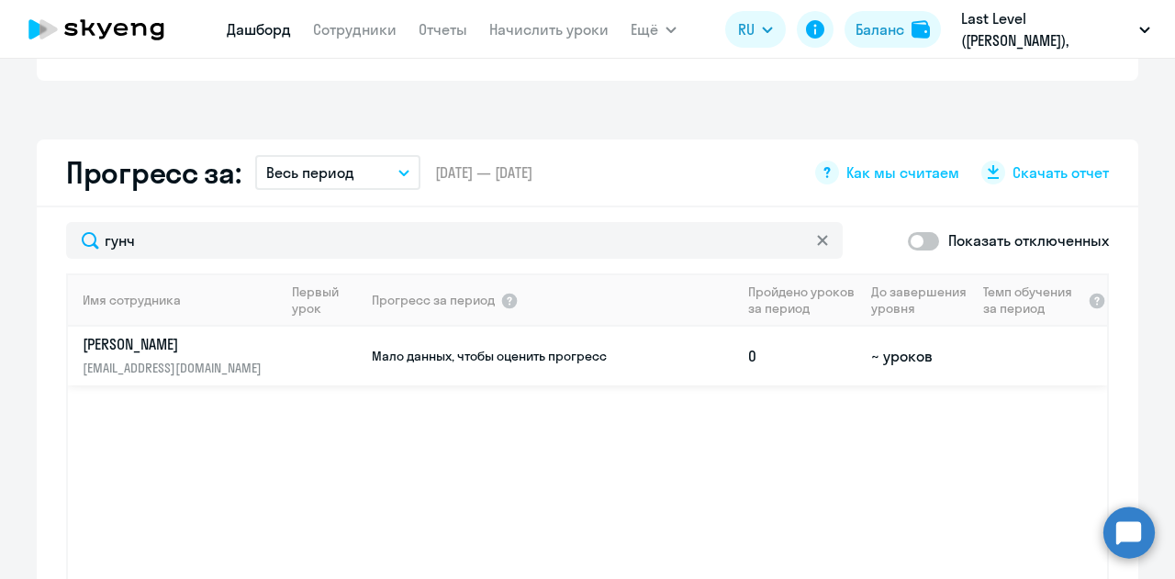
click at [588, 348] on span "Мало данных, чтобы оценить прогресс" at bounding box center [489, 356] width 235 height 17
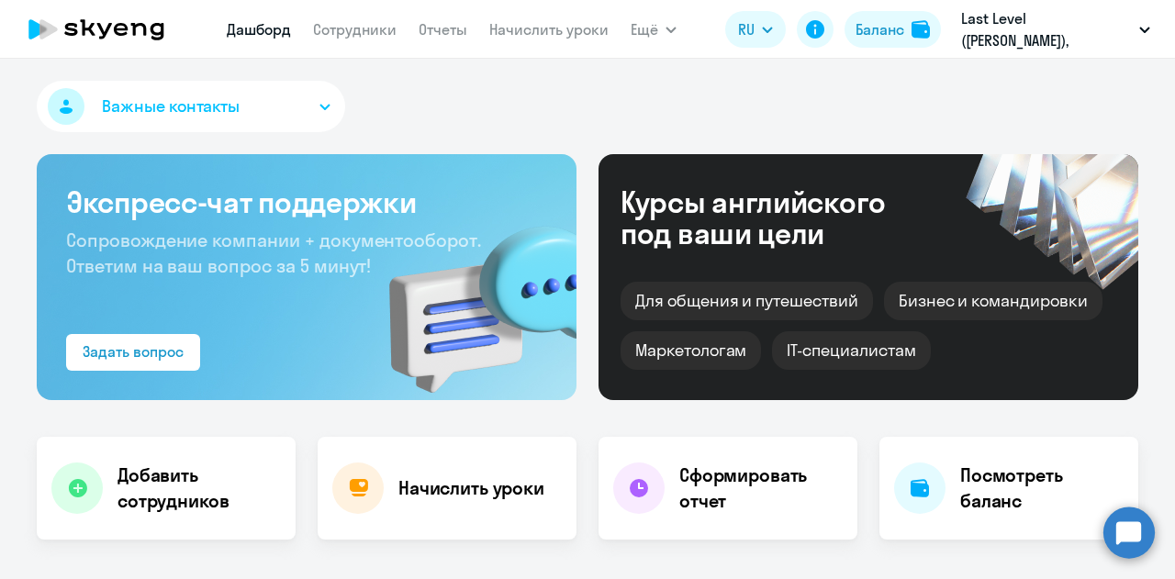
select select "english"
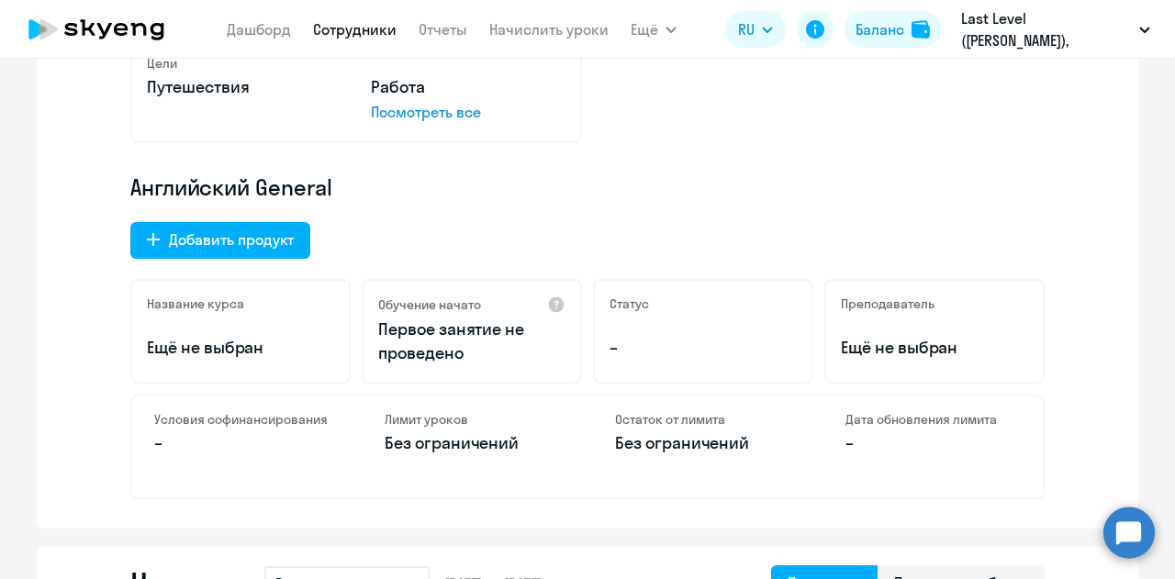
scroll to position [643, 0]
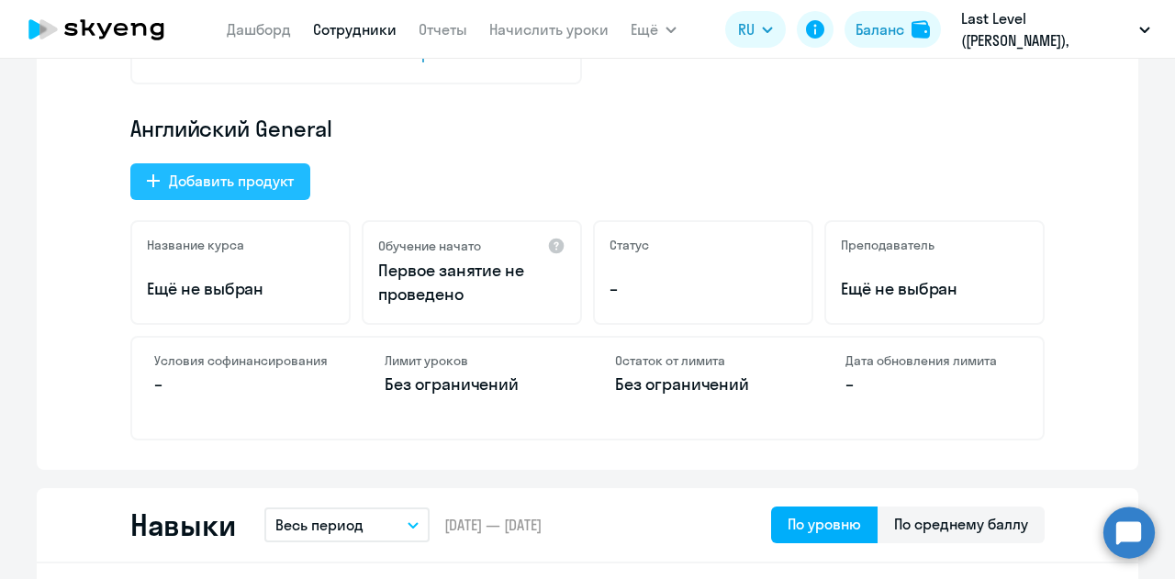
click at [208, 184] on div "Добавить продукт" at bounding box center [231, 181] width 125 height 22
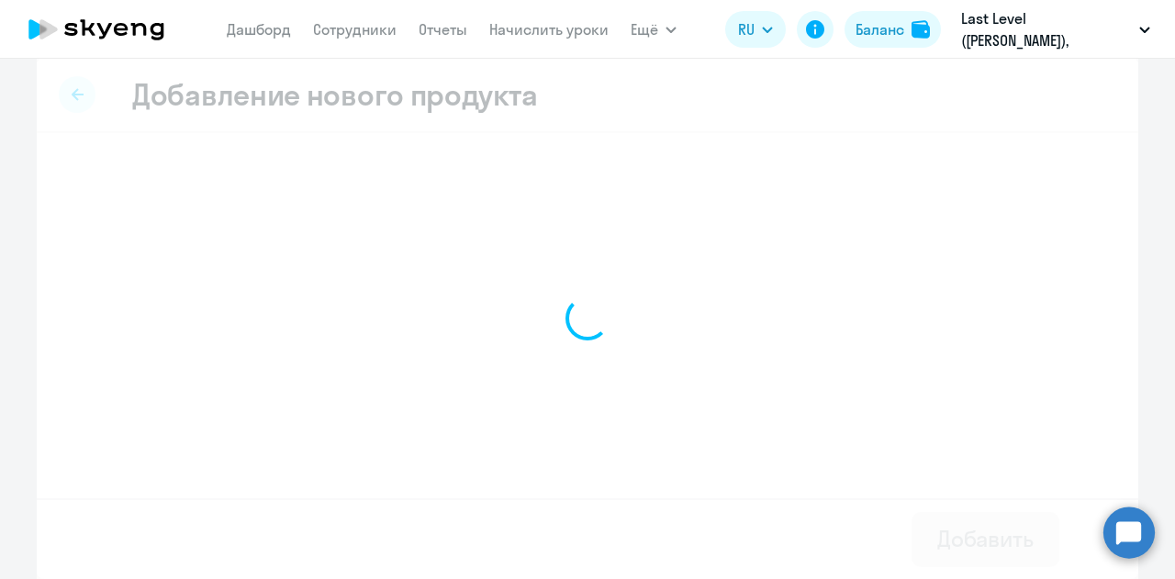
scroll to position [15, 0]
select select "english_adult_not_native_speaker_premium"
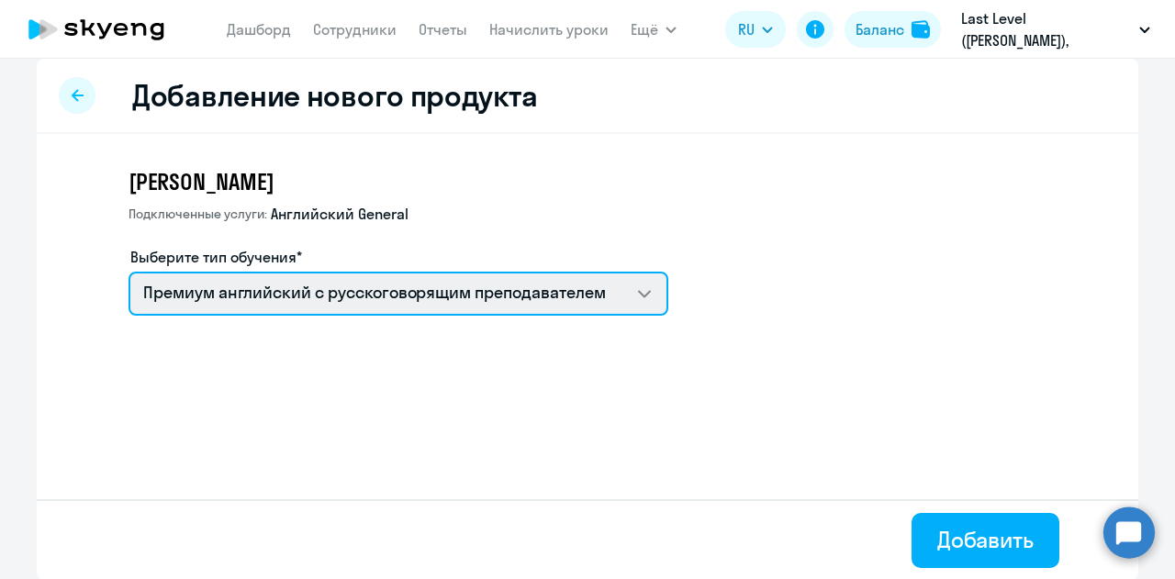
click at [588, 313] on select "Премиум английский с русскоговорящим преподавателем Английский General с англог…" at bounding box center [399, 294] width 540 height 44
click at [129, 272] on select "Премиум английский с русскоговорящим преподавателем Английский General с англог…" at bounding box center [399, 294] width 540 height 44
click at [459, 273] on select "Премиум английский с русскоговорящим преподавателем Английский General с англог…" at bounding box center [399, 294] width 540 height 44
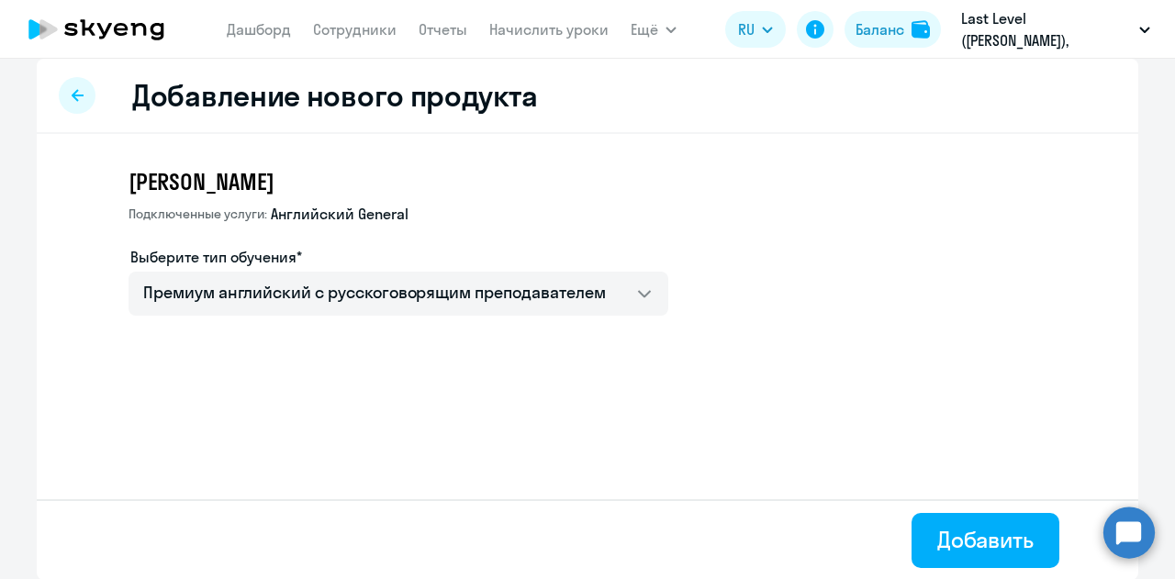
click at [467, 197] on div "Гунченко Светлана Подключенные услуги: Английский General Выберите тип обучения…" at bounding box center [399, 241] width 540 height 149
click at [69, 83] on div at bounding box center [77, 95] width 37 height 37
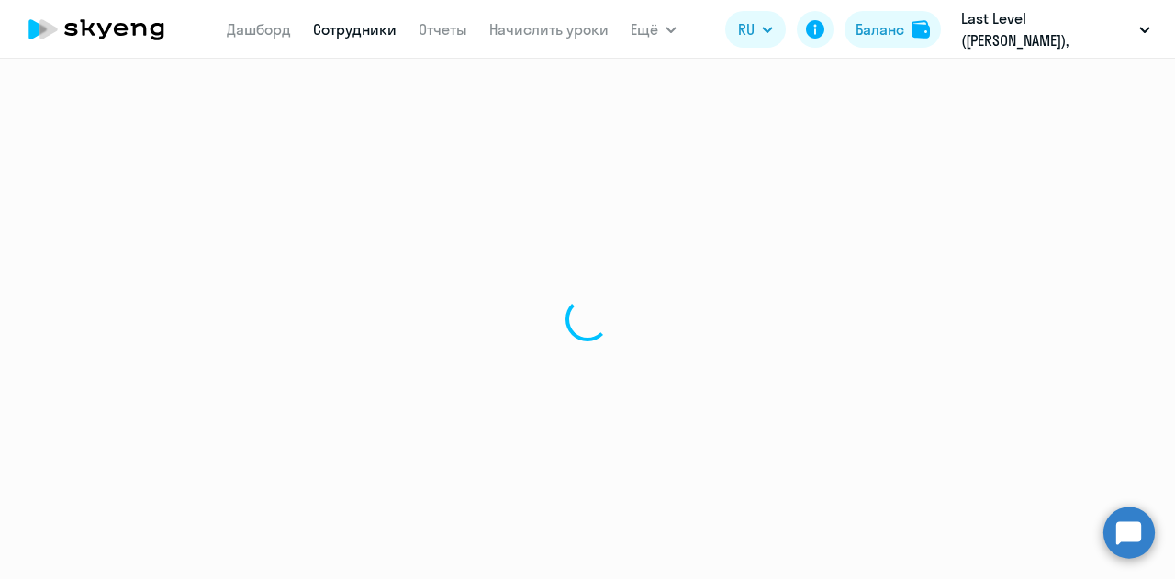
select select "english"
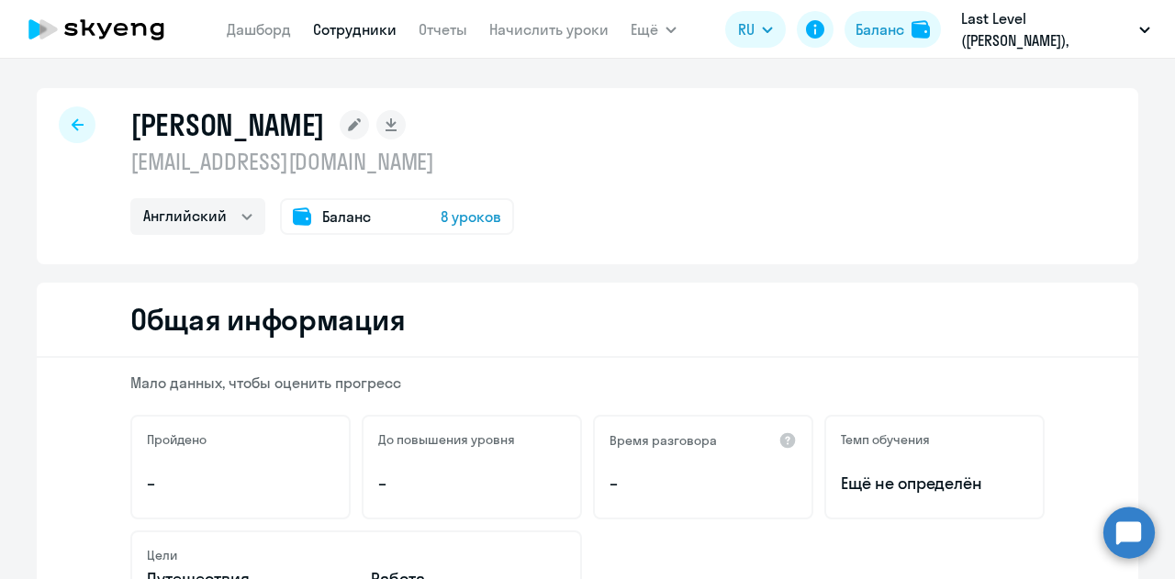
click at [1122, 535] on circle at bounding box center [1129, 532] width 51 height 51
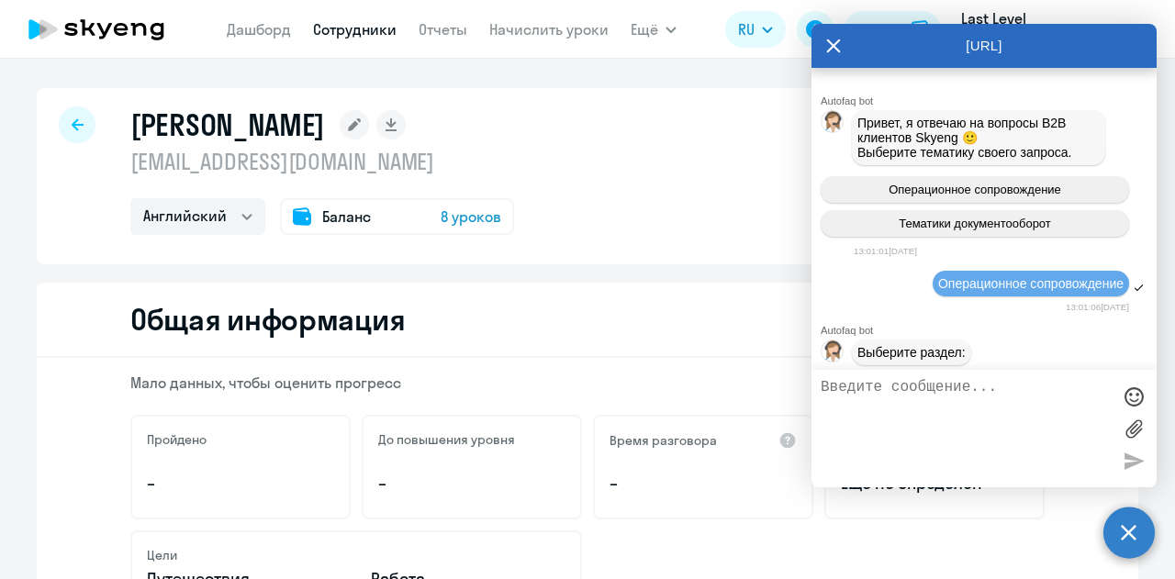
scroll to position [12508, 0]
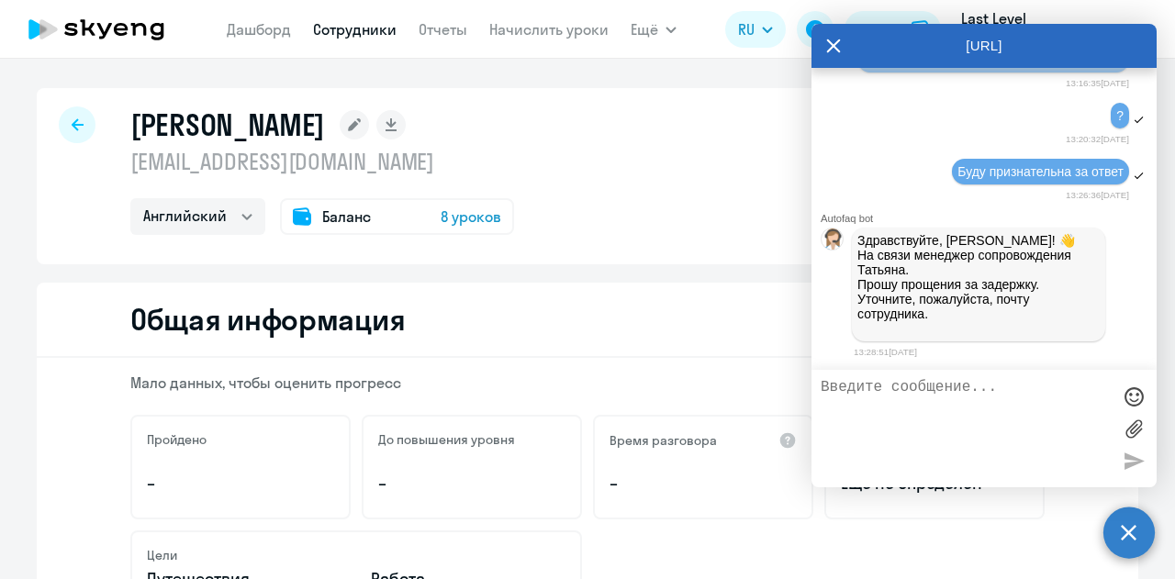
click at [907, 291] on p "Здравствуйте, Евгения! 👋 ﻿На связи менеджер сопровождения Татьяна. Прошу прощен…" at bounding box center [979, 284] width 242 height 103
click at [892, 377] on div at bounding box center [984, 429] width 345 height 118
click at [895, 395] on textarea at bounding box center [966, 428] width 290 height 99
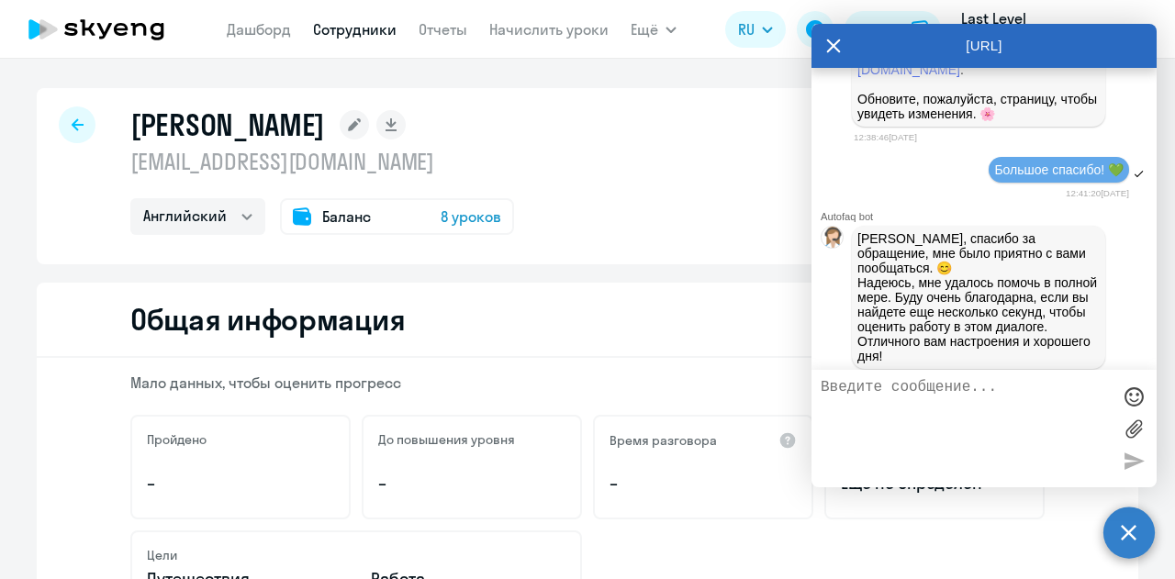
scroll to position [10213, 0]
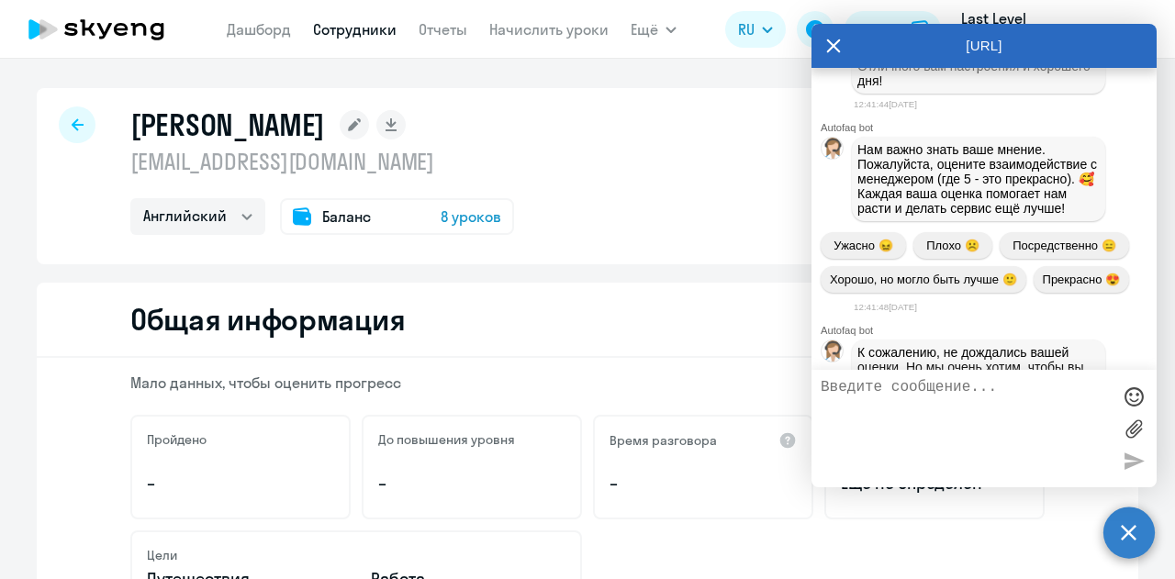
drag, startPoint x: 1059, startPoint y: 280, endPoint x: 901, endPoint y: 269, distance: 158.3
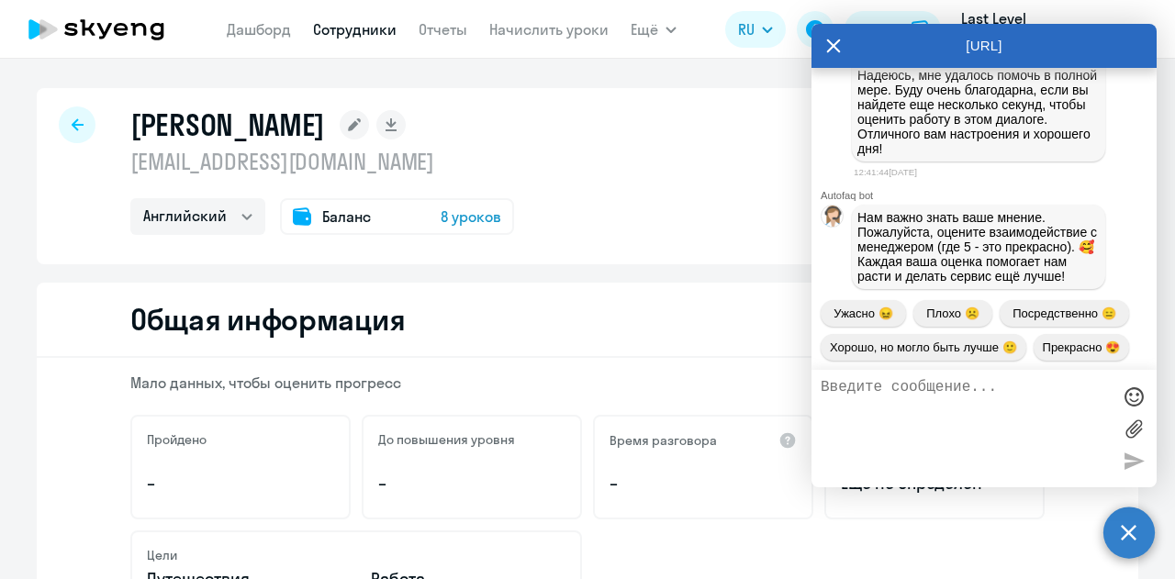
scroll to position [10029, 0]
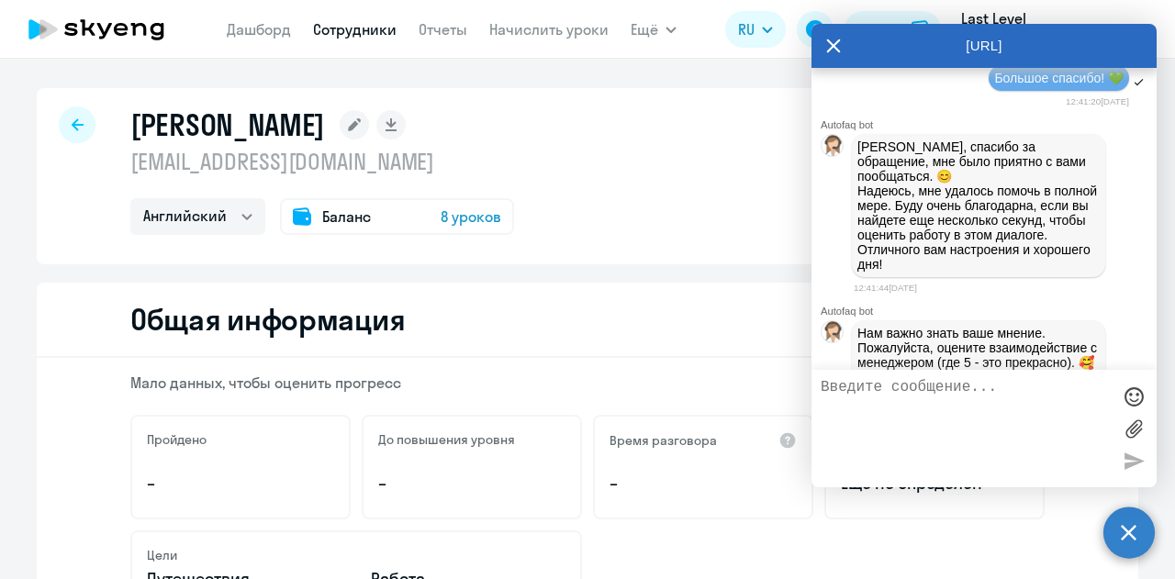
drag, startPoint x: 1062, startPoint y: 148, endPoint x: 863, endPoint y: 145, distance: 198.4
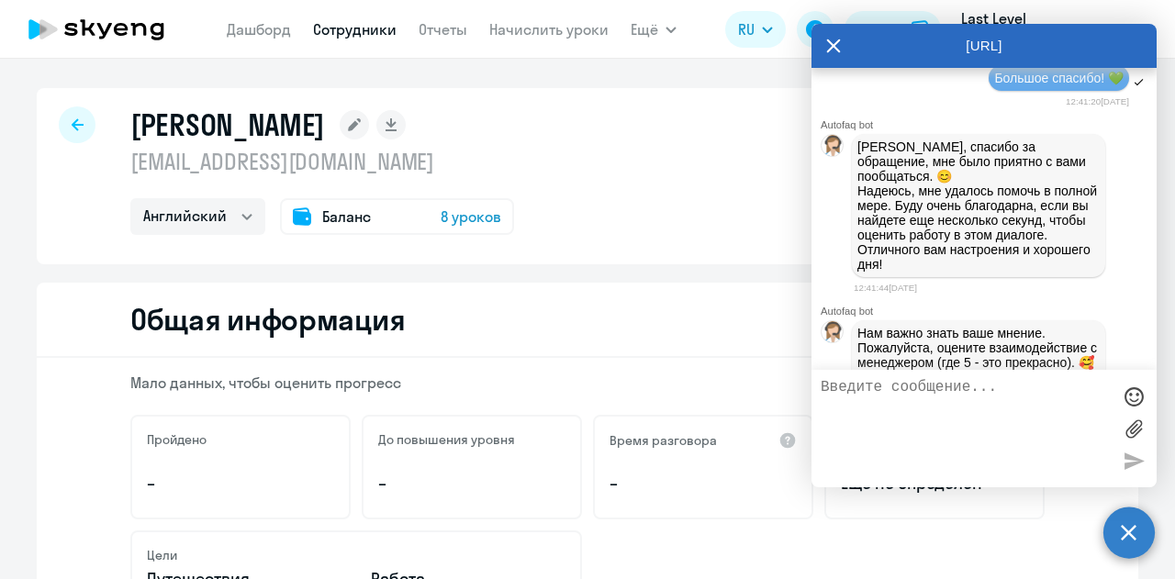
copy span "[EMAIL_ADDRESS][DOMAIN_NAME]"
drag, startPoint x: 900, startPoint y: 424, endPoint x: 899, endPoint y: 413, distance: 11.1
click at [900, 422] on textarea at bounding box center [966, 428] width 290 height 99
paste textarea "gunchenko.svetlana27@gmail.com"
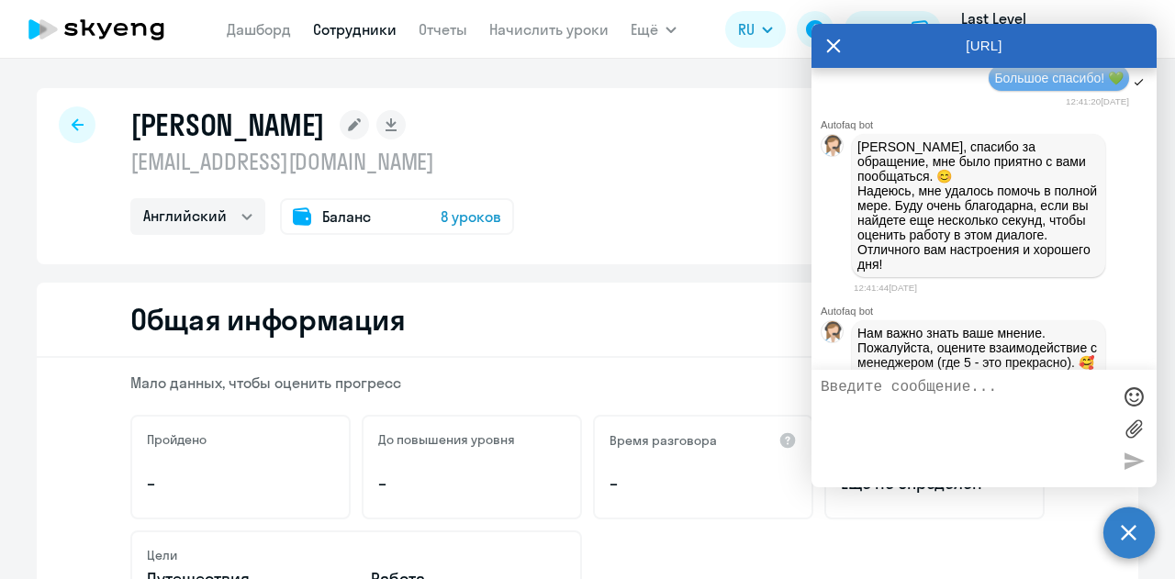
type textarea "gunchenko.svetlana27@gmail.com"
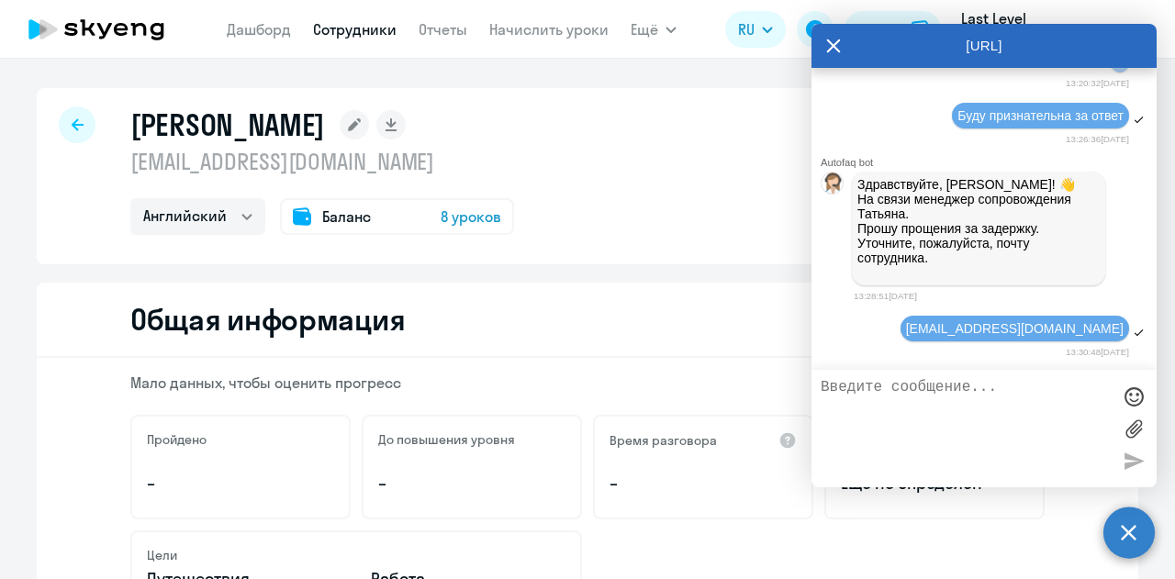
click at [509, 179] on div "Гунченко Светлана s.gunchenko@ll-games.com Английский Баланс 8 уроков" at bounding box center [588, 176] width 1102 height 176
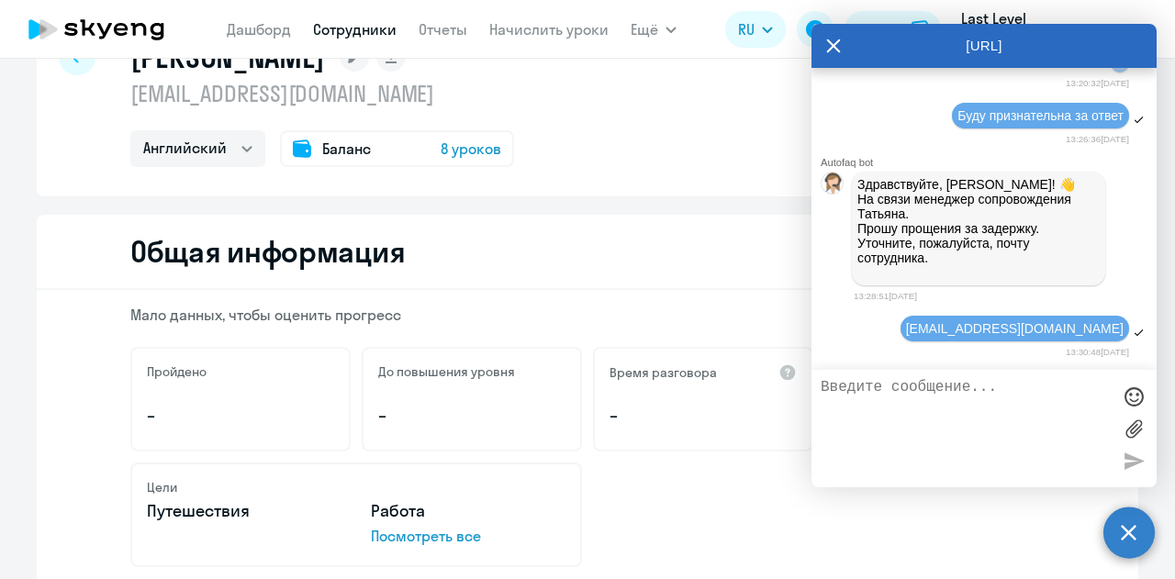
scroll to position [92, 0]
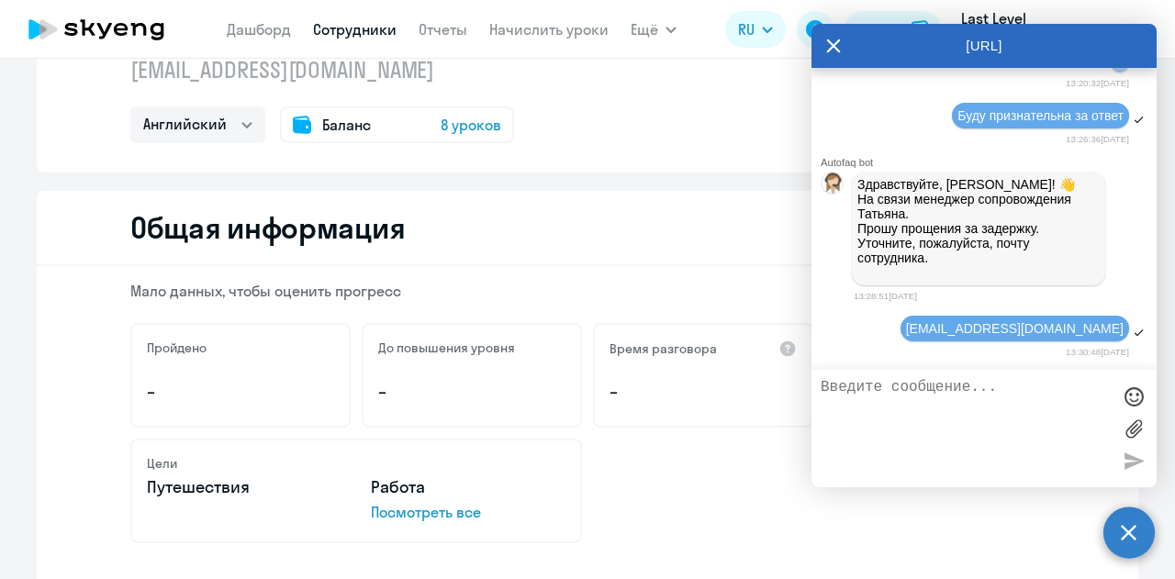
click at [838, 42] on icon at bounding box center [834, 46] width 14 height 14
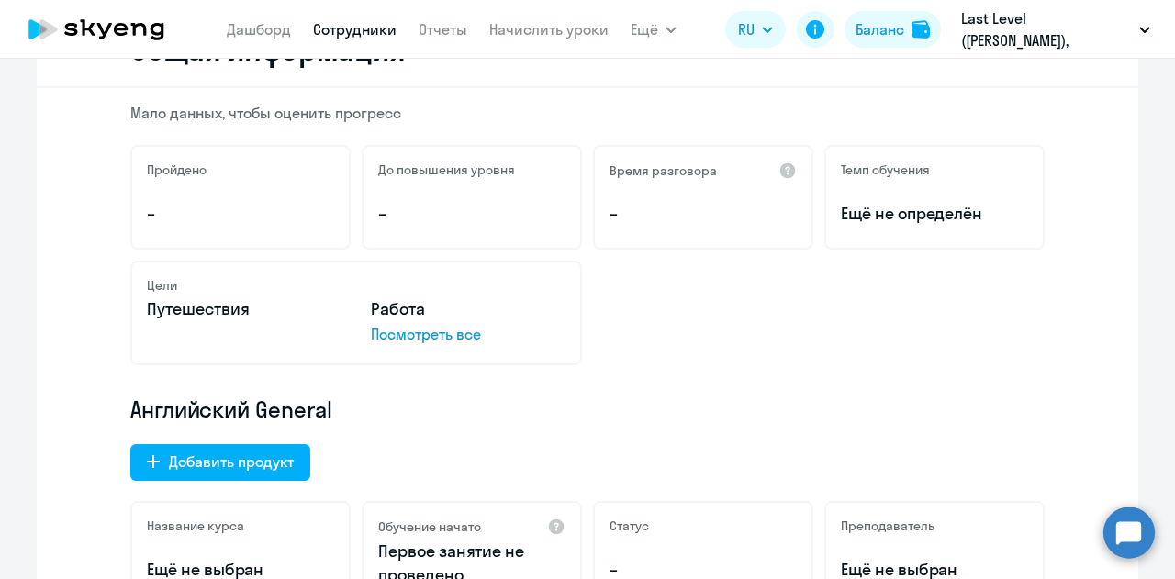
scroll to position [275, 0]
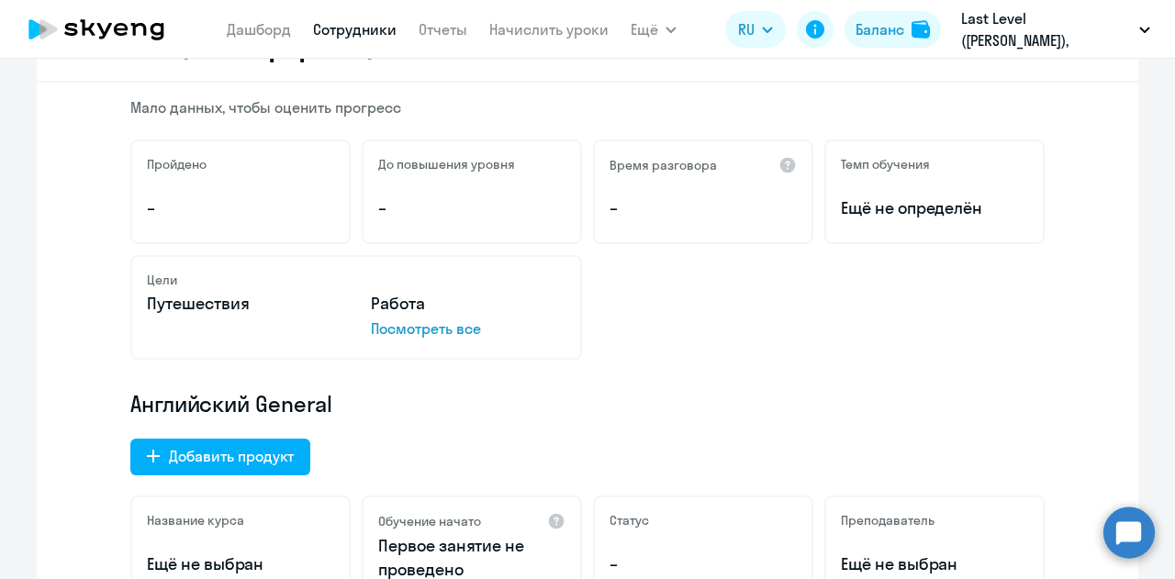
click at [611, 234] on div "Время разговора –" at bounding box center [703, 192] width 220 height 105
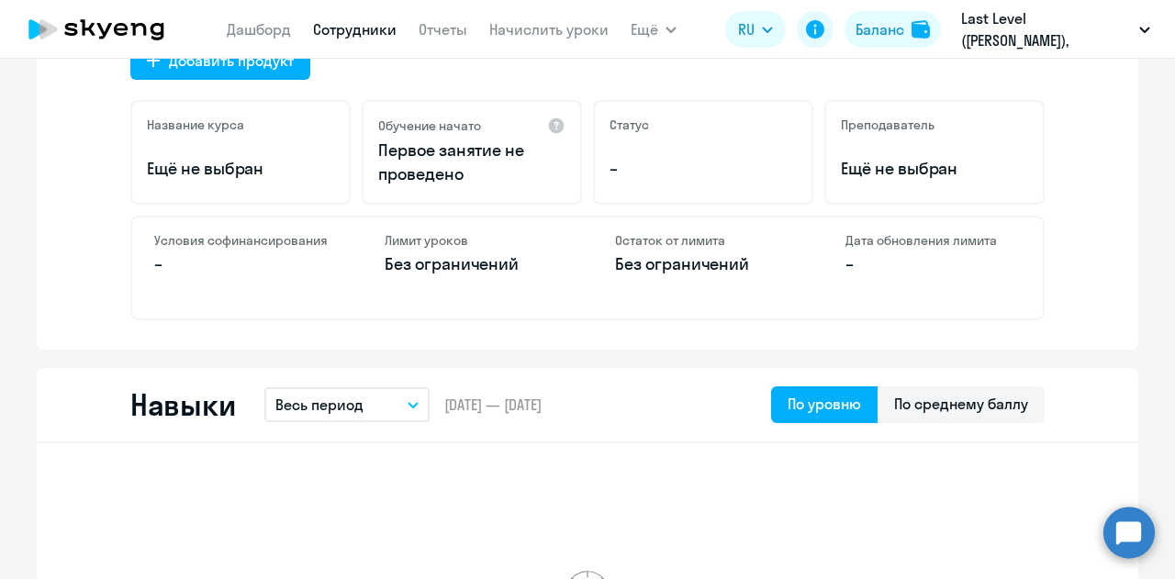
scroll to position [643, 0]
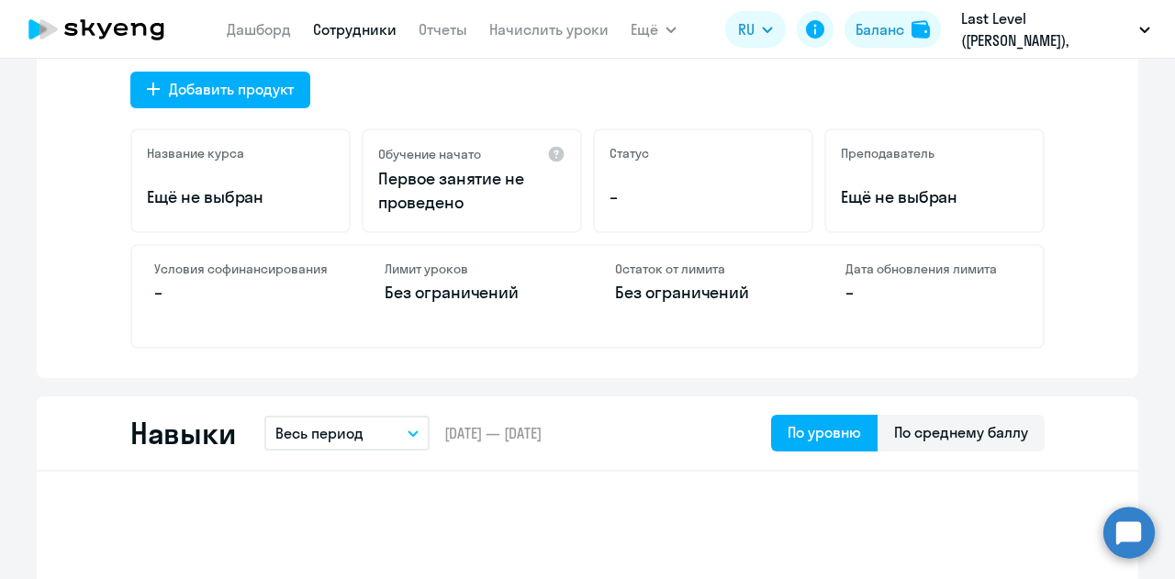
click at [63, 205] on div "Мало данных, чтобы оценить прогресс Пройдено – До повышения уровня – Время разг…" at bounding box center [588, 46] width 1102 height 663
click at [1139, 546] on circle at bounding box center [1129, 532] width 51 height 51
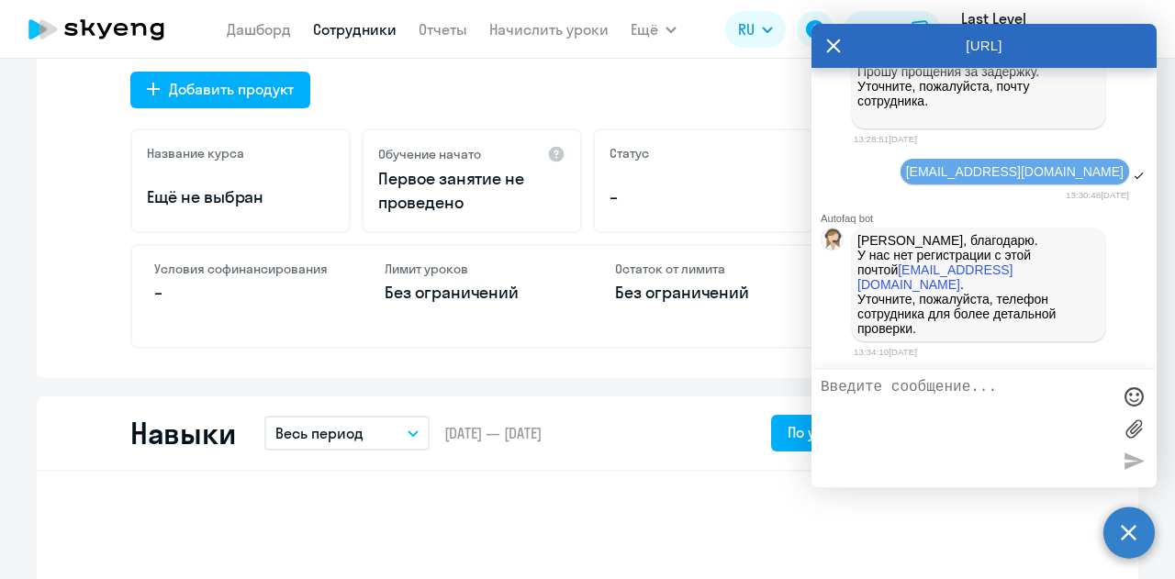
scroll to position [12708, 0]
click at [972, 413] on textarea at bounding box center [966, 428] width 290 height 99
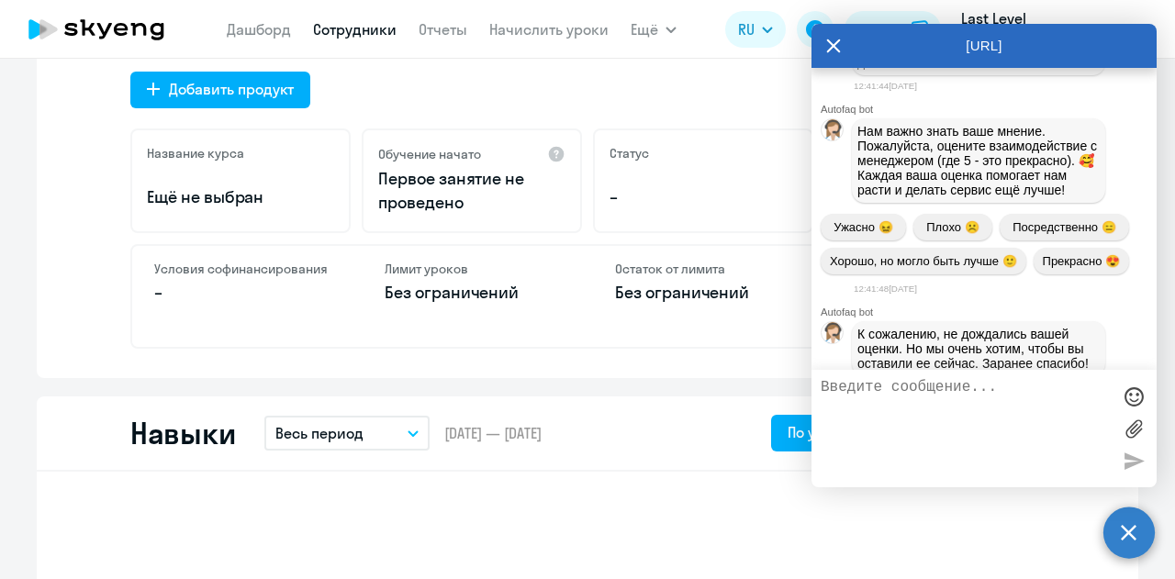
scroll to position [10228, 0]
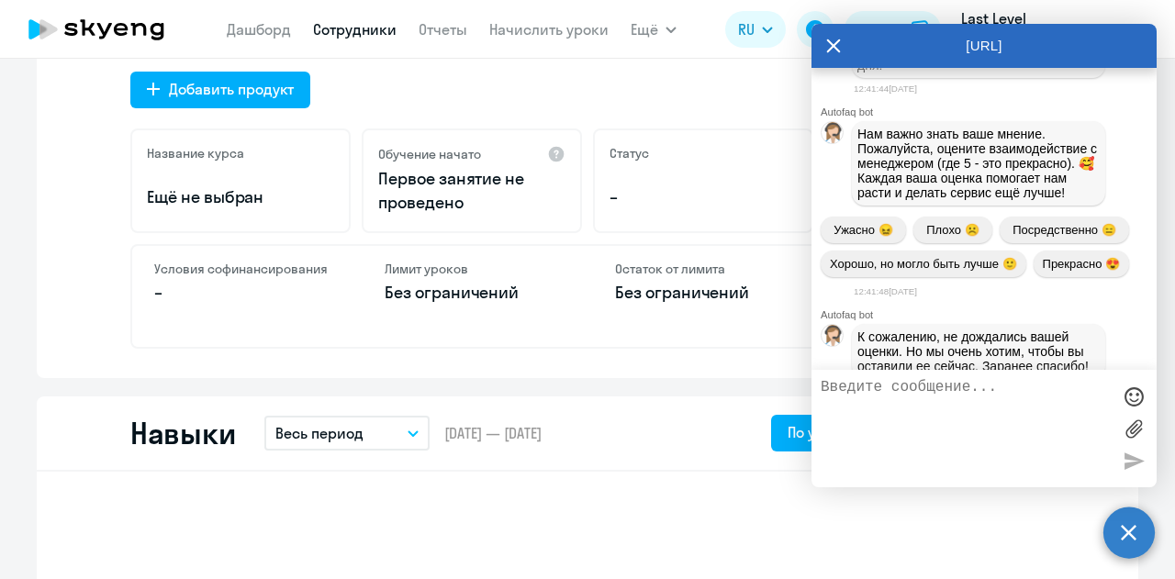
paste textarea "Б"
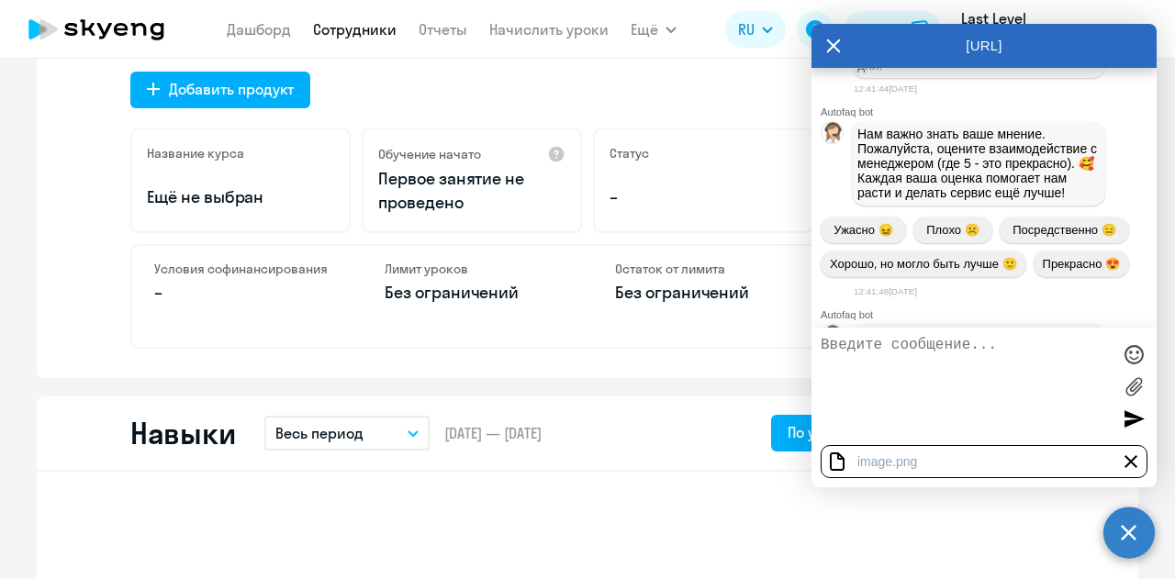
click at [946, 355] on textarea at bounding box center [966, 386] width 290 height 99
type textarea "Буквально час назад специалист этого чата её должен был настроить"
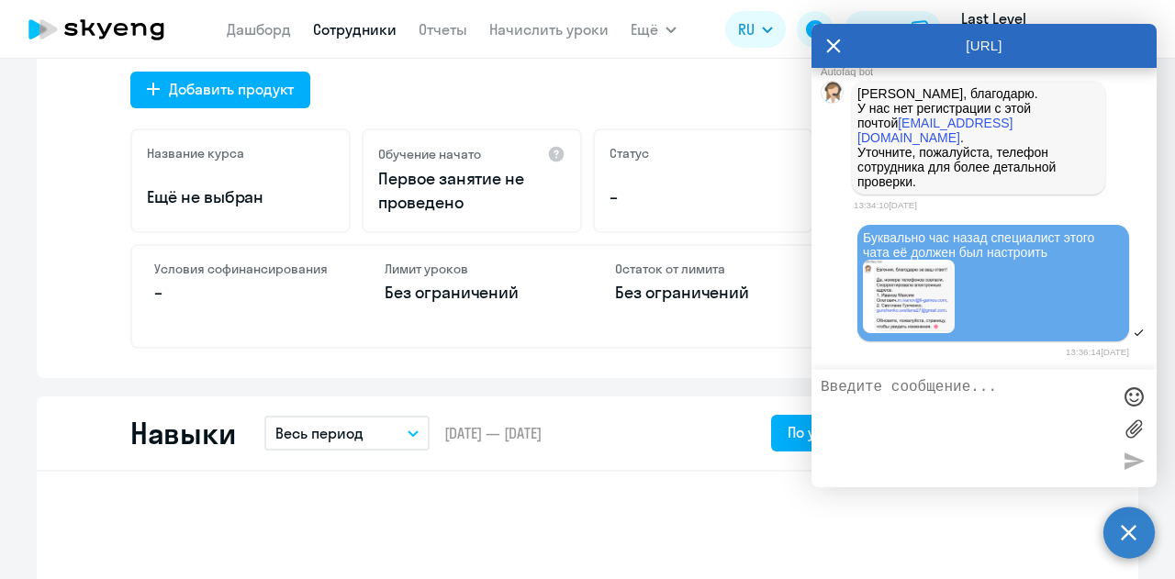
scroll to position [12855, 0]
click at [915, 287] on img at bounding box center [909, 296] width 92 height 73
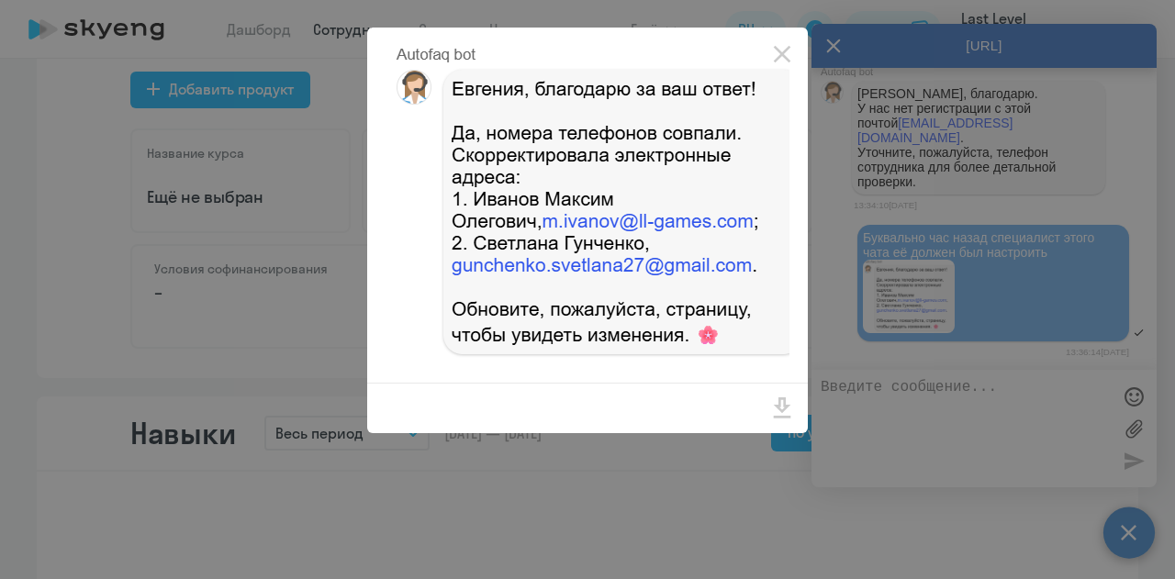
click at [994, 287] on div at bounding box center [587, 289] width 1175 height 579
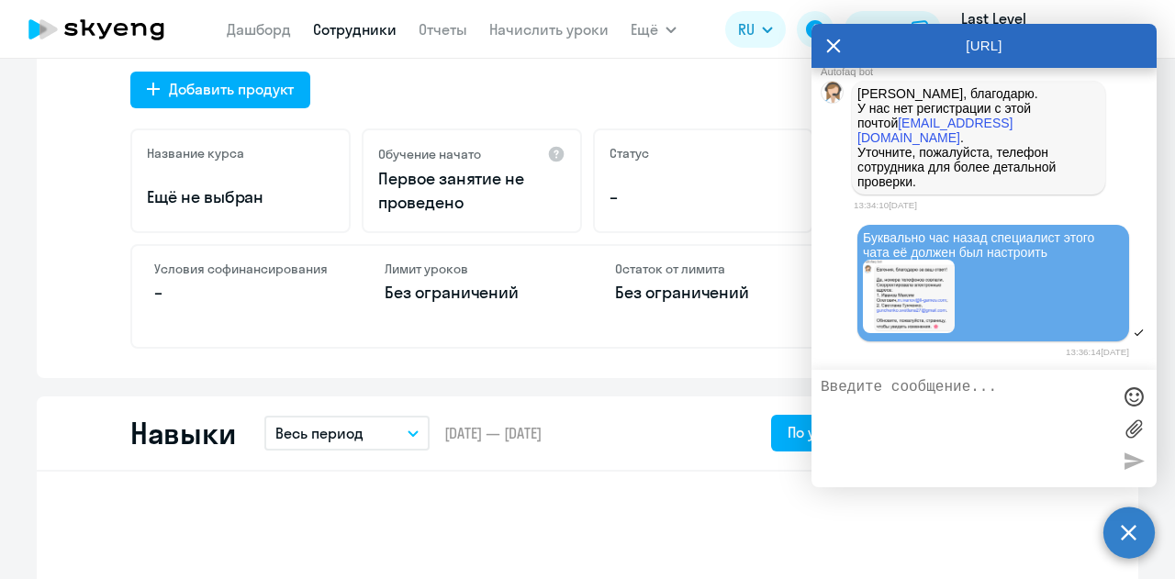
click at [889, 290] on img at bounding box center [909, 296] width 92 height 73
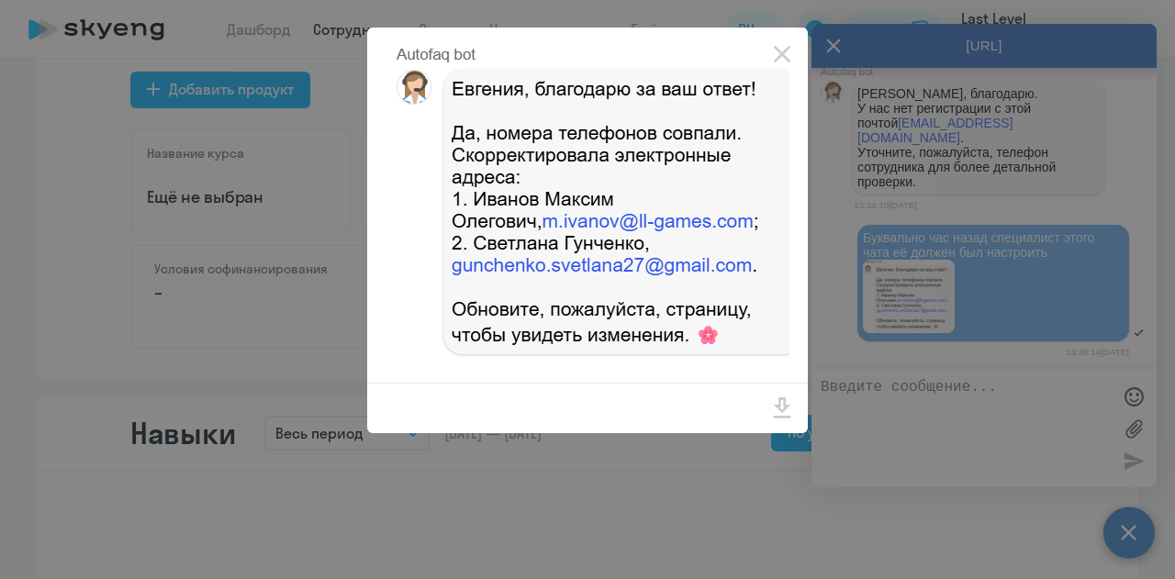
click at [968, 287] on div at bounding box center [587, 289] width 1175 height 579
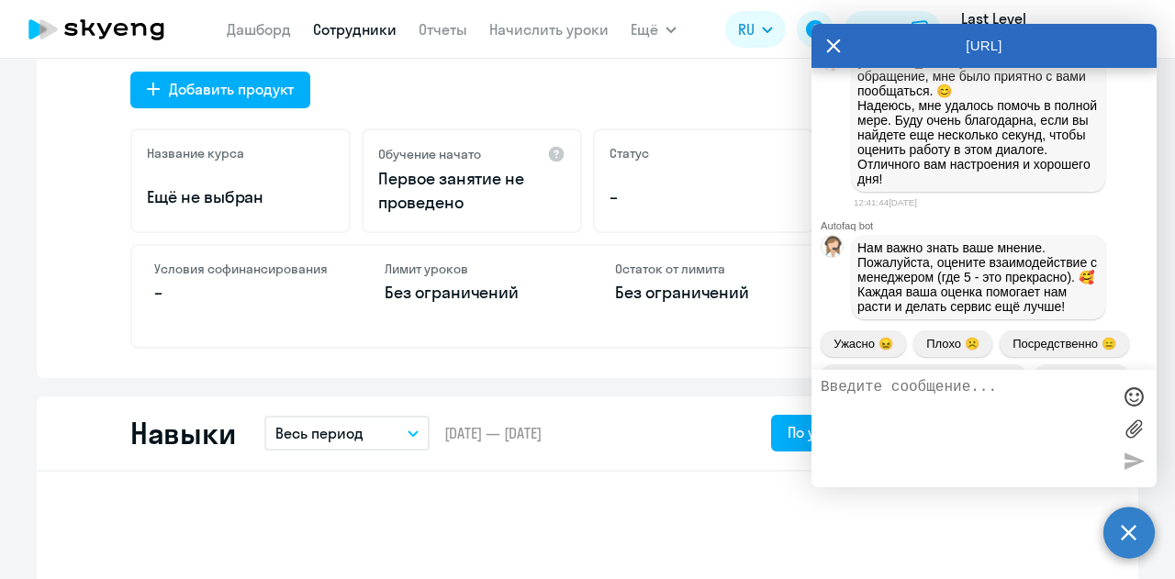
scroll to position [10008, 0]
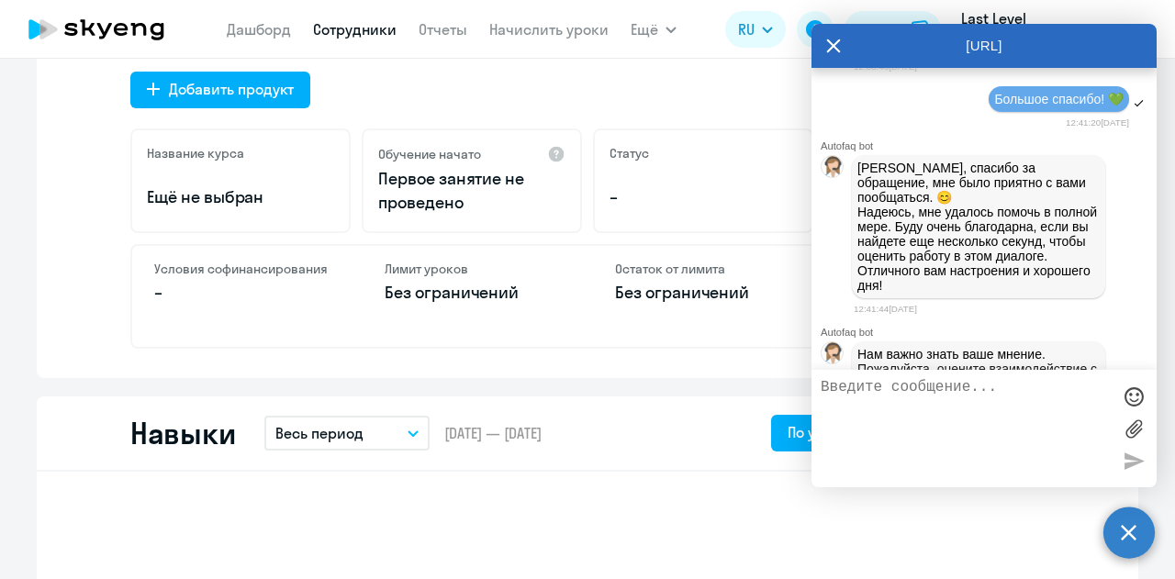
drag, startPoint x: 946, startPoint y: 184, endPoint x: 861, endPoint y: 159, distance: 88.0
copy span "Светлана Гунченко, gunchenko.svetlana27@gmail.com, 89375504650"
click at [916, 392] on textarea at bounding box center [966, 428] width 290 height 99
paste textarea "Светлана Гунченко, gunchenko.svetlana27@gmail.com, 89375504650"
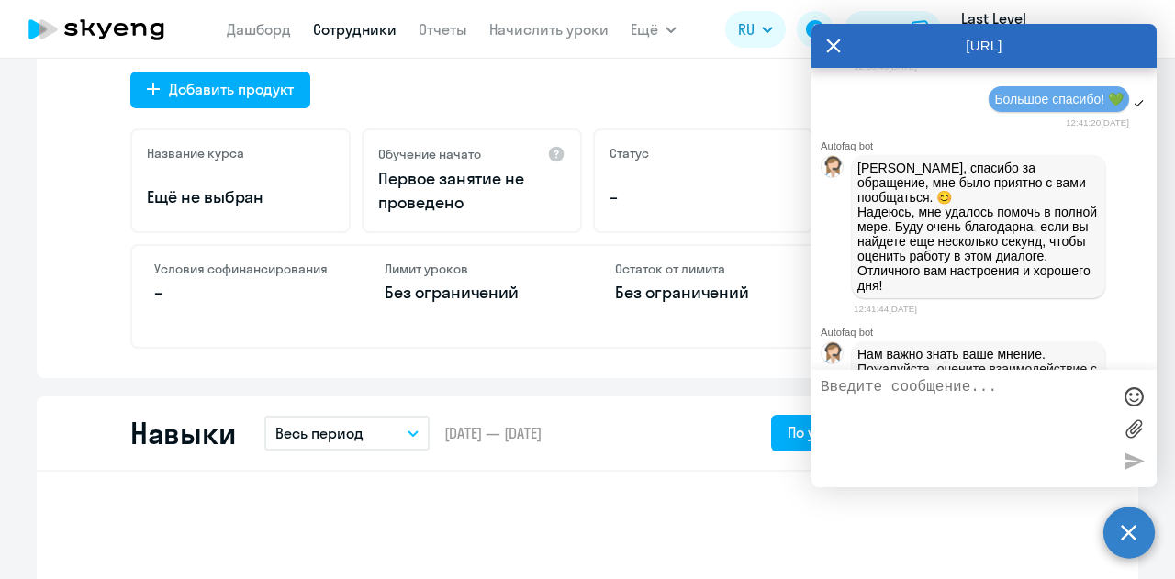
type textarea "Светлана Гунченко, gunchenko.svetlana27@gmail.com, 89375504650"
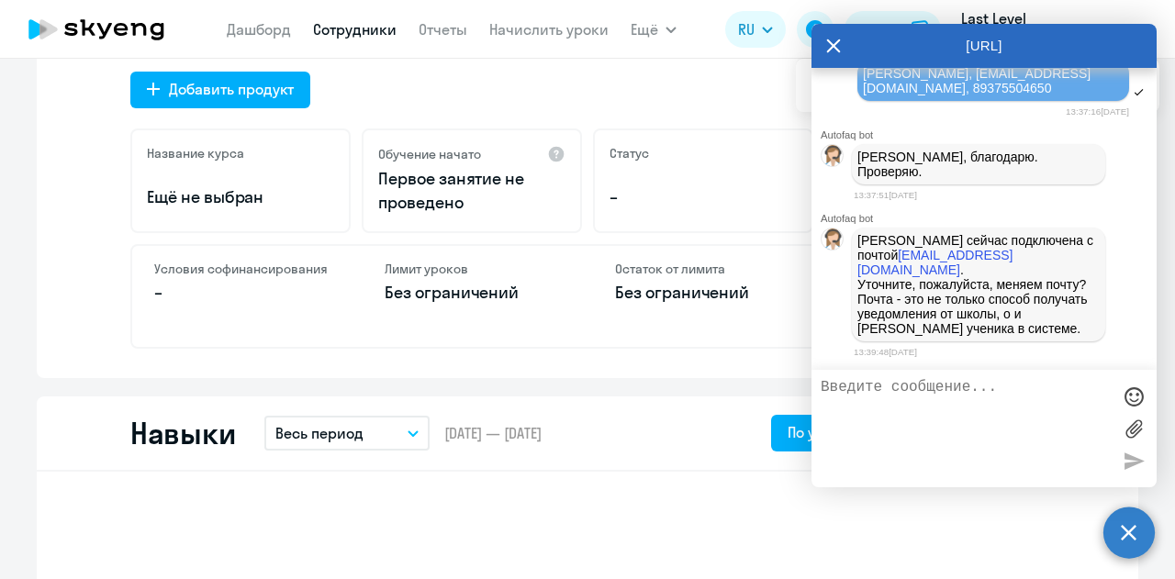
scroll to position [13167, 0]
click at [902, 93] on span "Светлана Гунченко, gunchenko.svetlana27@gmail.com, 89375504650" at bounding box center [977, 80] width 228 height 29
copy span "Светлана Гунченко, gunchenko.svetlana27@gmail.com, 89375504650"
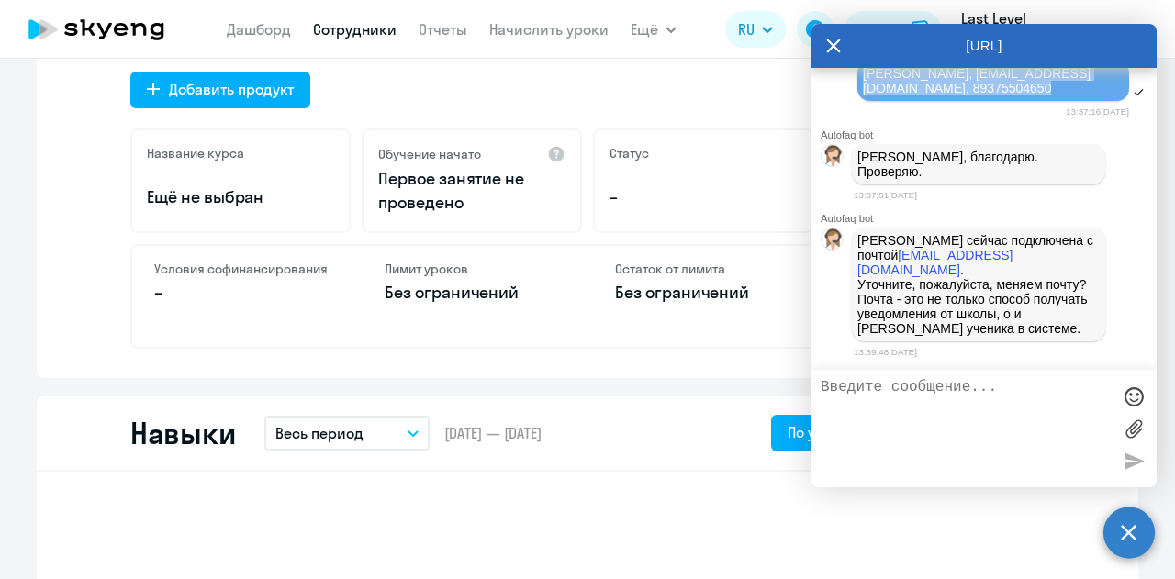
click at [917, 96] on span "Светлана Гунченко, gunchenko.svetlana27@gmail.com, 89375504650" at bounding box center [977, 80] width 228 height 29
drag, startPoint x: 1062, startPoint y: 89, endPoint x: 860, endPoint y: 88, distance: 201.1
click at [860, 88] on div "Светлана Гунченко, gunchenko.svetlana27@gmail.com, 89375504650" at bounding box center [994, 81] width 272 height 40
copy span "gunchenko.svetlana27@gmail.com"
click at [491, 100] on div "Английский General Добавить продукт Название курса Ещё не выбран Обучение начат…" at bounding box center [587, 185] width 915 height 327
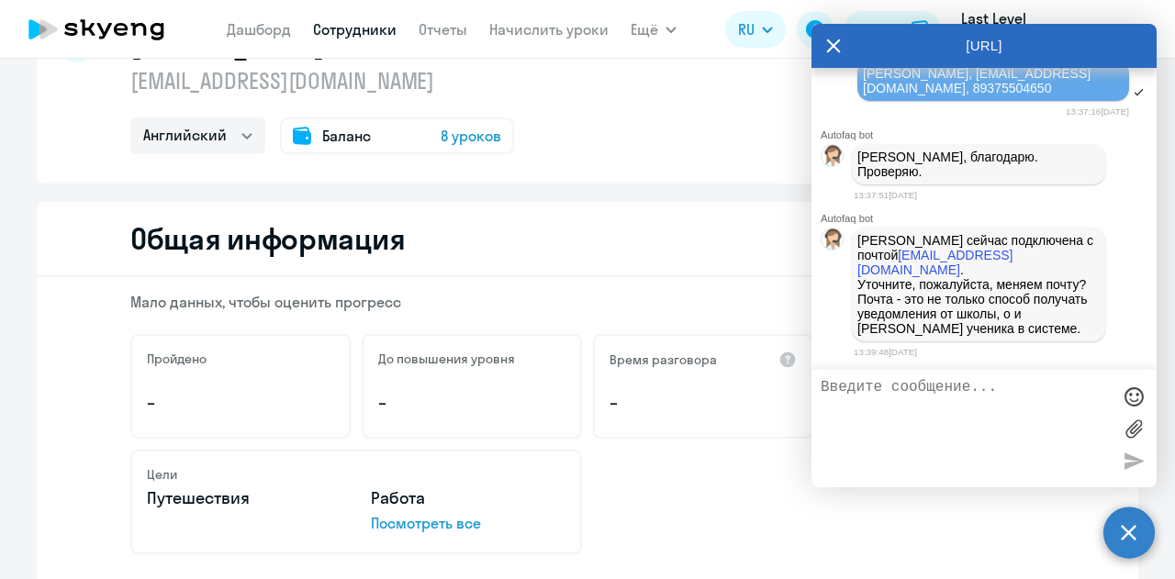
scroll to position [0, 0]
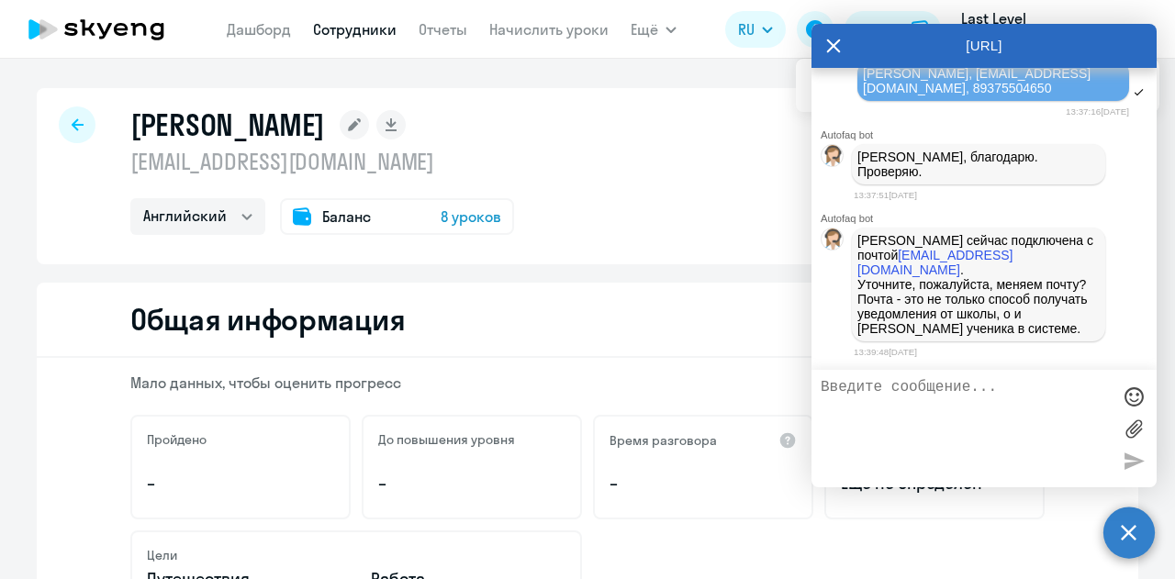
click at [944, 325] on p "Светлана сейчас подключена с почтой s.gunchenko@ll-games.com . Уточните, пожалу…" at bounding box center [979, 284] width 242 height 103
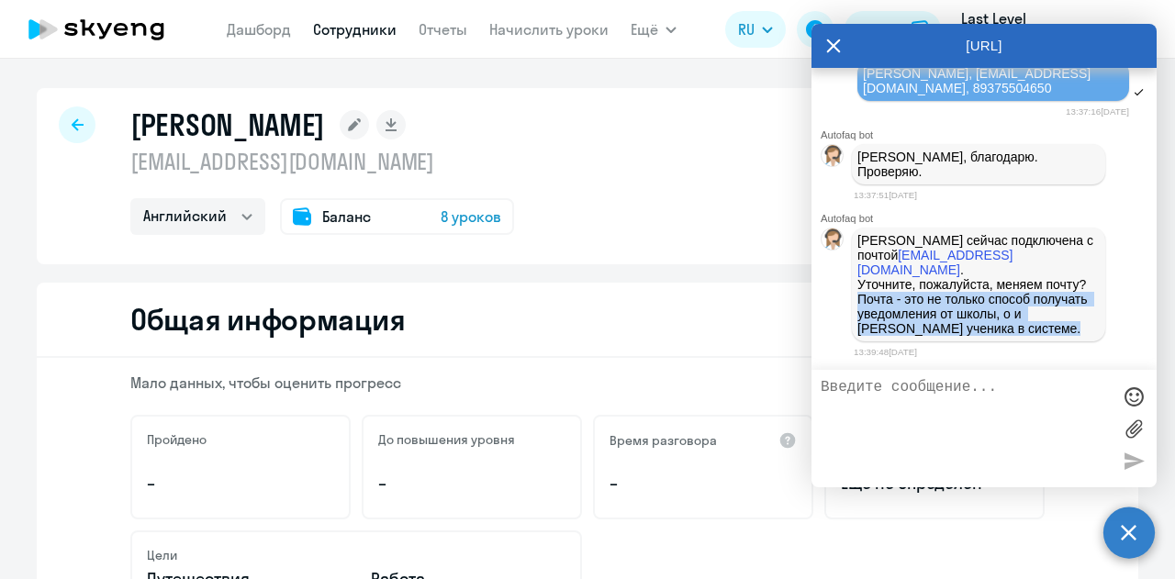
click at [944, 325] on p "Светлана сейчас подключена с почтой s.gunchenko@ll-games.com . Уточните, пожалу…" at bounding box center [979, 284] width 242 height 103
copy p "Почта - это не только способ получать уведомления от школы, о и логин ученика в…"
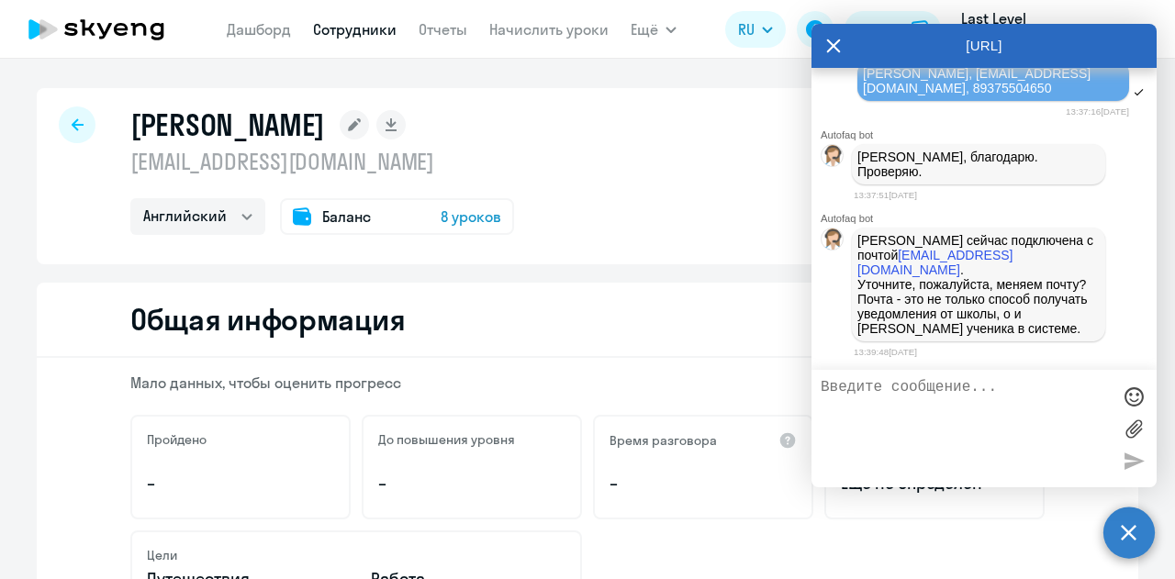
click at [970, 400] on textarea at bounding box center [966, 428] width 290 height 99
type textarea "Уточнила, оставляем текущую"
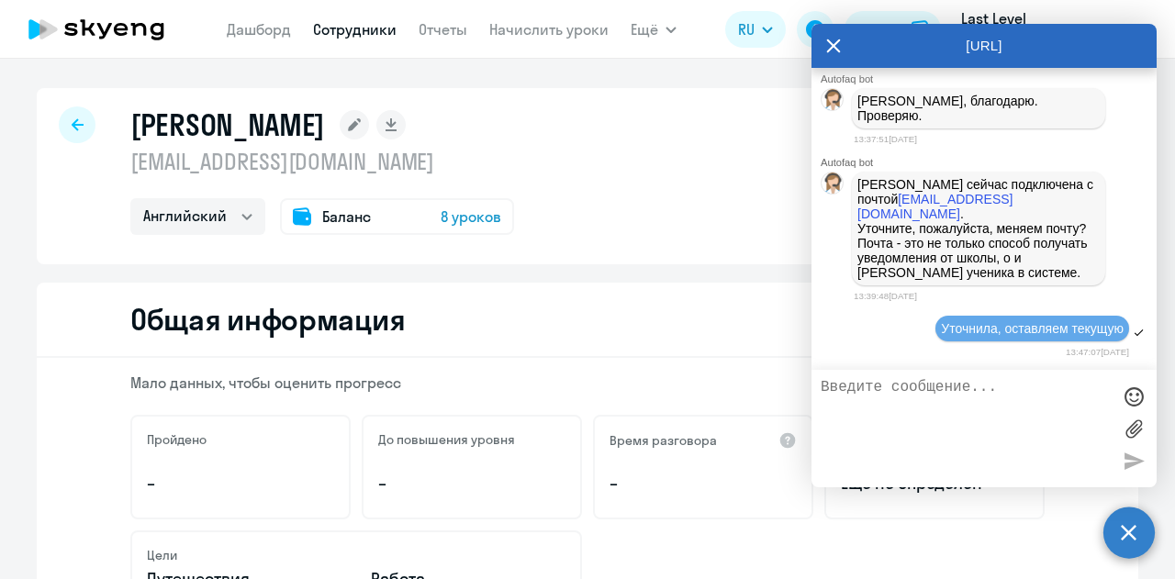
drag, startPoint x: 36, startPoint y: 254, endPoint x: 115, endPoint y: 240, distance: 80.3
click at [42, 254] on div "Гунченко Светлана s.gunchenko@ll-games.com Английский Баланс 8 уроков" at bounding box center [588, 176] width 1102 height 176
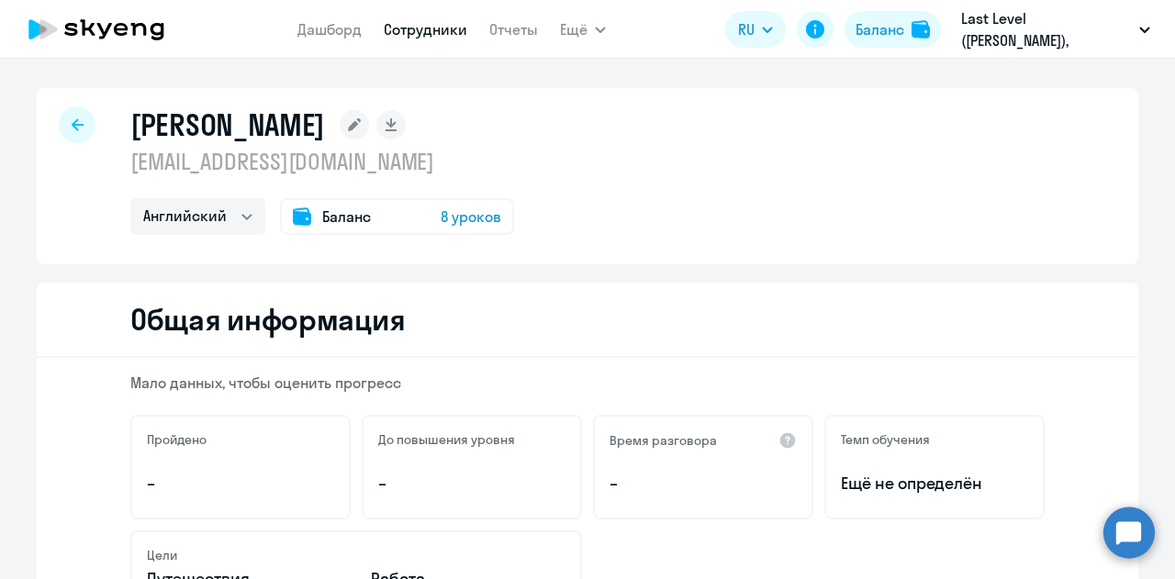
select select "english"
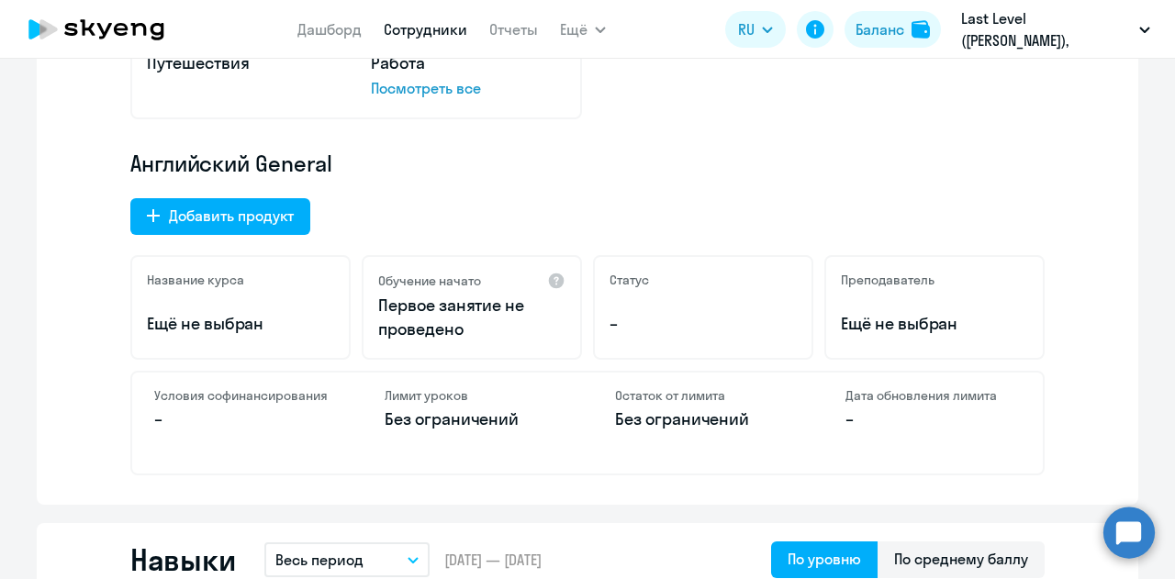
scroll to position [643, 0]
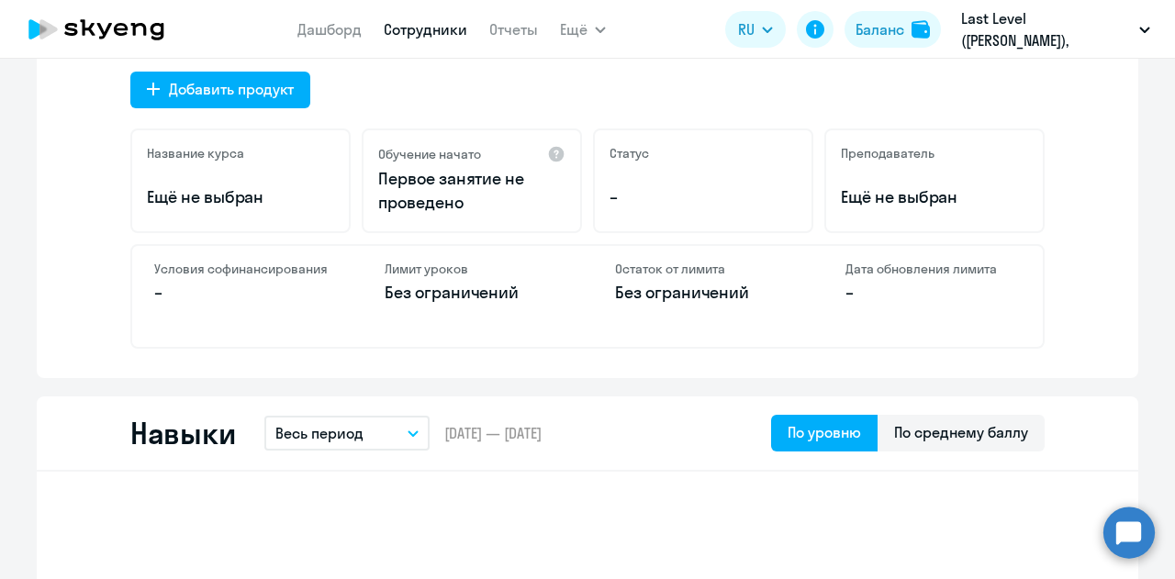
click at [83, 273] on div "Мало данных, чтобы оценить прогресс Пройдено – До повышения уровня – Время разг…" at bounding box center [588, 46] width 1102 height 663
click at [1136, 510] on circle at bounding box center [1129, 532] width 51 height 51
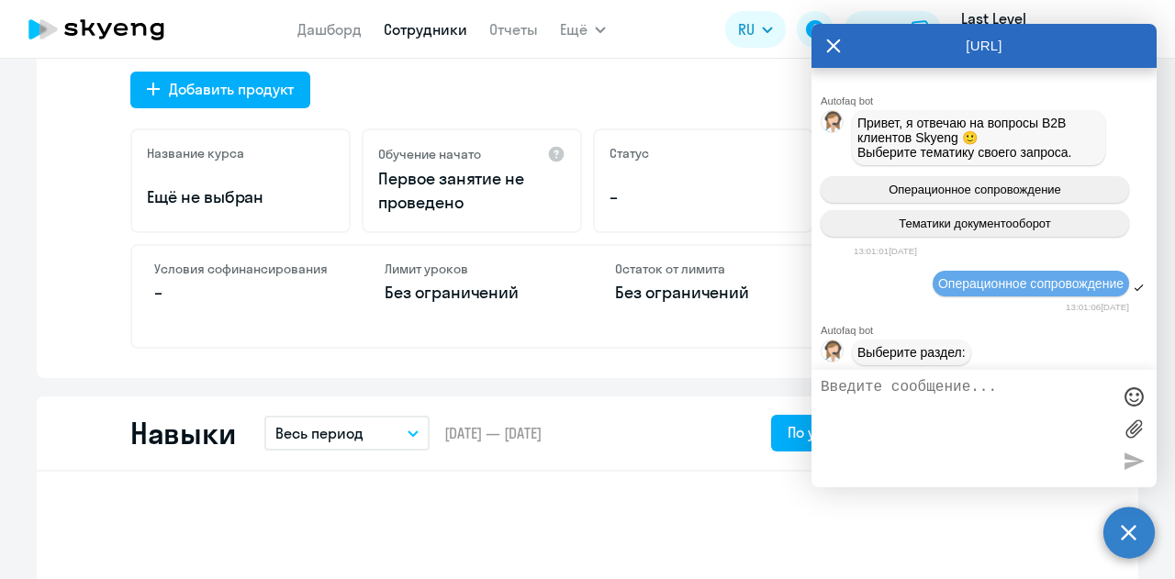
scroll to position [13337, 0]
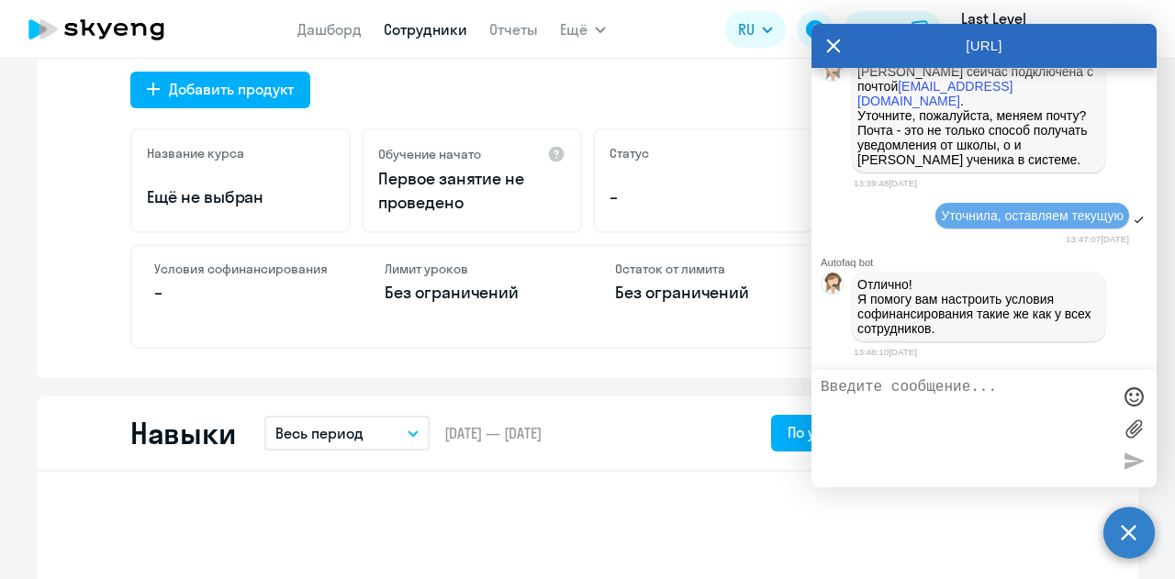
click at [908, 392] on textarea at bounding box center [966, 428] width 290 height 99
type textarea "Благодарю"
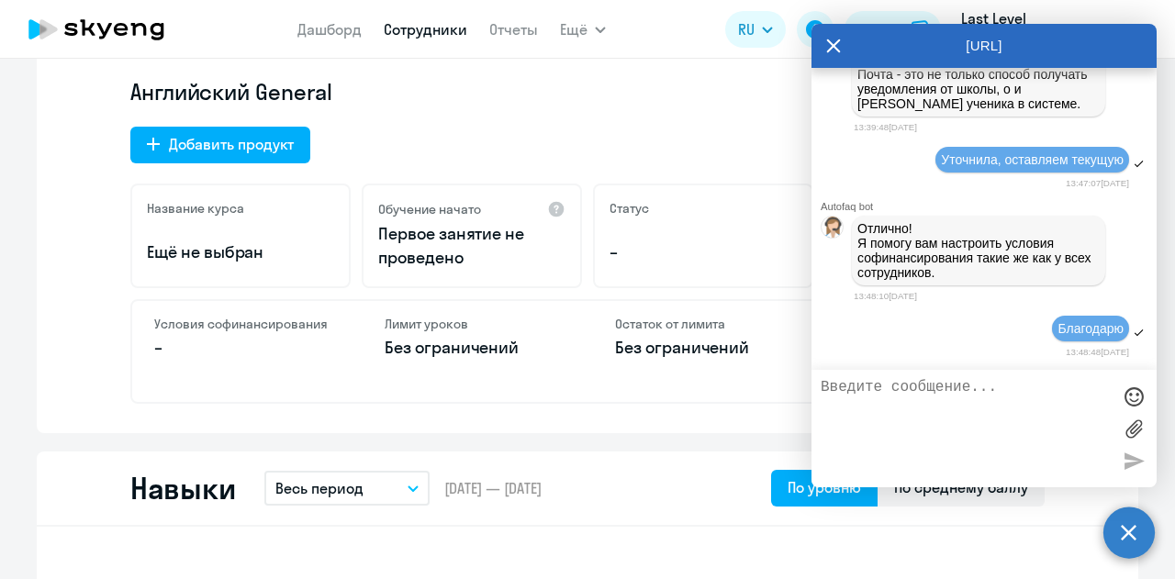
scroll to position [551, 0]
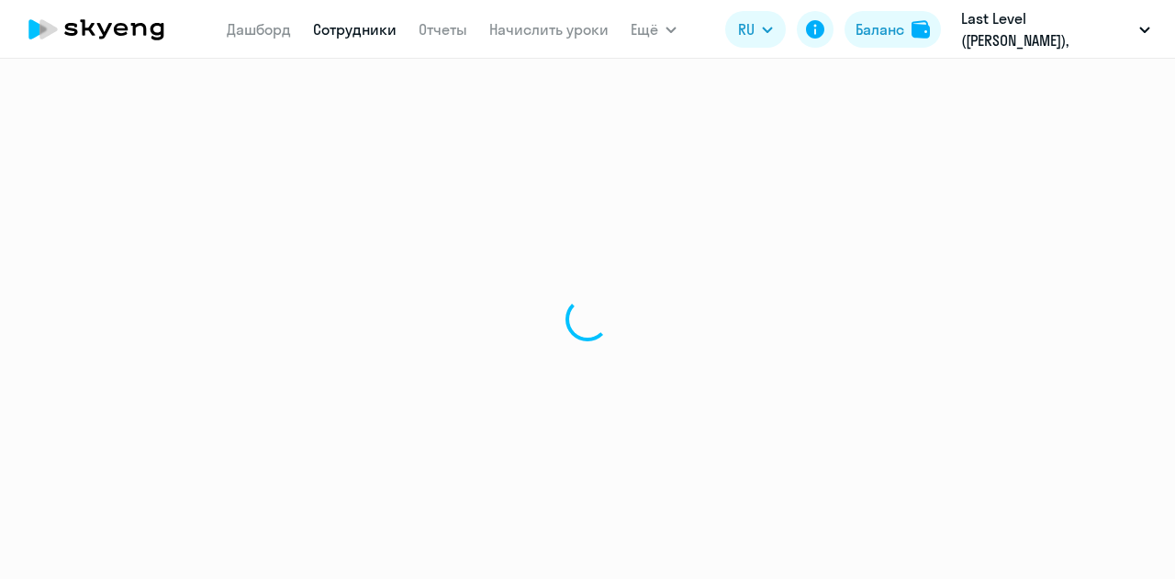
select select "english"
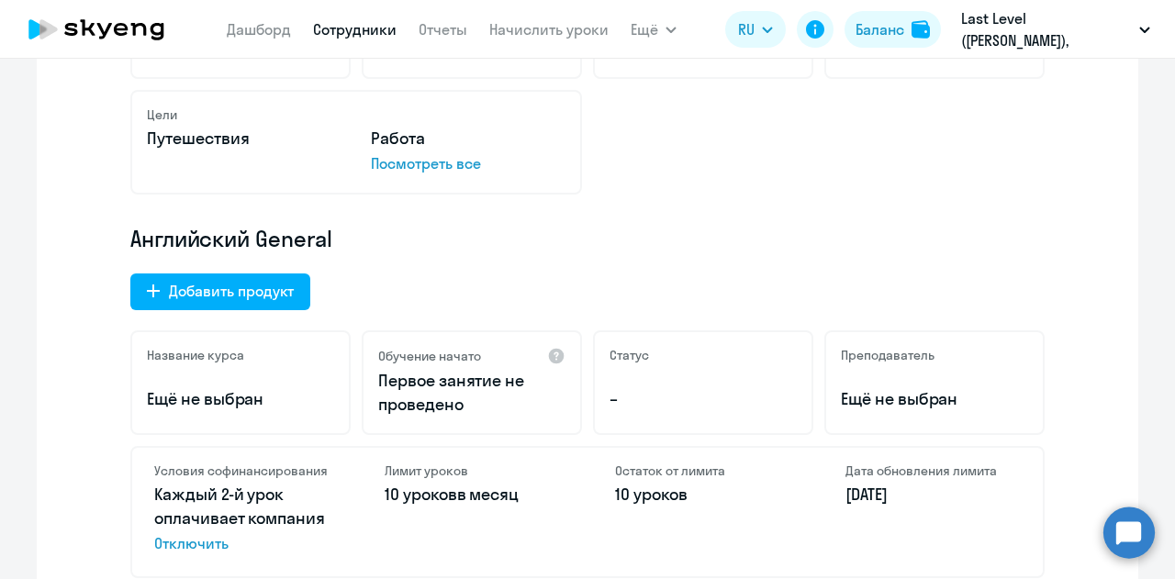
scroll to position [643, 0]
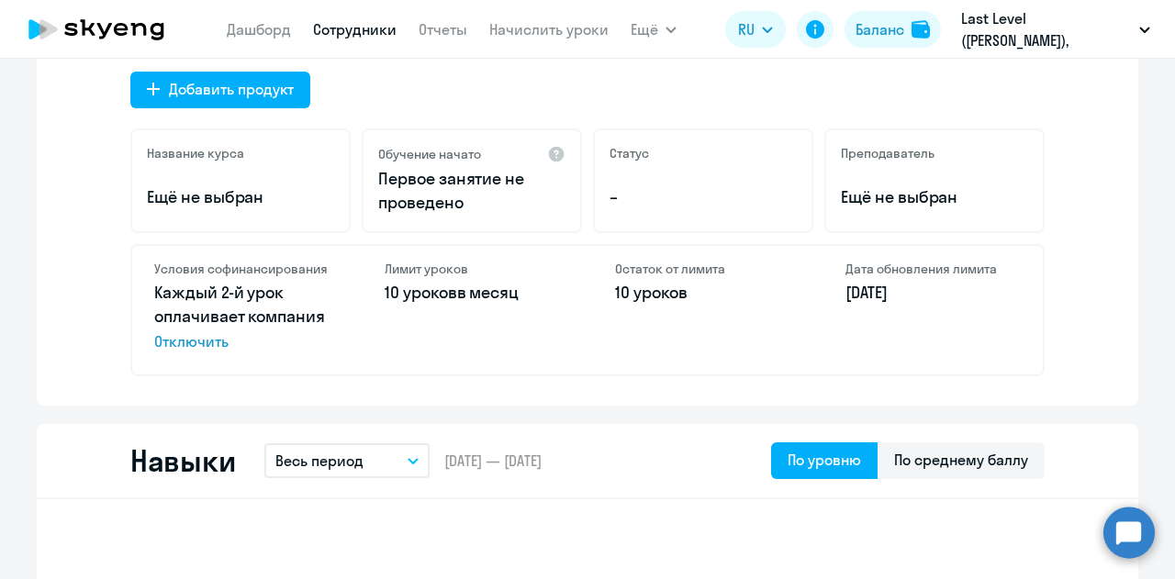
click at [1119, 546] on circle at bounding box center [1129, 532] width 51 height 51
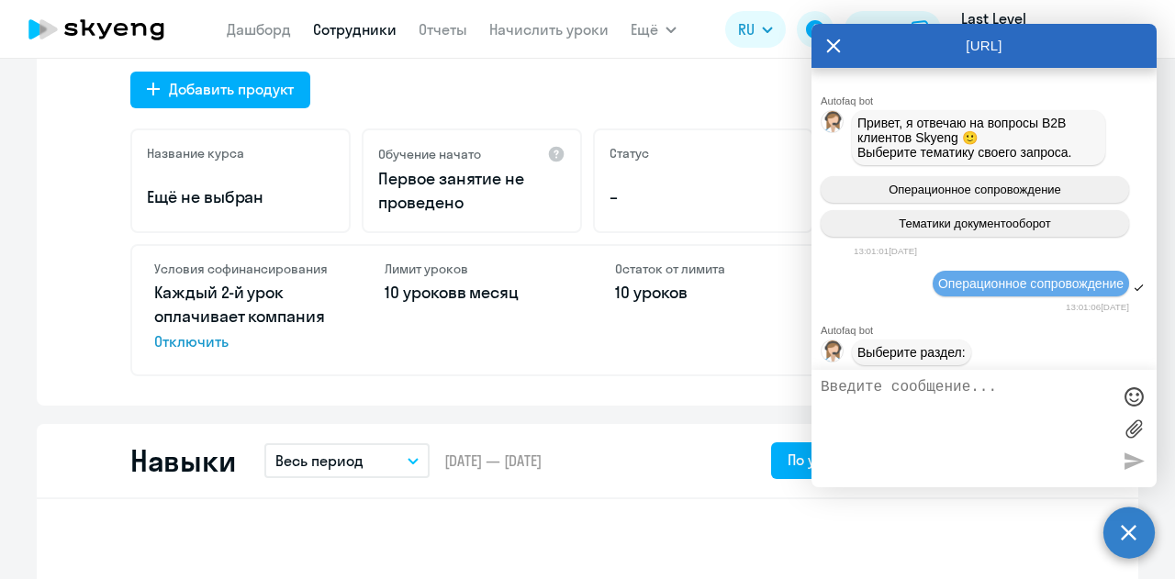
scroll to position [13393, 0]
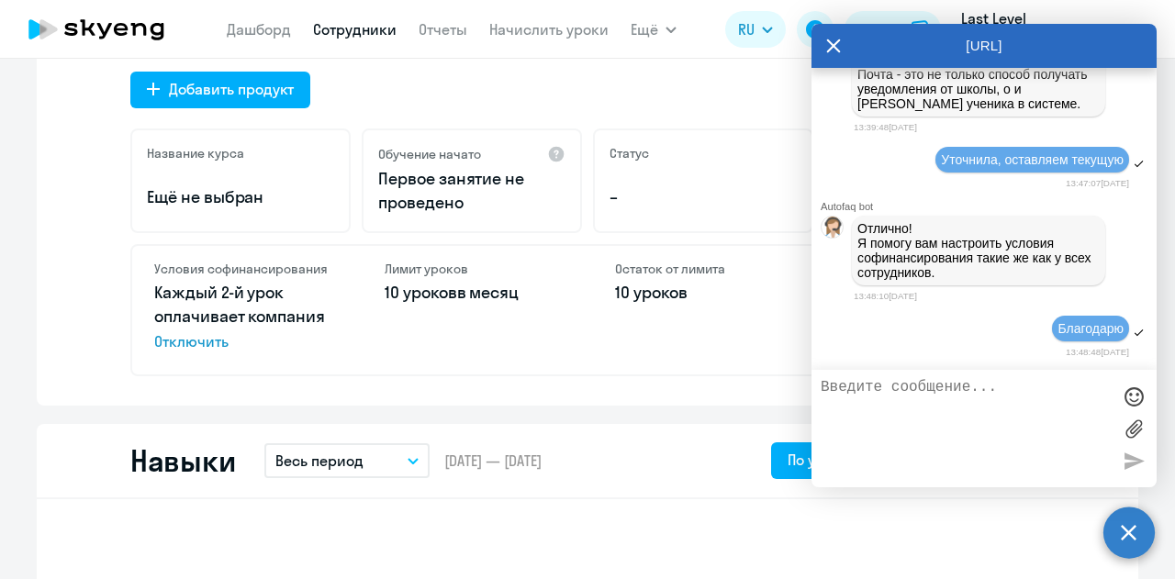
click at [421, 242] on div "Английский General Добавить продукт Название курса Ещё не выбран Обучение начат…" at bounding box center [587, 199] width 915 height 354
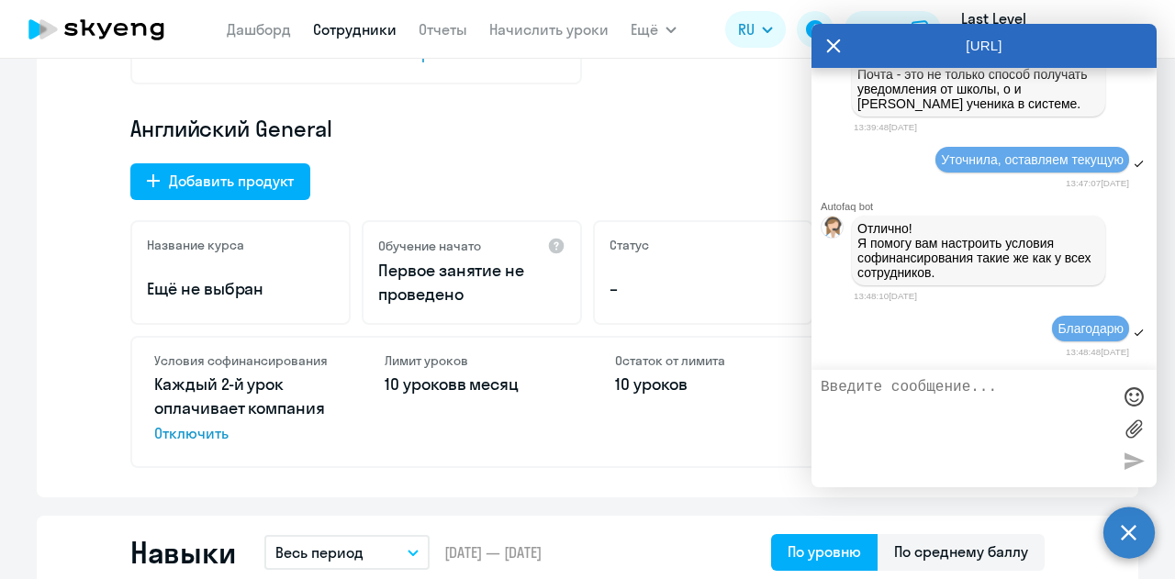
drag, startPoint x: 54, startPoint y: 201, endPoint x: 83, endPoint y: 192, distance: 29.9
click at [60, 200] on div "Мало данных, чтобы оценить прогресс Пройдено – До повышения уровня – Время разг…" at bounding box center [588, 152] width 1102 height 691
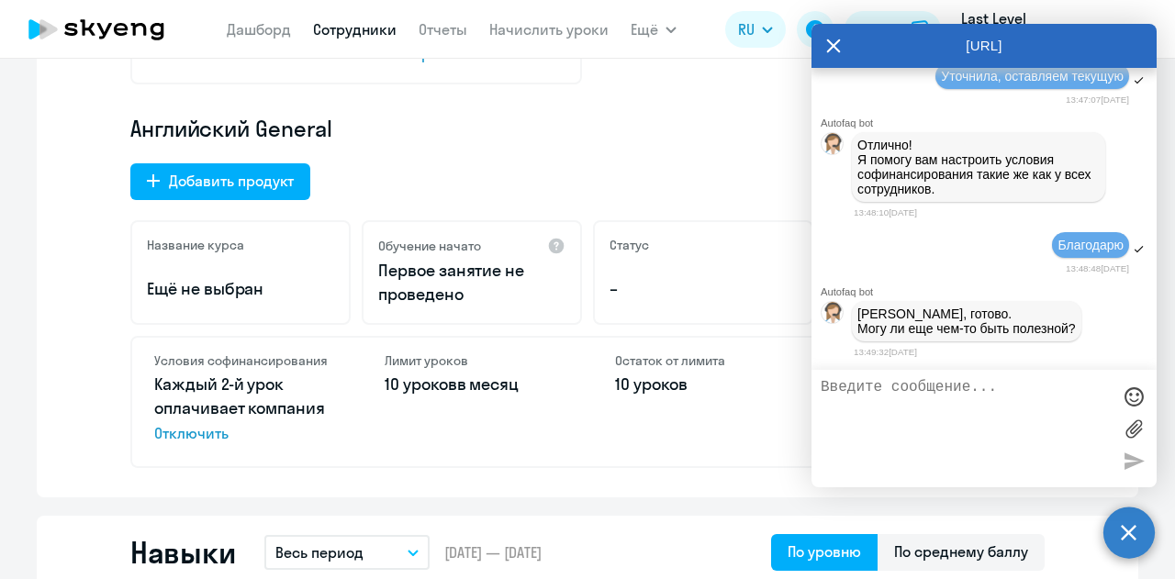
scroll to position [13477, 0]
click at [914, 412] on textarea at bounding box center [966, 428] width 290 height 99
type textarea "На данный момент нет"
click at [501, 168] on div "Английский General Добавить продукт Название курса Ещё не выбран Обучение начат…" at bounding box center [587, 291] width 915 height 354
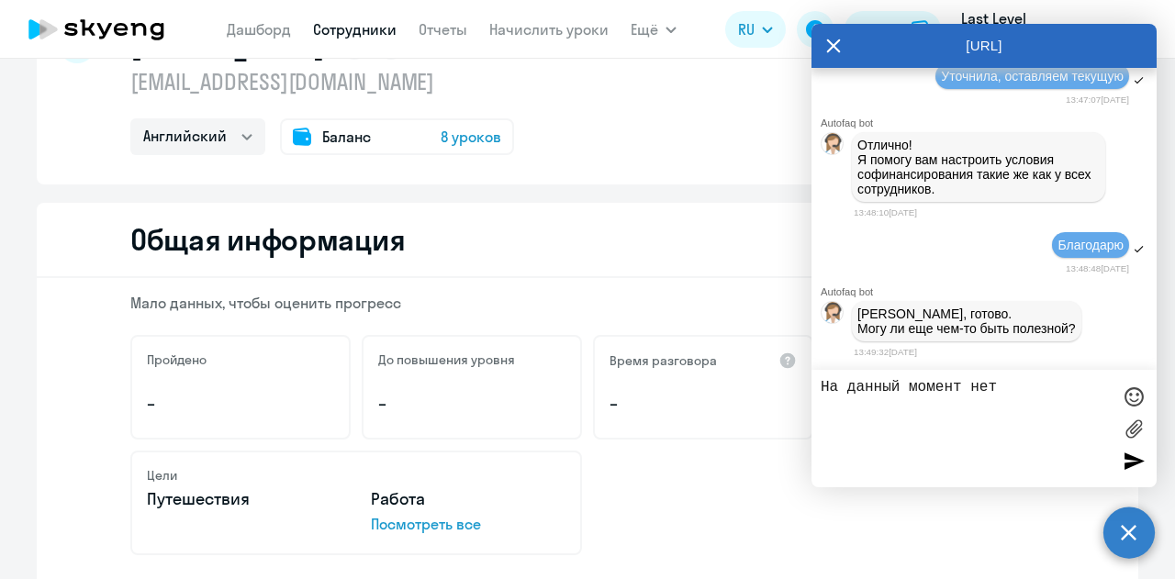
scroll to position [0, 0]
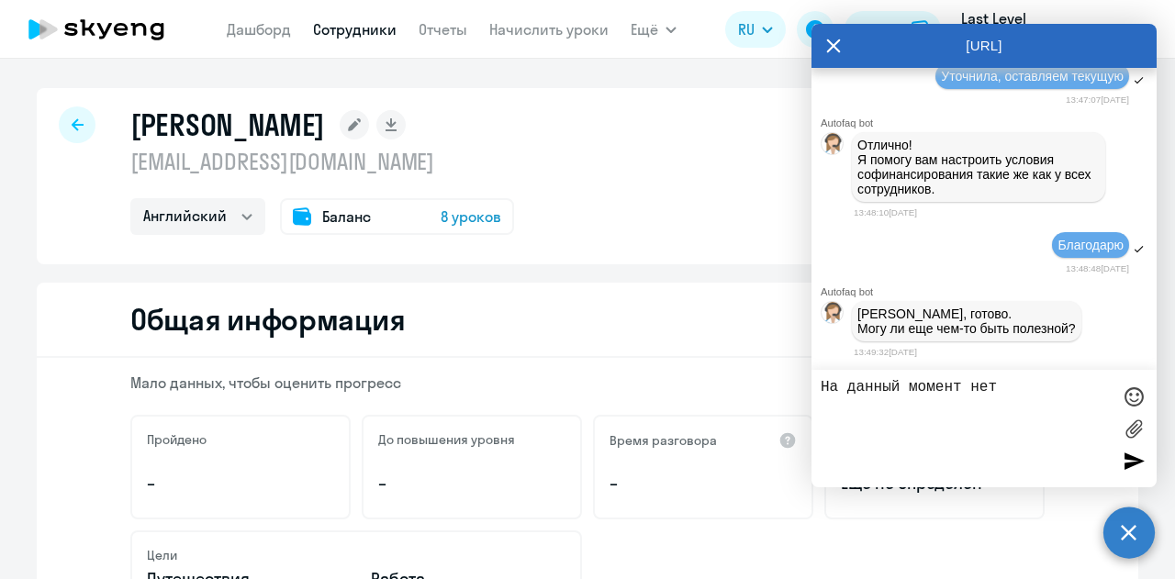
click at [122, 37] on icon at bounding box center [97, 29] width 162 height 46
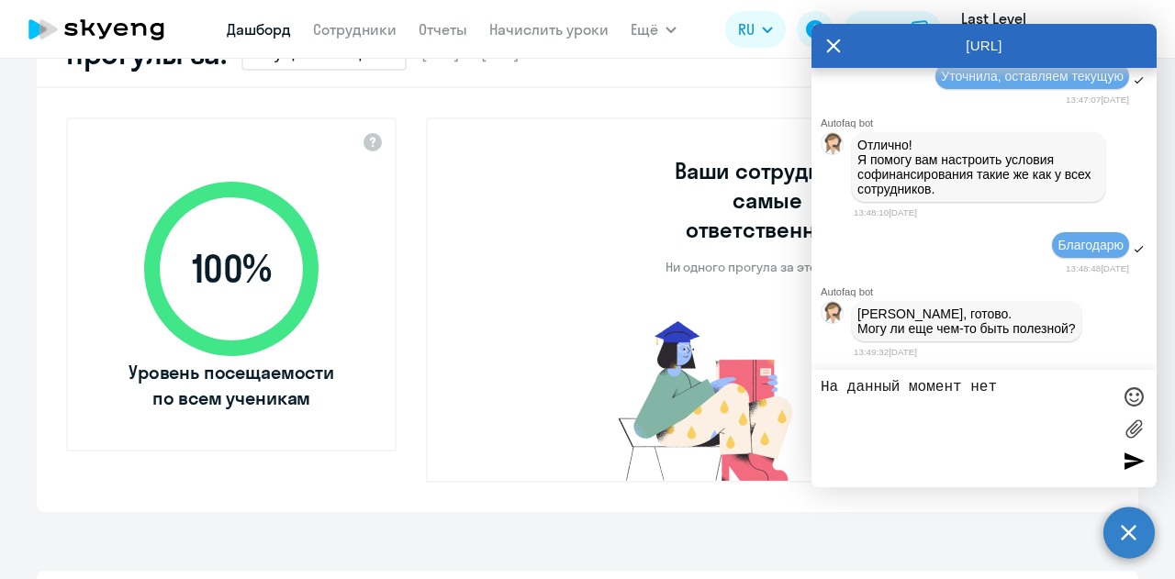
scroll to position [826, 0]
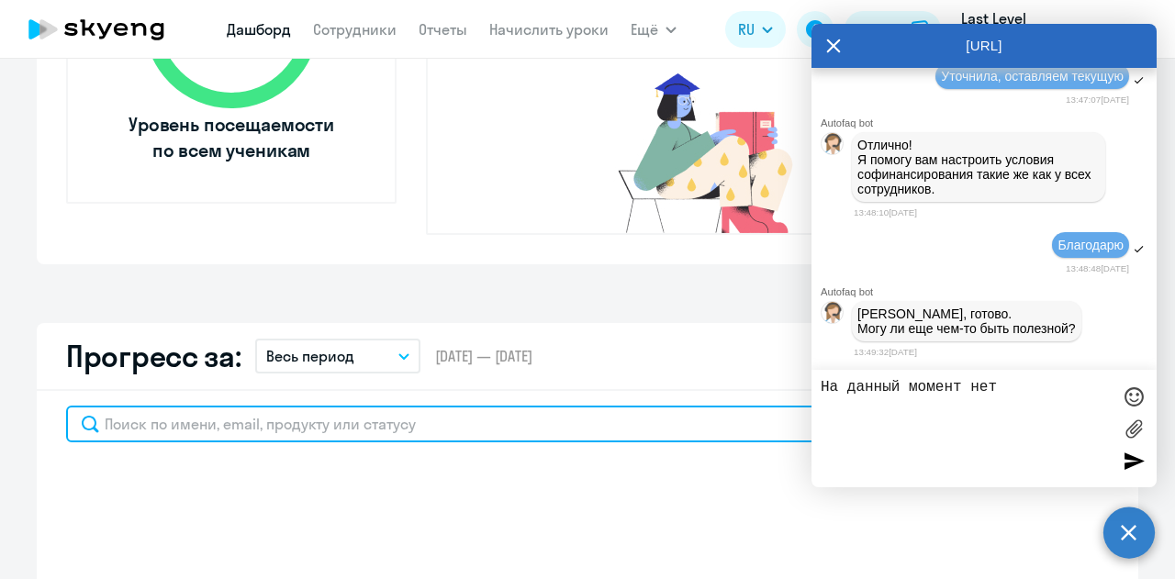
click at [343, 406] on input "text" at bounding box center [454, 424] width 777 height 37
type input "иванов"
select select "30"
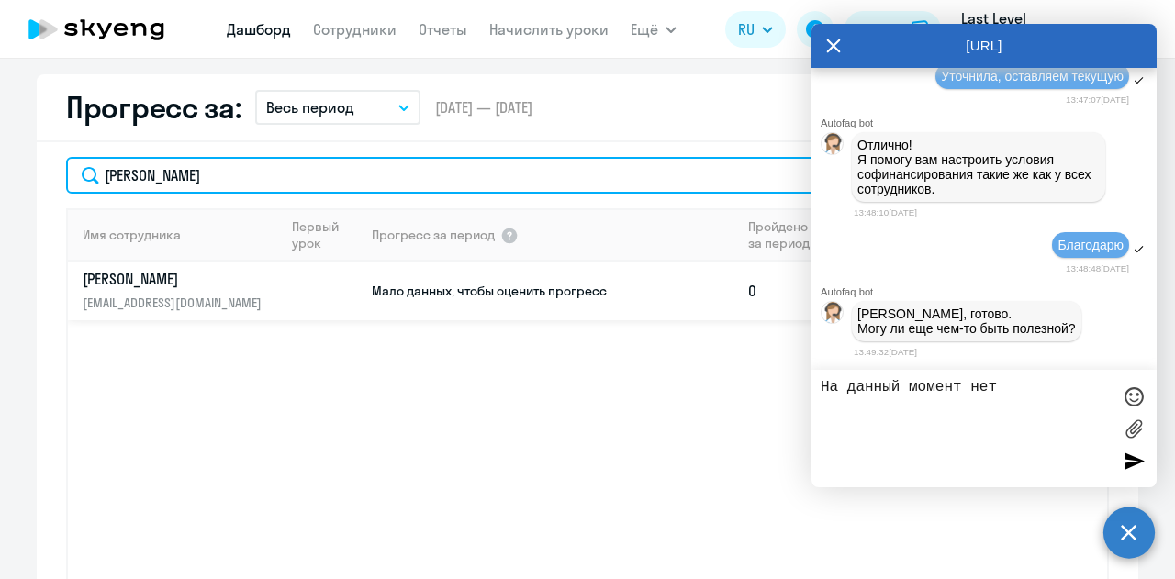
scroll to position [1102, 0]
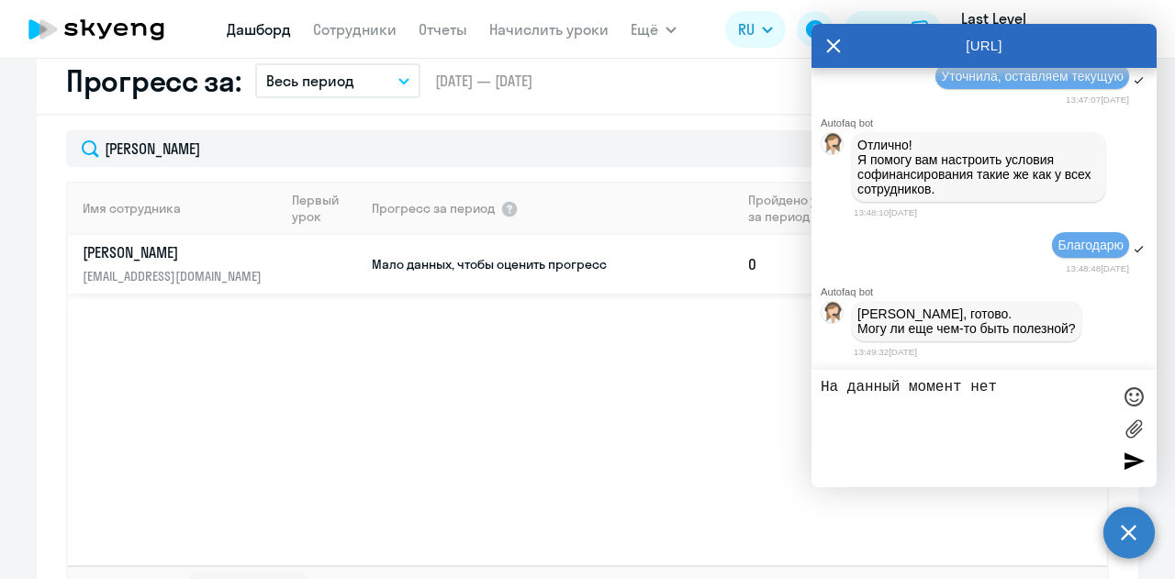
click at [373, 256] on span "Мало данных, чтобы оценить прогресс" at bounding box center [489, 264] width 235 height 17
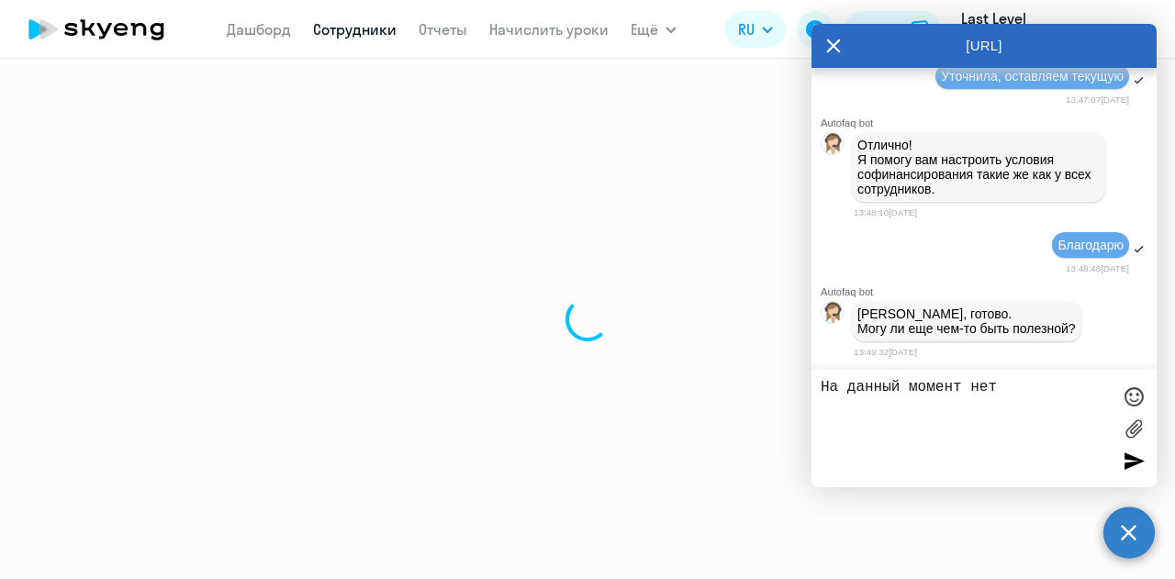
select select "english"
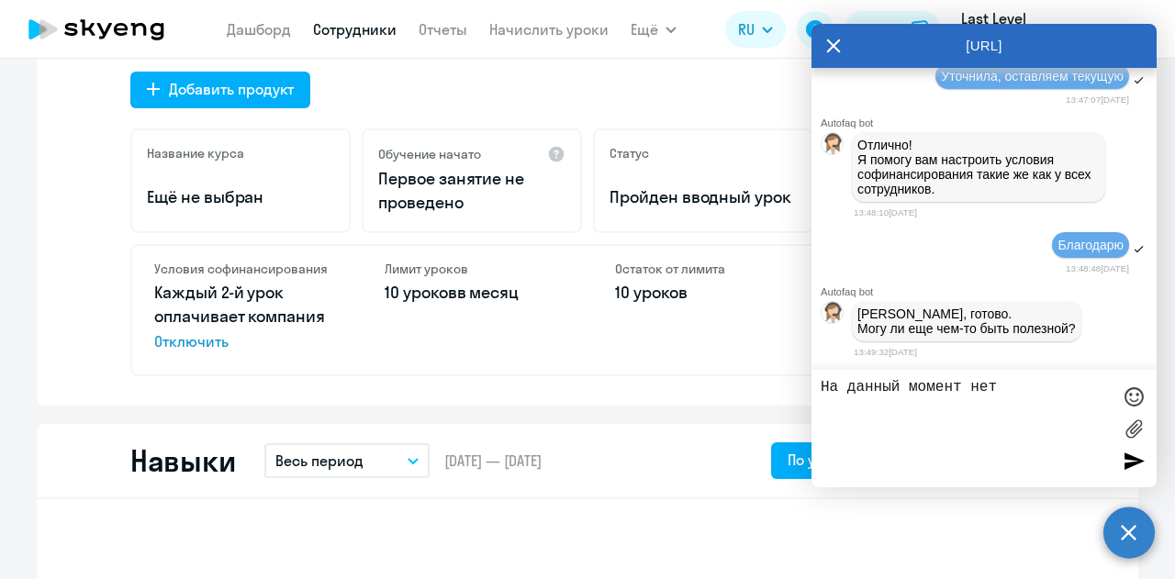
scroll to position [735, 0]
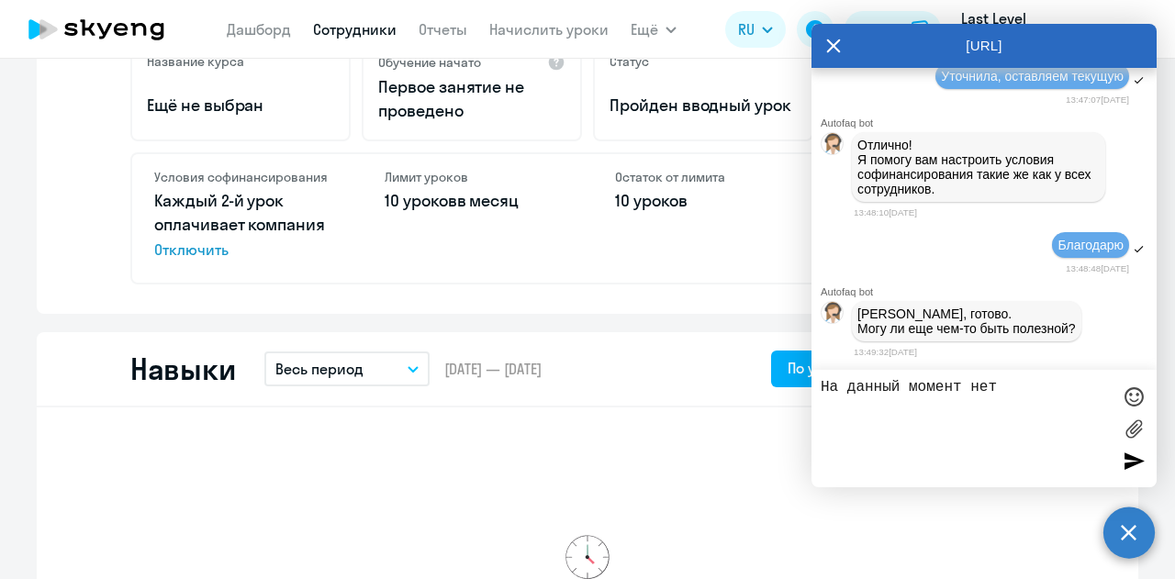
drag, startPoint x: 1008, startPoint y: 379, endPoint x: 1020, endPoint y: 382, distance: 12.3
click at [1011, 379] on textarea "На данный момент нет" at bounding box center [966, 428] width 290 height 99
type textarea "На данный момент нет, большое спасибо!"
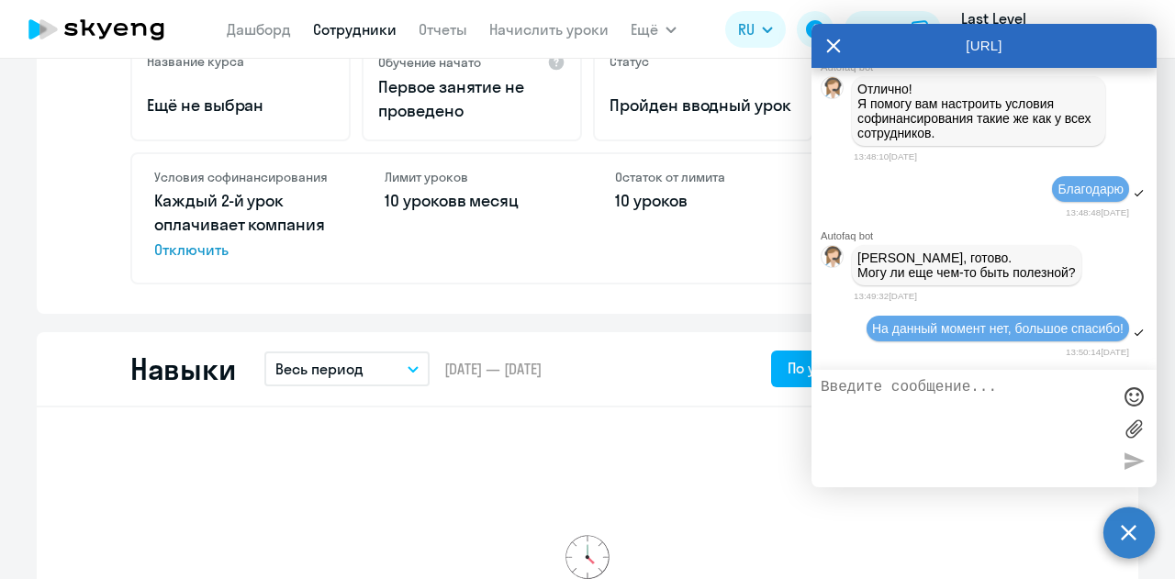
scroll to position [13547, 0]
drag, startPoint x: 59, startPoint y: 225, endPoint x: 270, endPoint y: 205, distance: 212.2
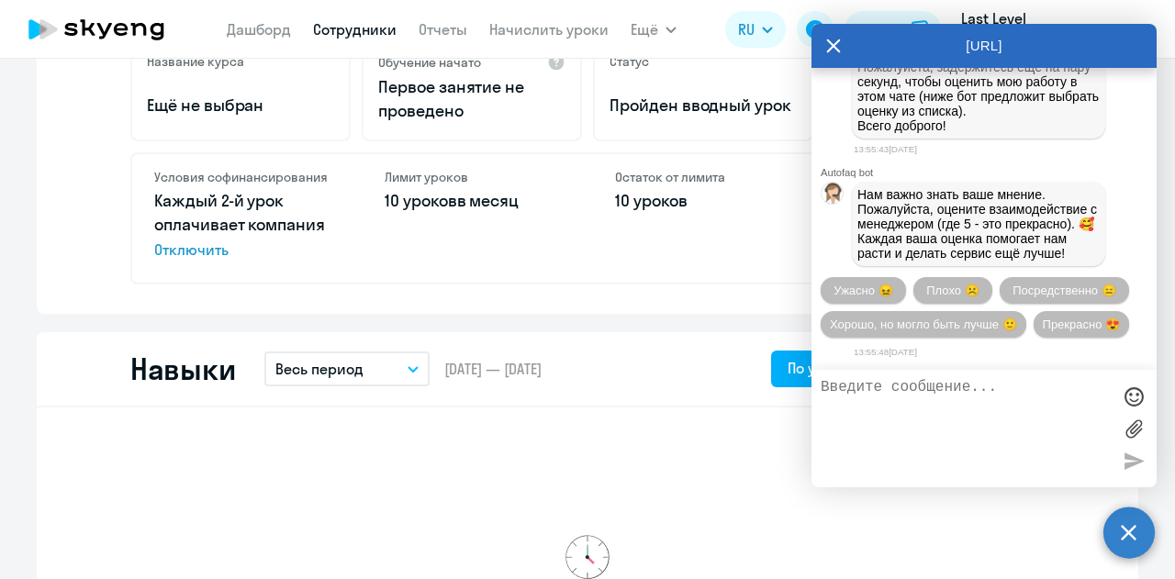
scroll to position [13968, 0]
click at [1043, 329] on span "Прекрасно 😍" at bounding box center [1081, 325] width 77 height 14
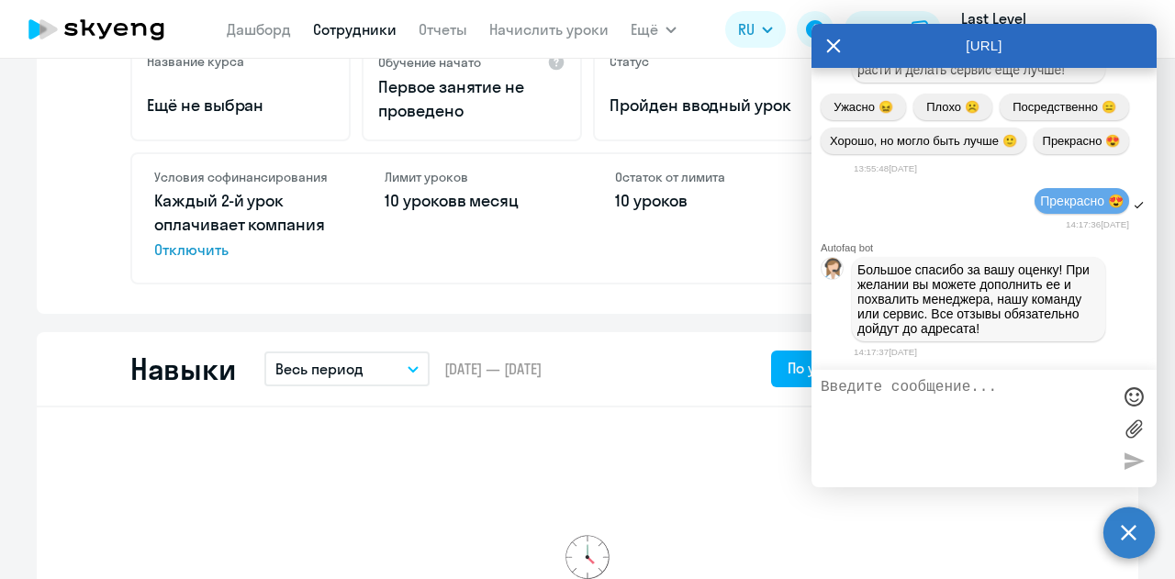
scroll to position [14154, 0]
click at [834, 45] on icon at bounding box center [834, 46] width 14 height 14
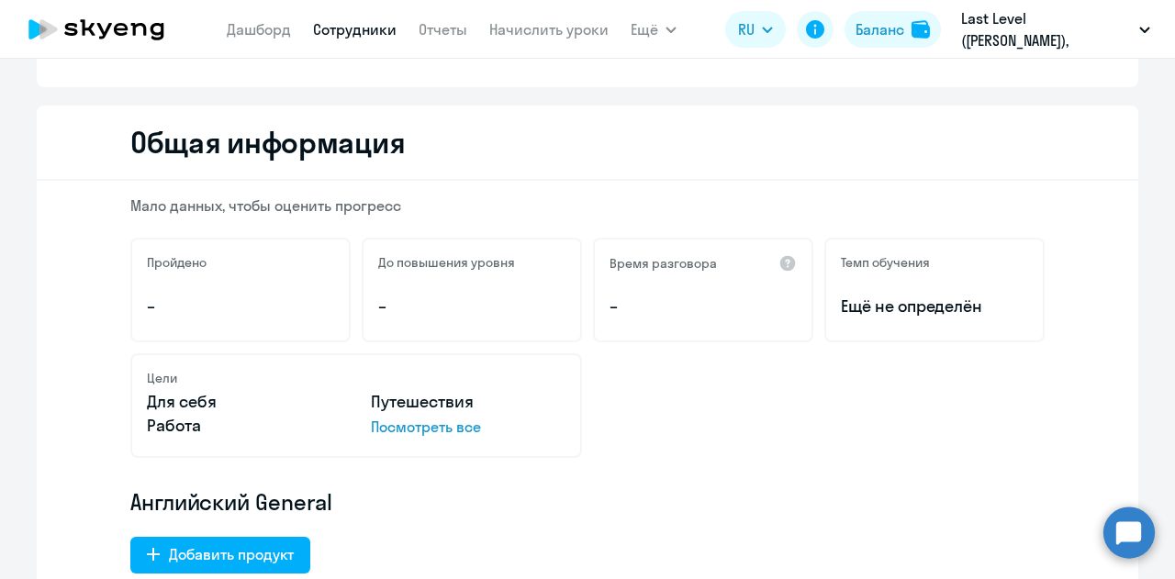
scroll to position [0, 0]
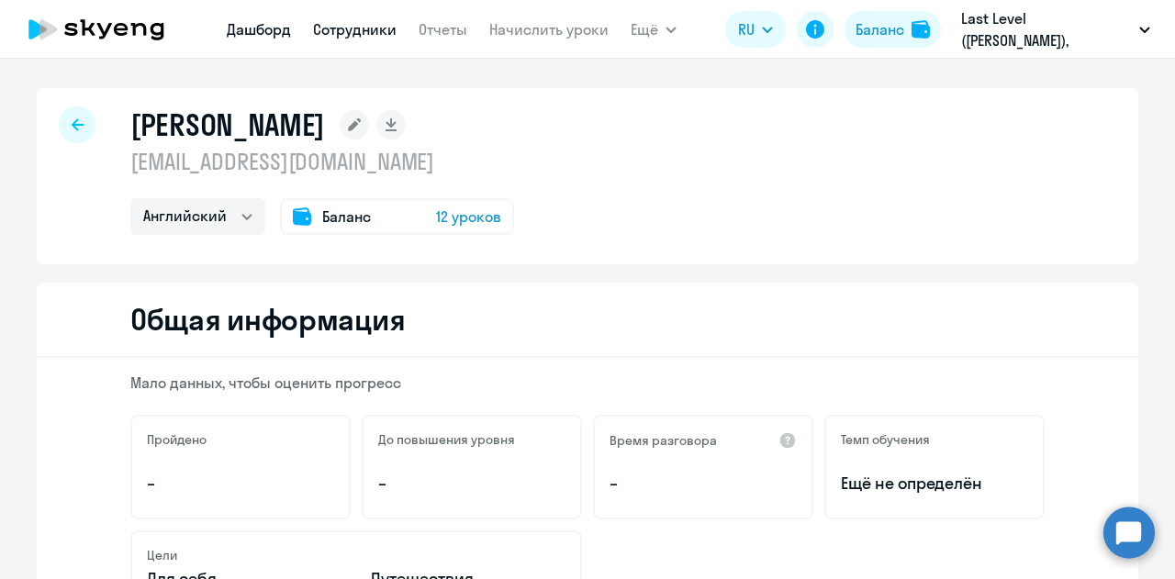
click at [248, 29] on link "Дашборд" at bounding box center [259, 29] width 64 height 18
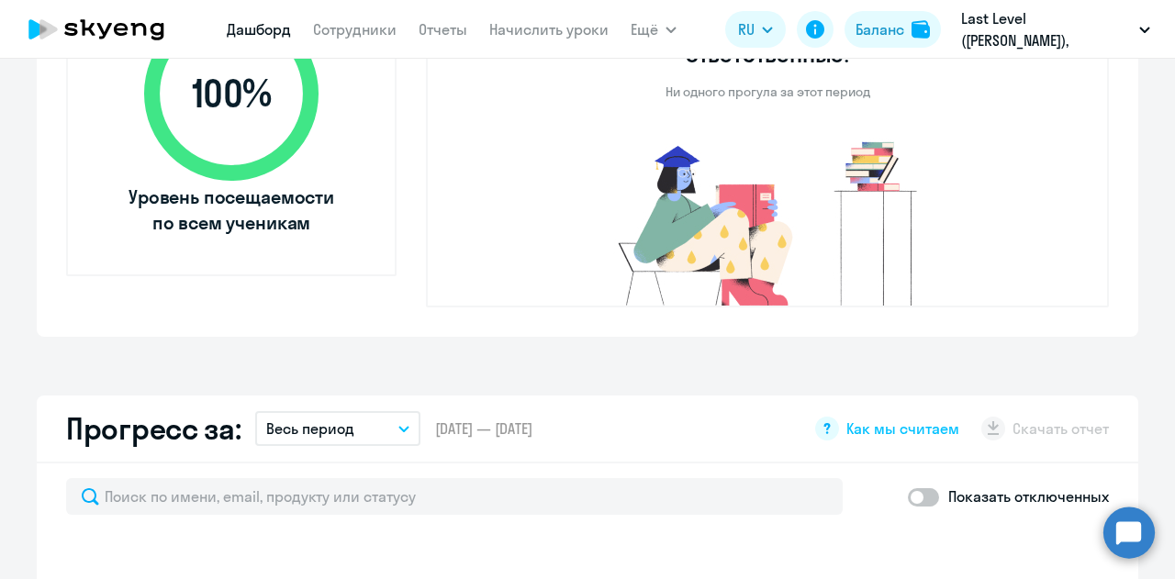
scroll to position [1010, 0]
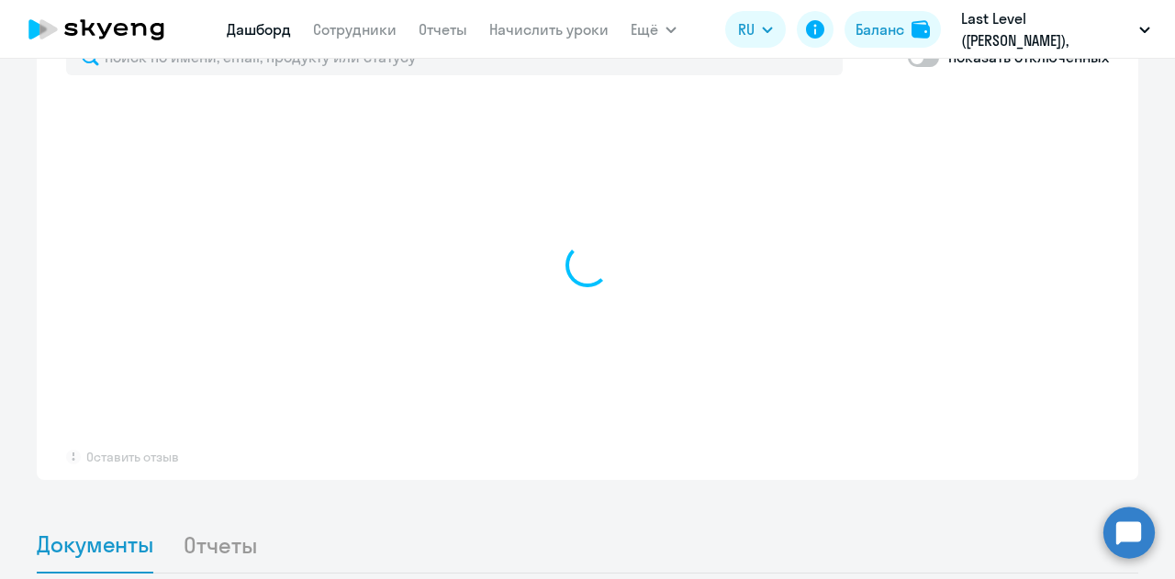
select select "30"
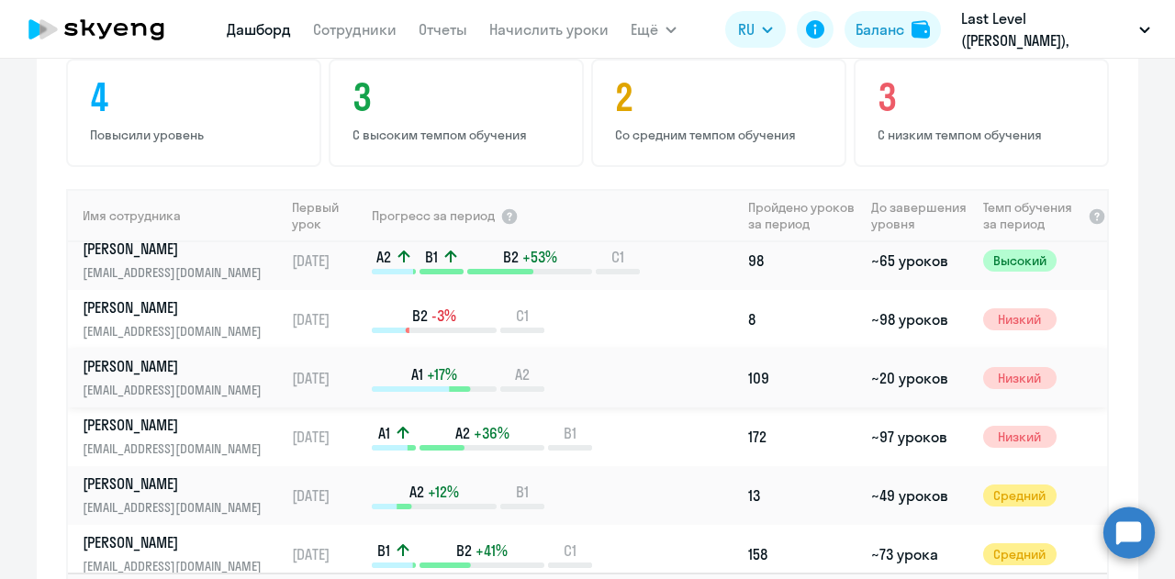
scroll to position [92, 0]
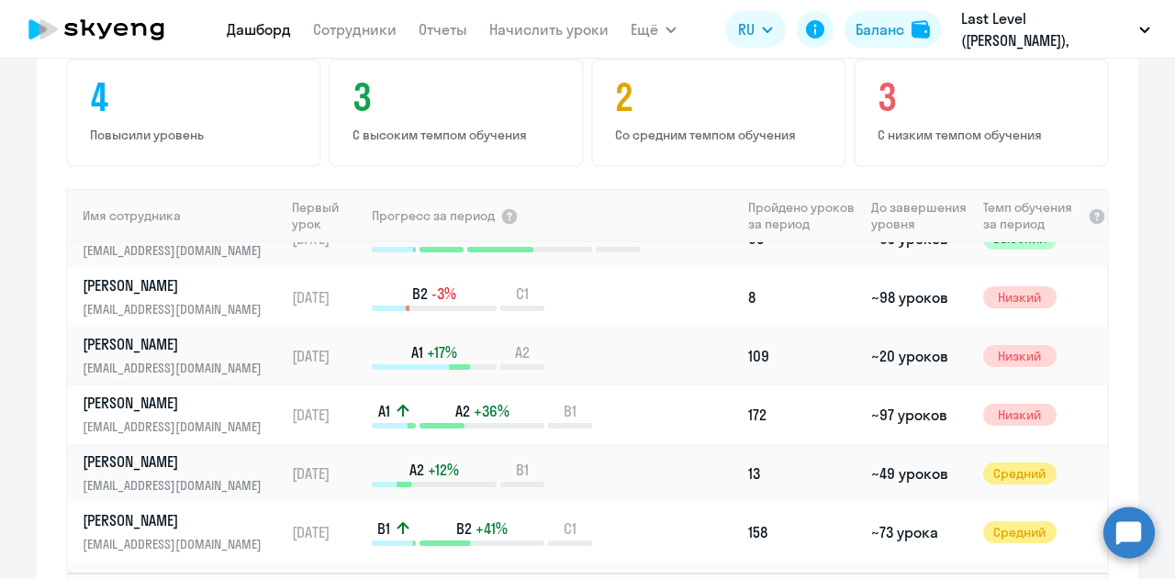
click at [227, 393] on link "Майборода Денис delion027@gmail.com" at bounding box center [183, 415] width 201 height 44
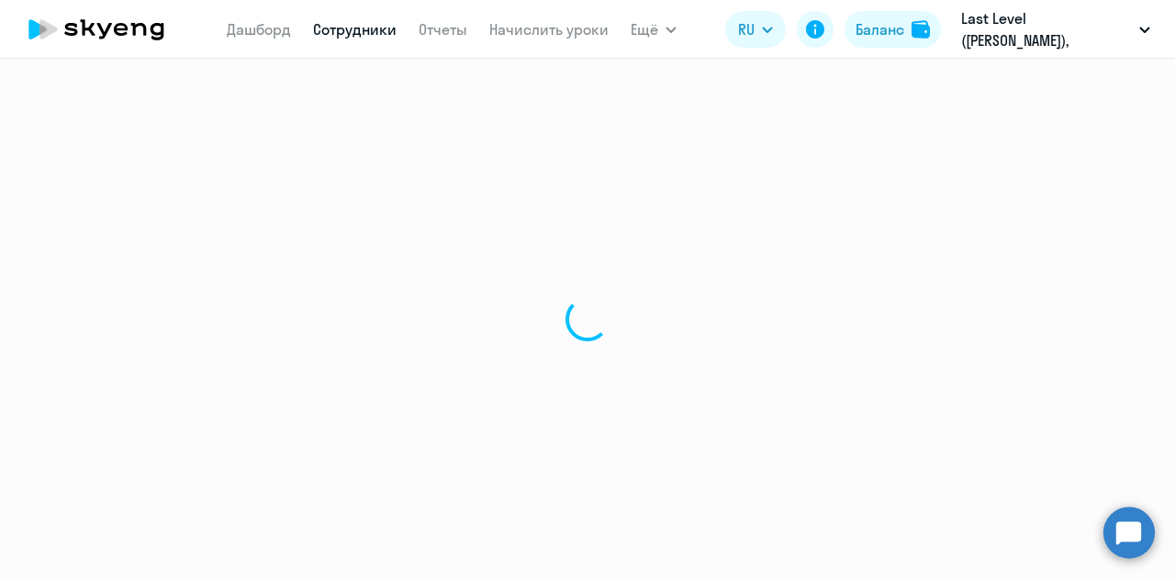
select select "english"
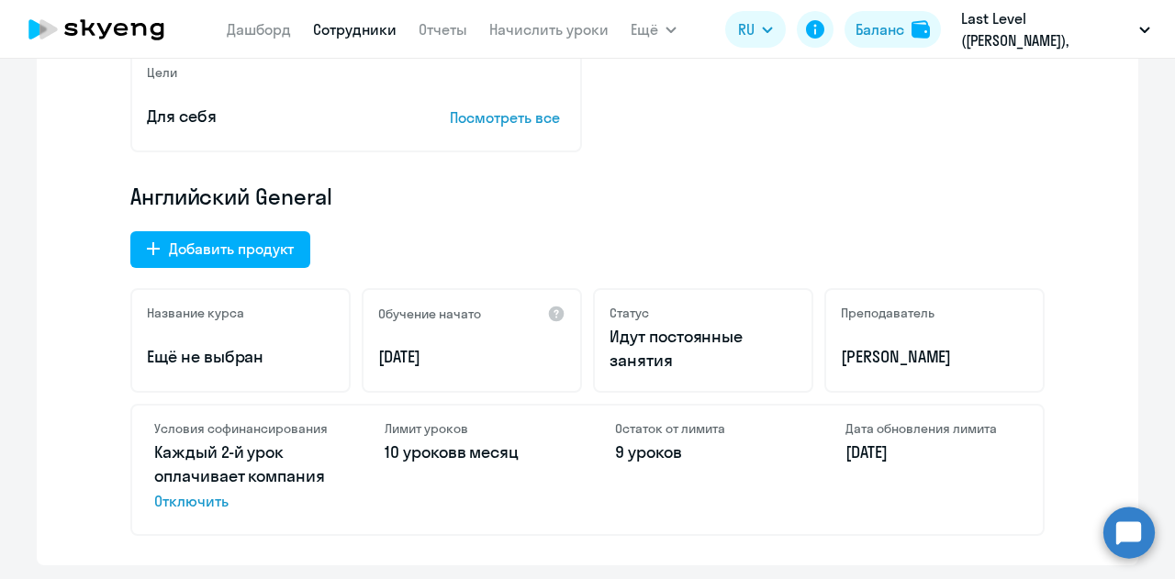
scroll to position [459, 0]
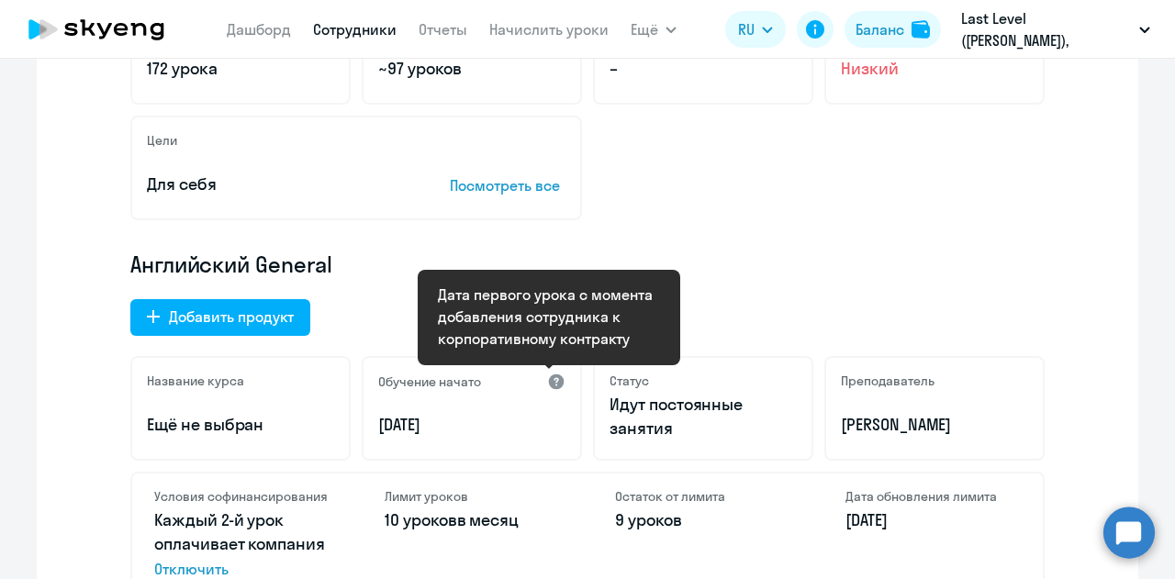
click at [549, 388] on div at bounding box center [556, 382] width 18 height 18
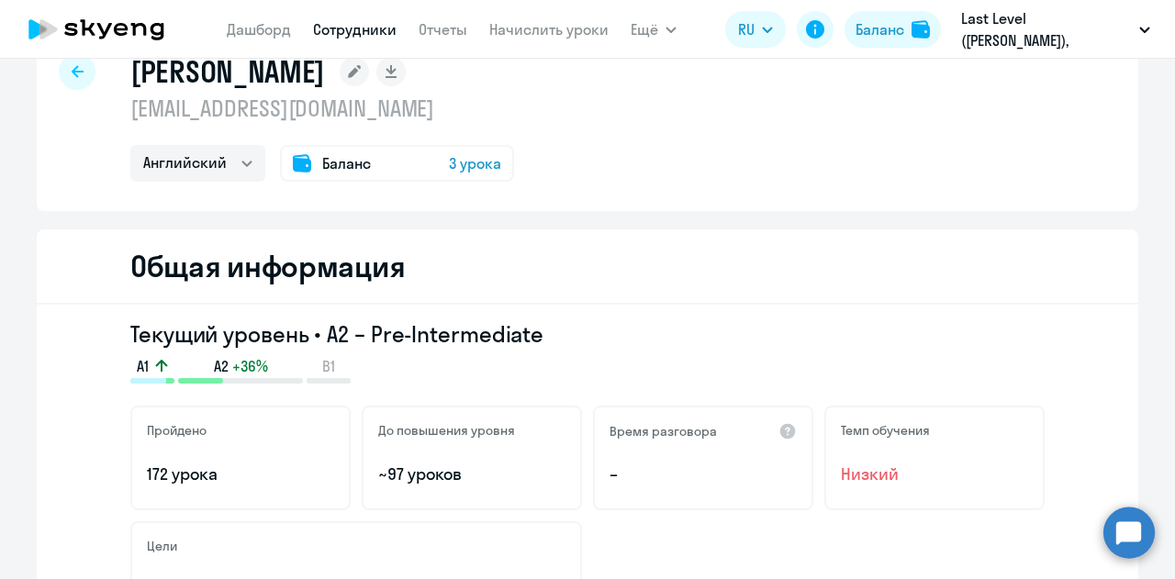
scroll to position [92, 0]
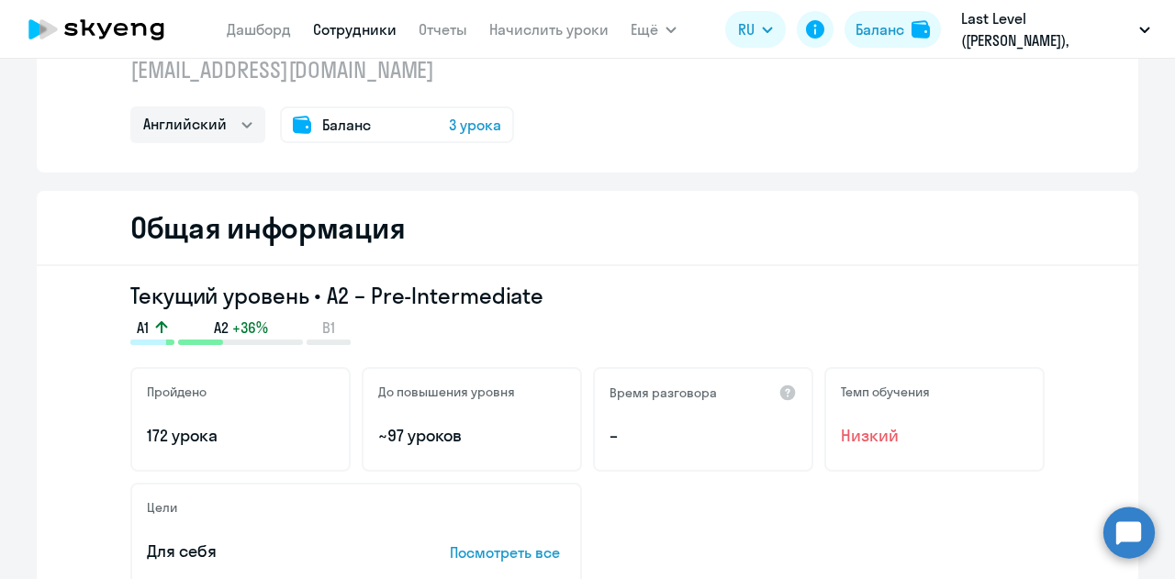
click at [452, 381] on div "До повышения уровня ~97 уроков" at bounding box center [472, 419] width 220 height 105
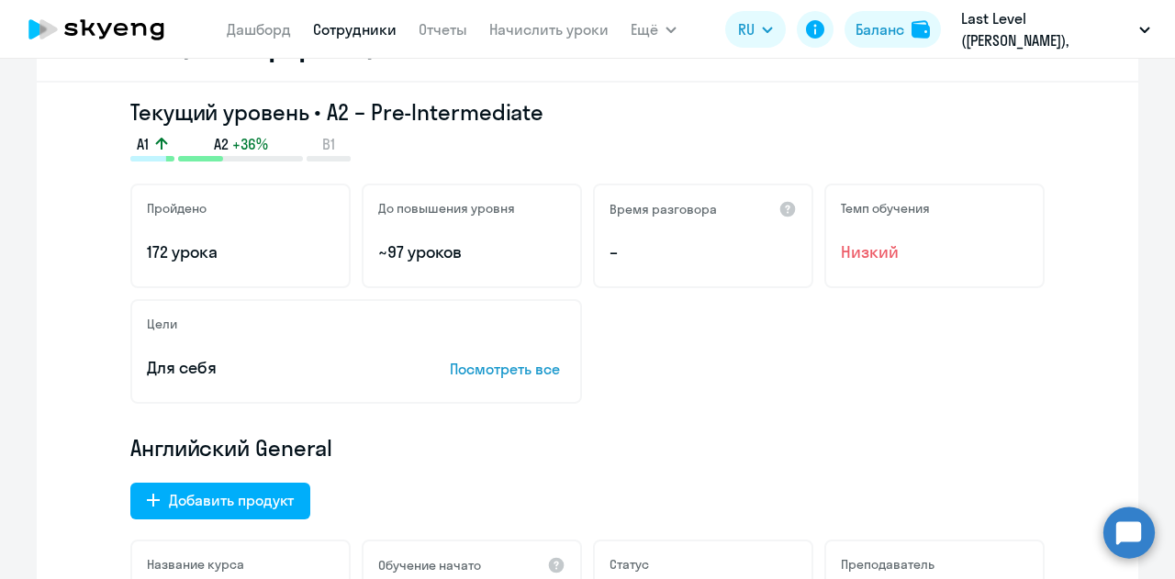
click at [240, 251] on p "172 урока" at bounding box center [240, 253] width 187 height 24
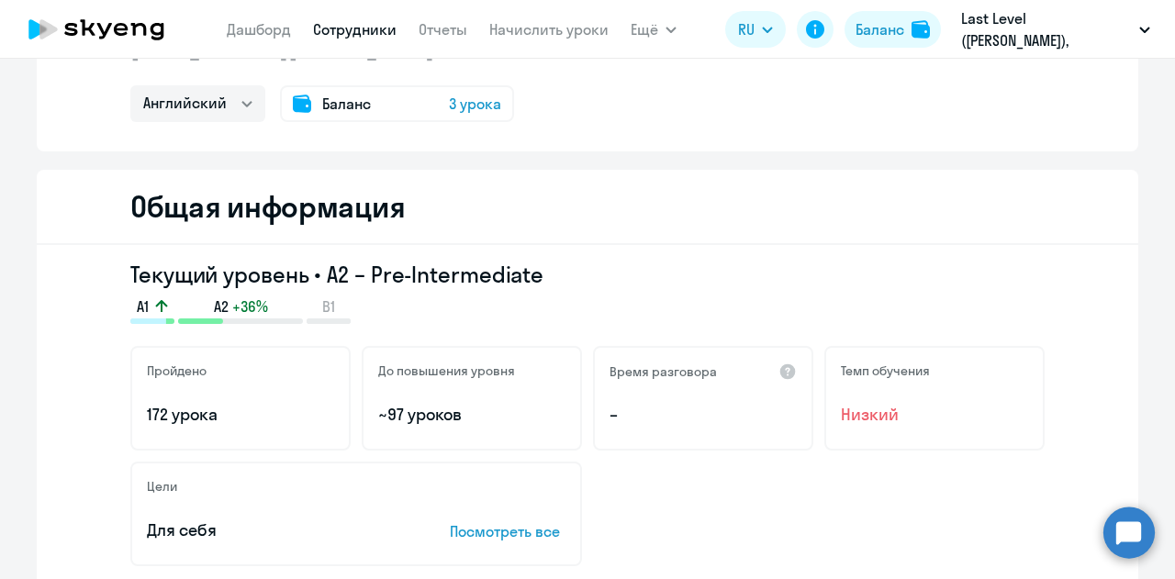
scroll to position [0, 0]
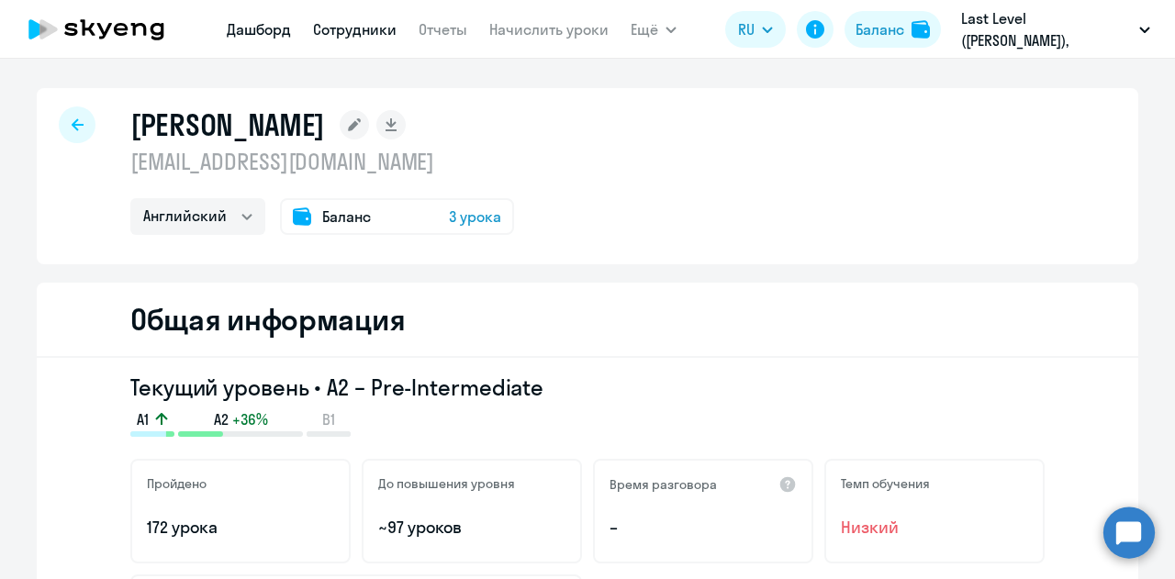
click at [290, 32] on link "Дашборд" at bounding box center [259, 29] width 64 height 18
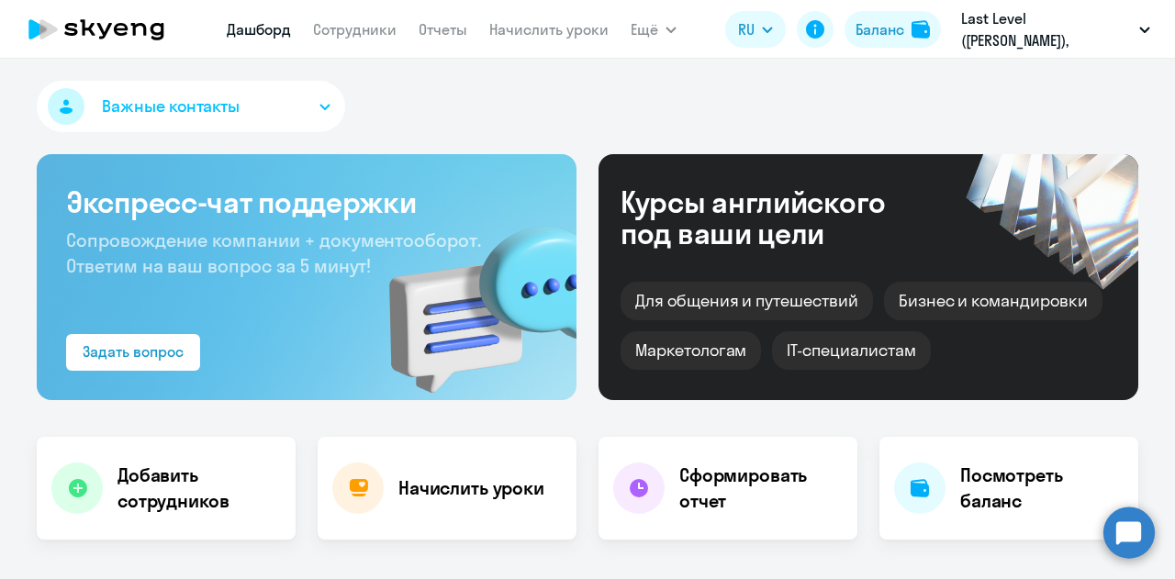
select select "30"
drag, startPoint x: 29, startPoint y: 242, endPoint x: 58, endPoint y: 229, distance: 31.2
click at [40, 235] on div "Экспресс-чат поддержки Сопровождение компании + документооборот. Ответим на ваш…" at bounding box center [307, 277] width 540 height 246
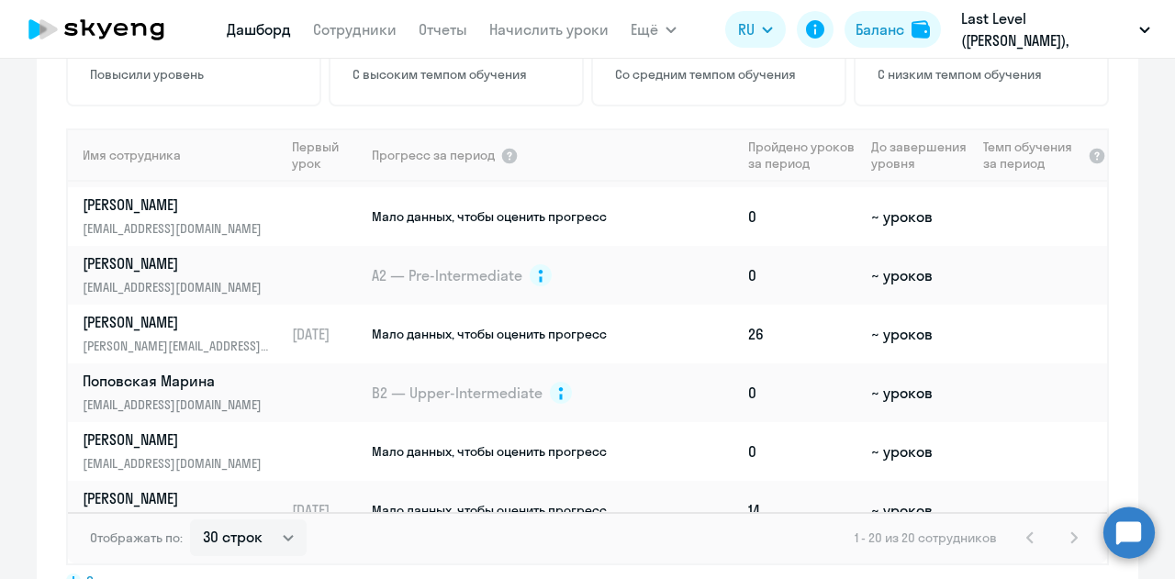
scroll to position [569, 0]
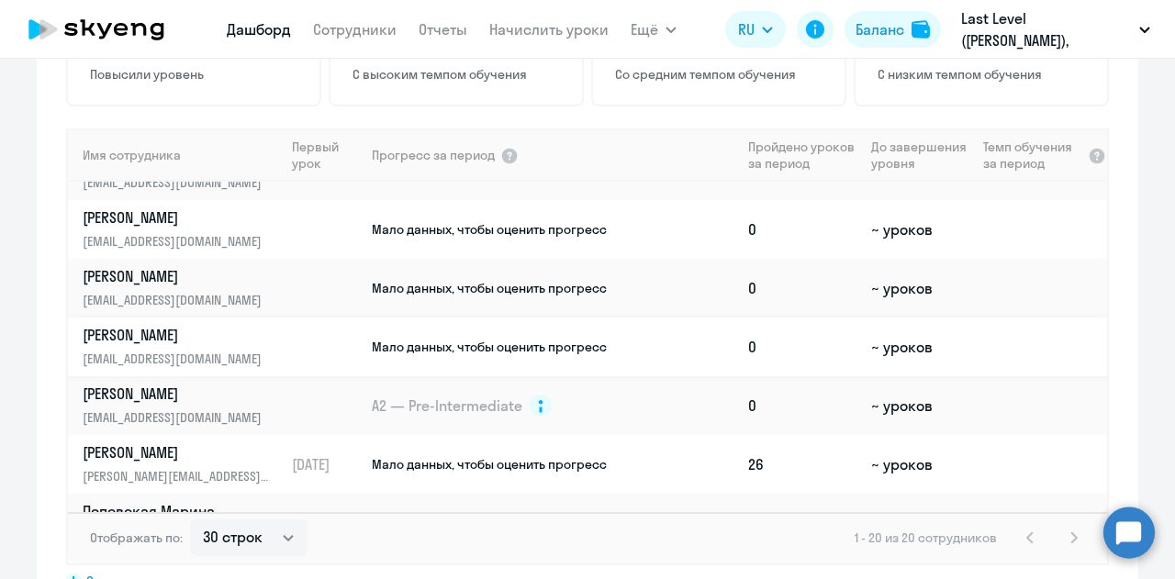
click at [417, 339] on span "Мало данных, чтобы оценить прогресс" at bounding box center [489, 347] width 235 height 17
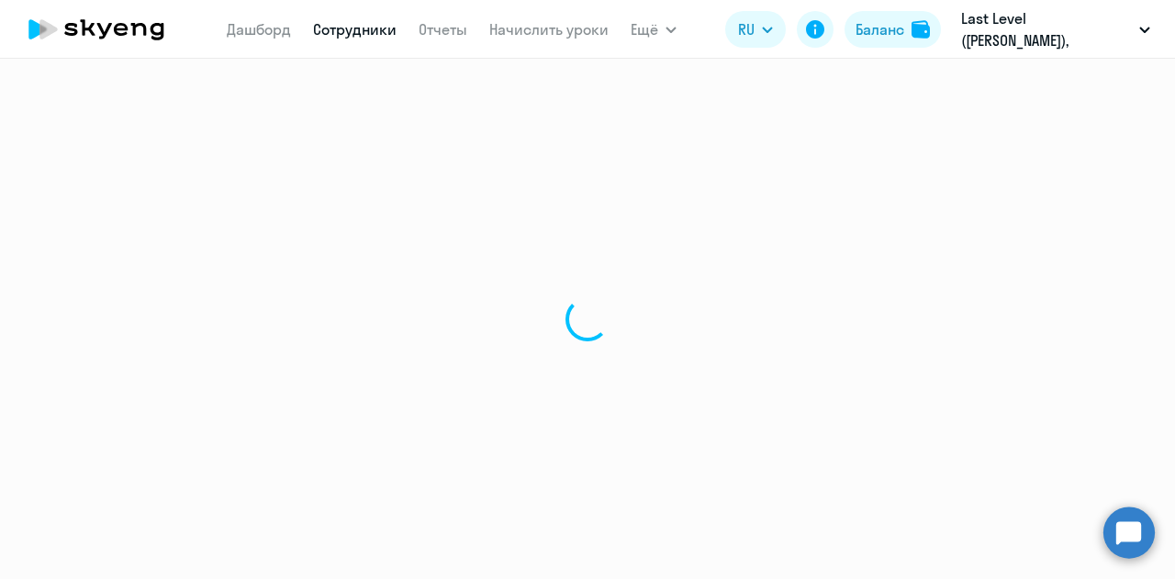
select select "english"
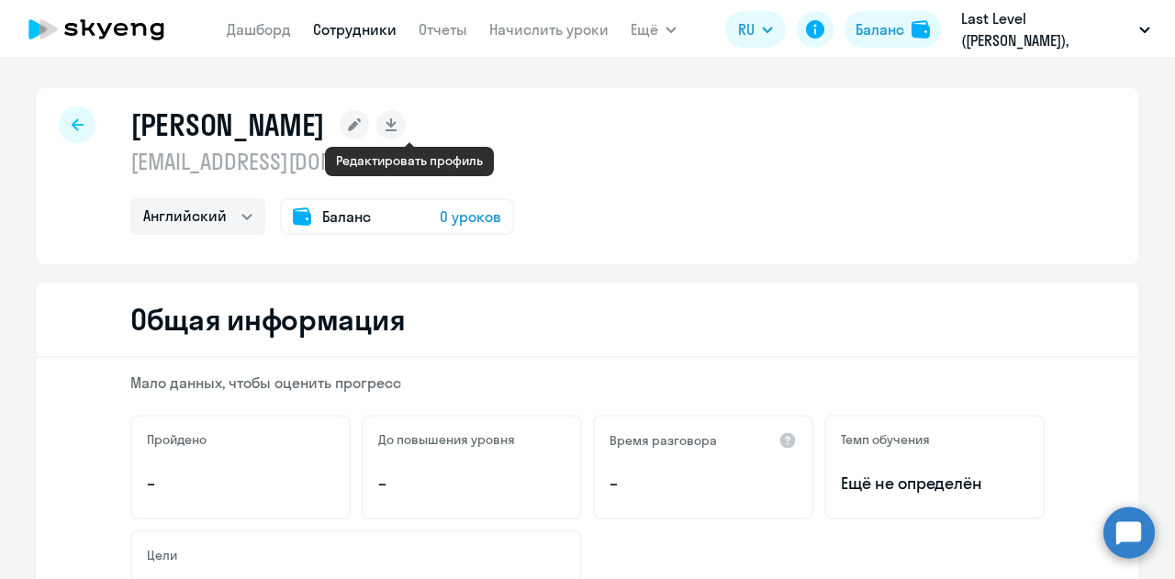
click at [369, 123] on rect at bounding box center [354, 124] width 29 height 29
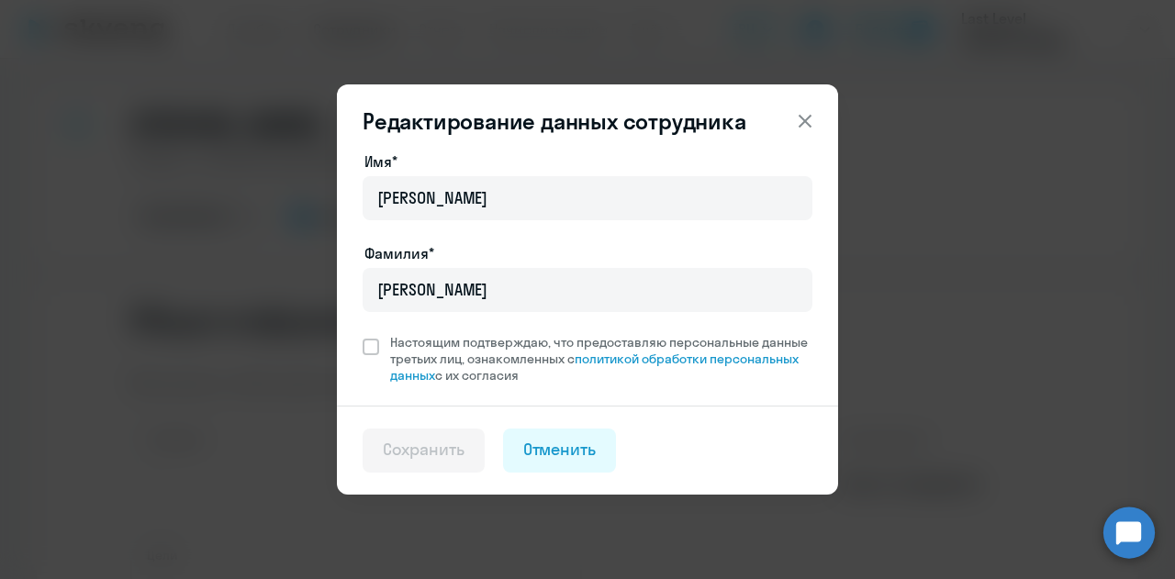
click at [898, 217] on div "Редактирование данных сотрудника Имя* Евгения Фамилия* Кузнецова Настоящим подт…" at bounding box center [587, 290] width 889 height 480
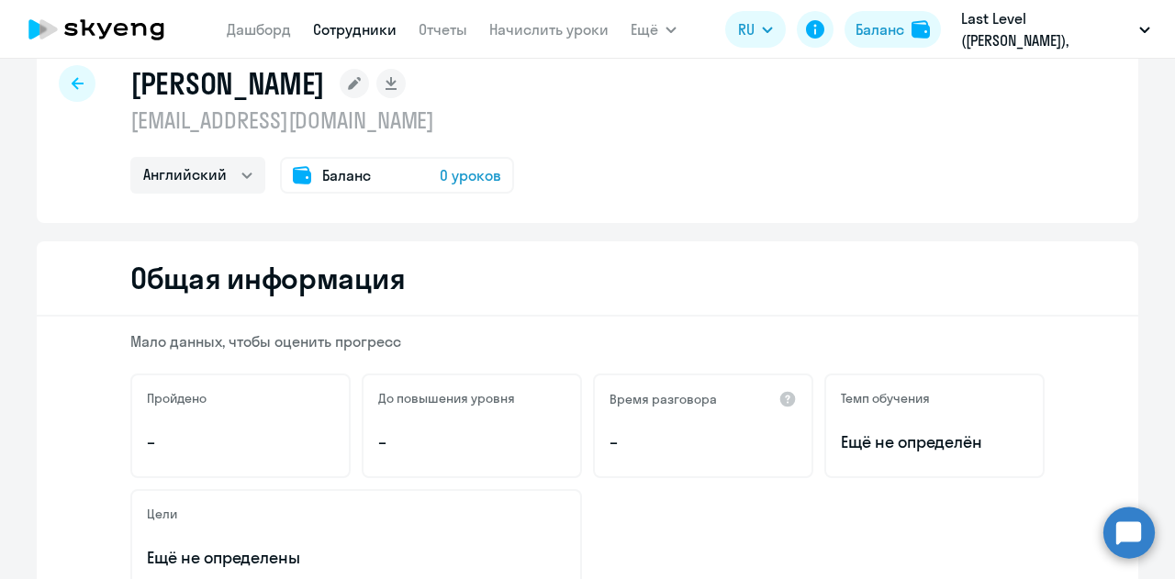
scroll to position [13, 0]
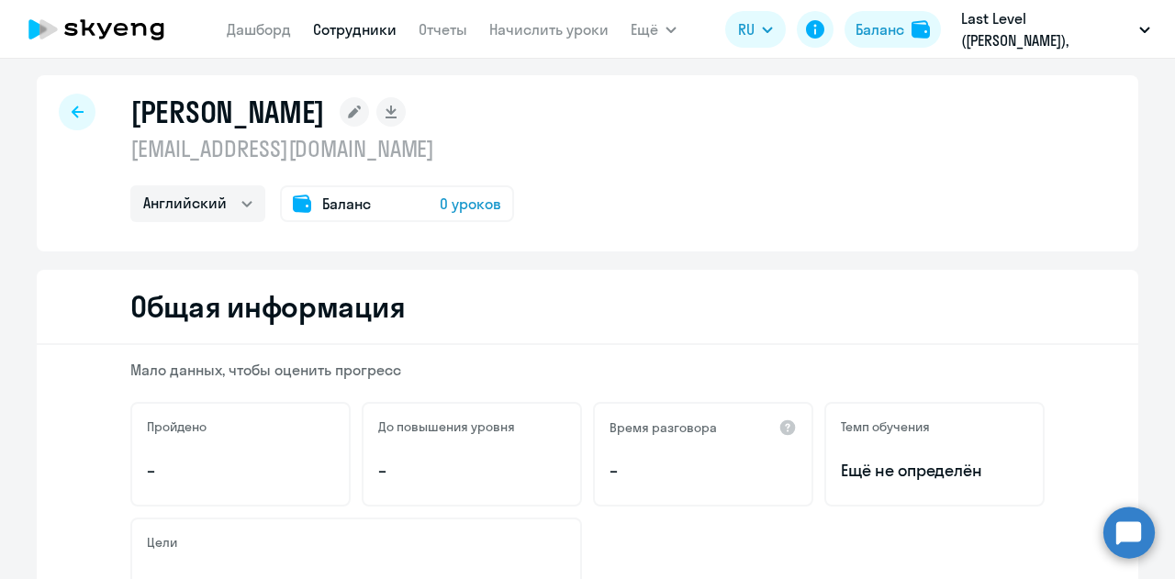
click at [439, 191] on div "Баланс 0 уроков" at bounding box center [397, 204] width 234 height 37
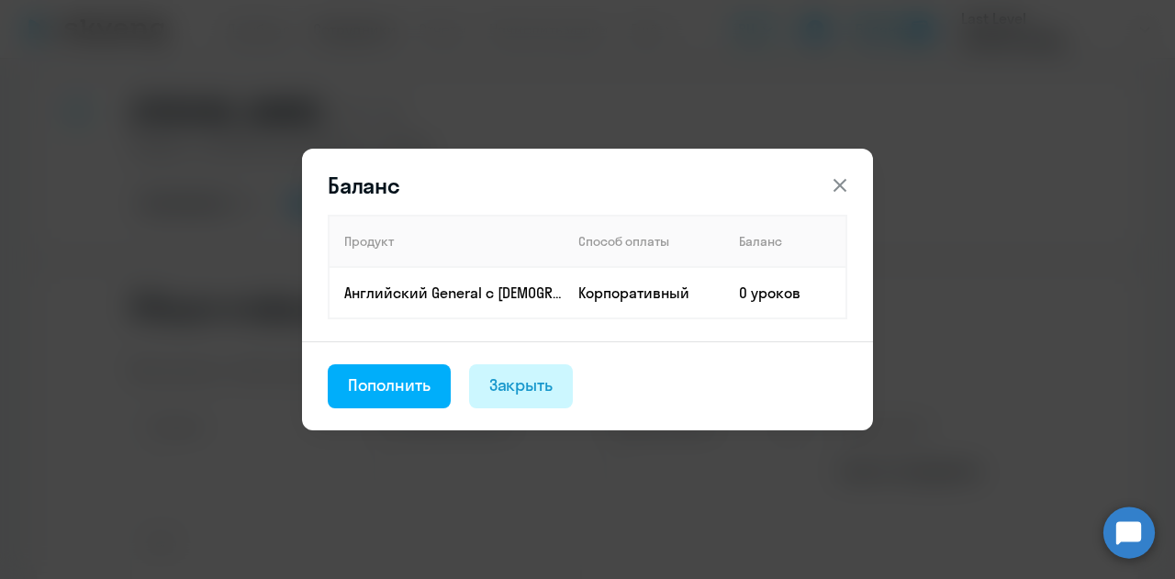
click at [524, 376] on div "Закрыть" at bounding box center [521, 386] width 64 height 24
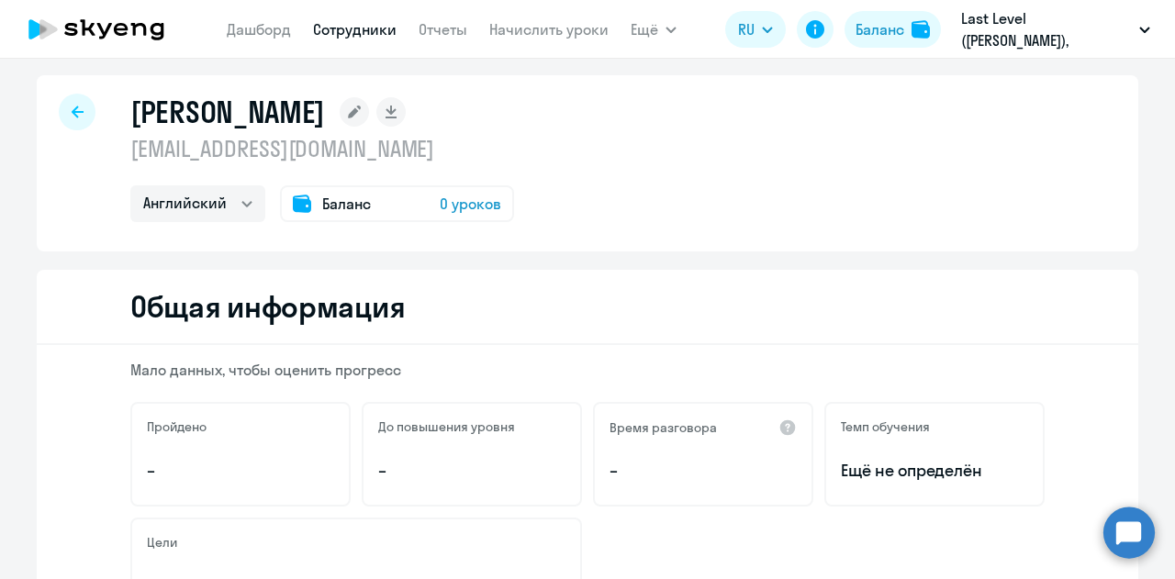
click at [83, 104] on div at bounding box center [77, 112] width 37 height 37
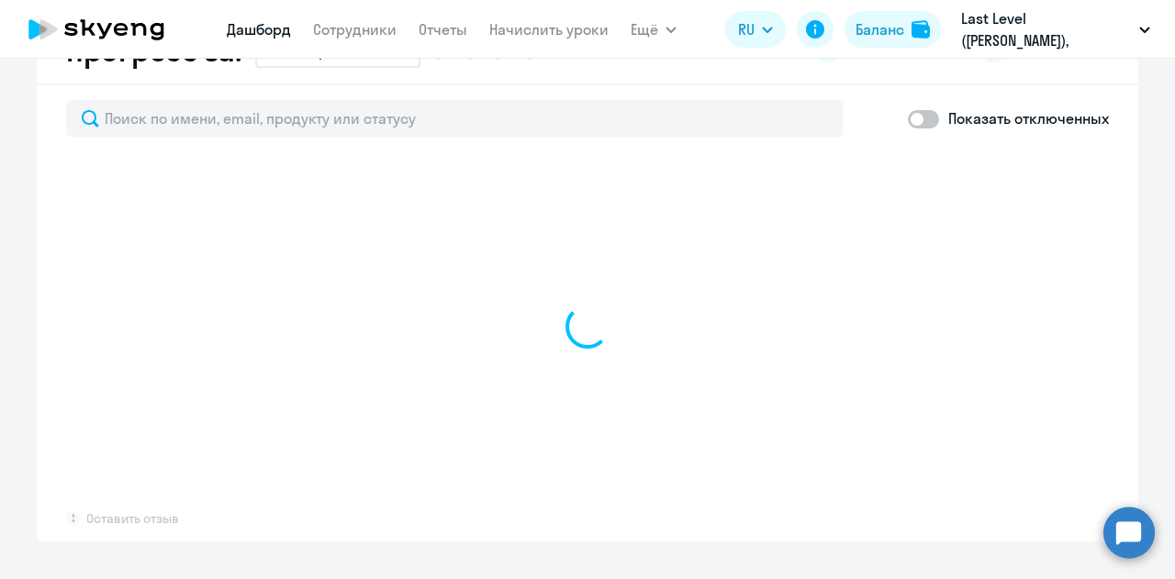
select select "30"
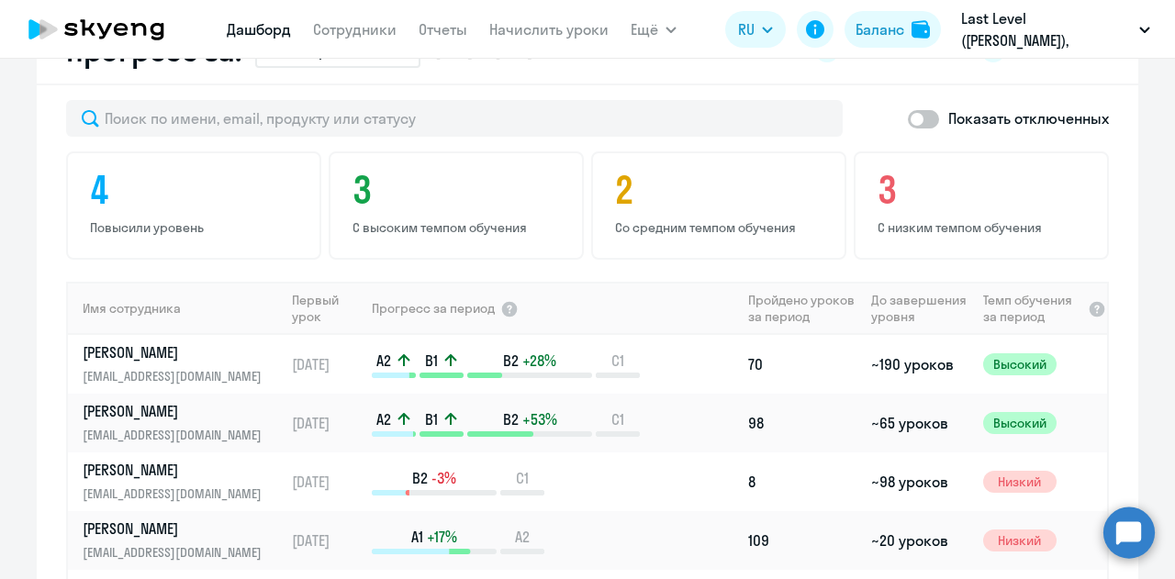
scroll to position [1115, 0]
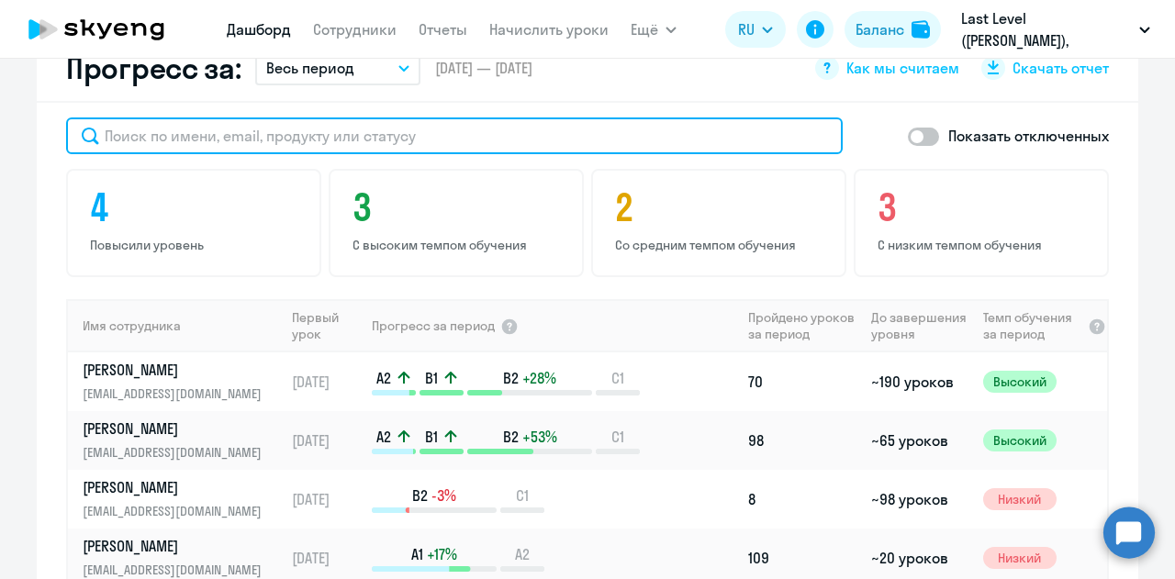
click at [336, 118] on input "text" at bounding box center [454, 136] width 777 height 37
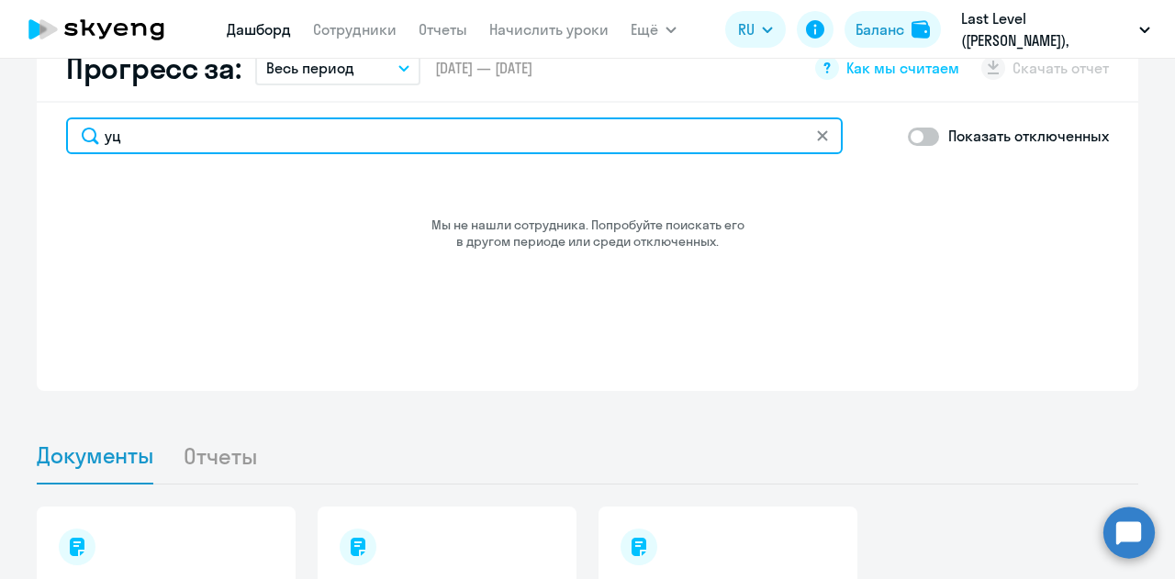
type input "у"
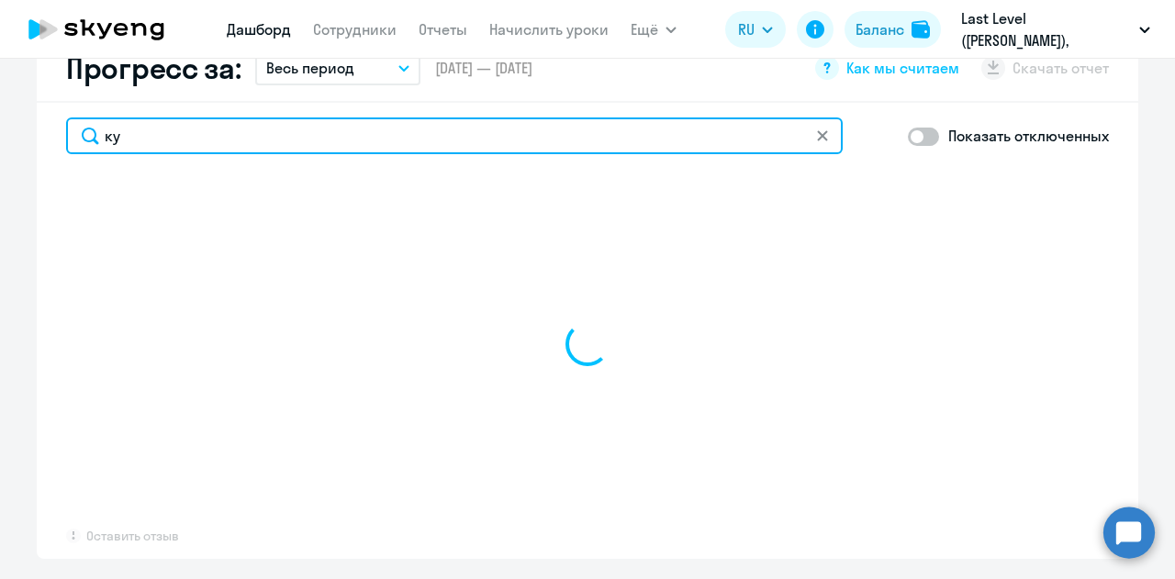
type input "куз"
select select "30"
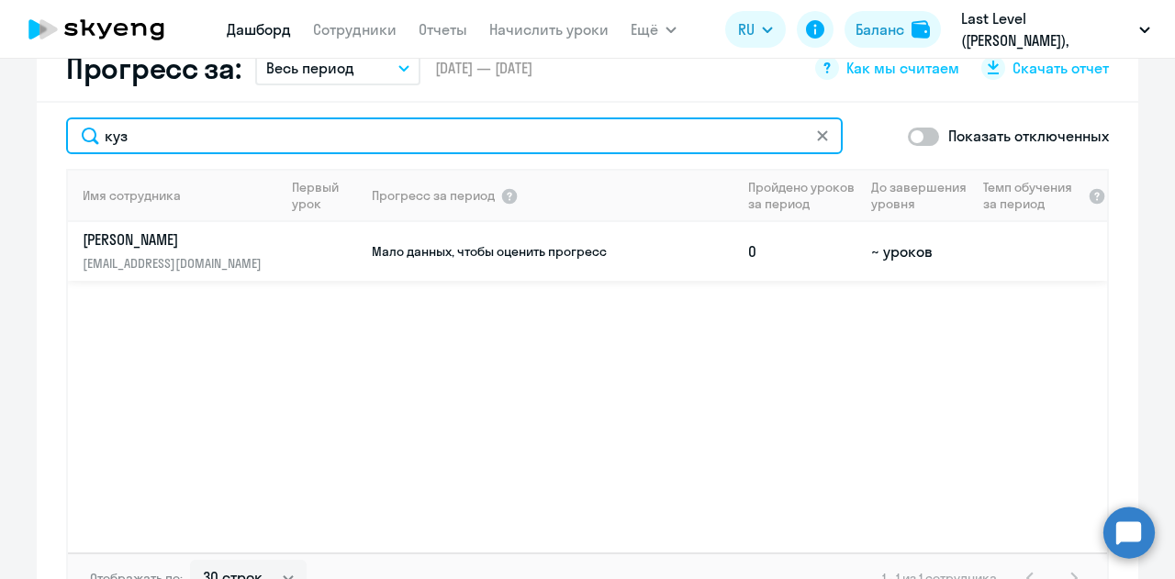
type input "куз"
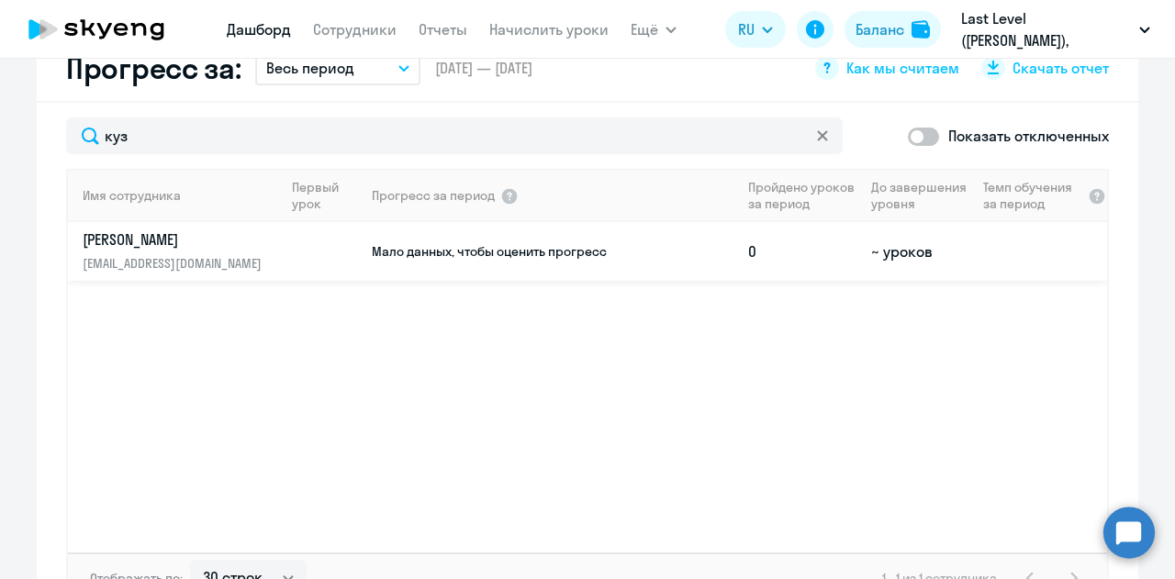
drag, startPoint x: 349, startPoint y: 203, endPoint x: 229, endPoint y: 227, distance: 122.6
click at [229, 253] on p "[PERSON_NAME][EMAIL_ADDRESS][DOMAIN_NAME]" at bounding box center [177, 263] width 189 height 20
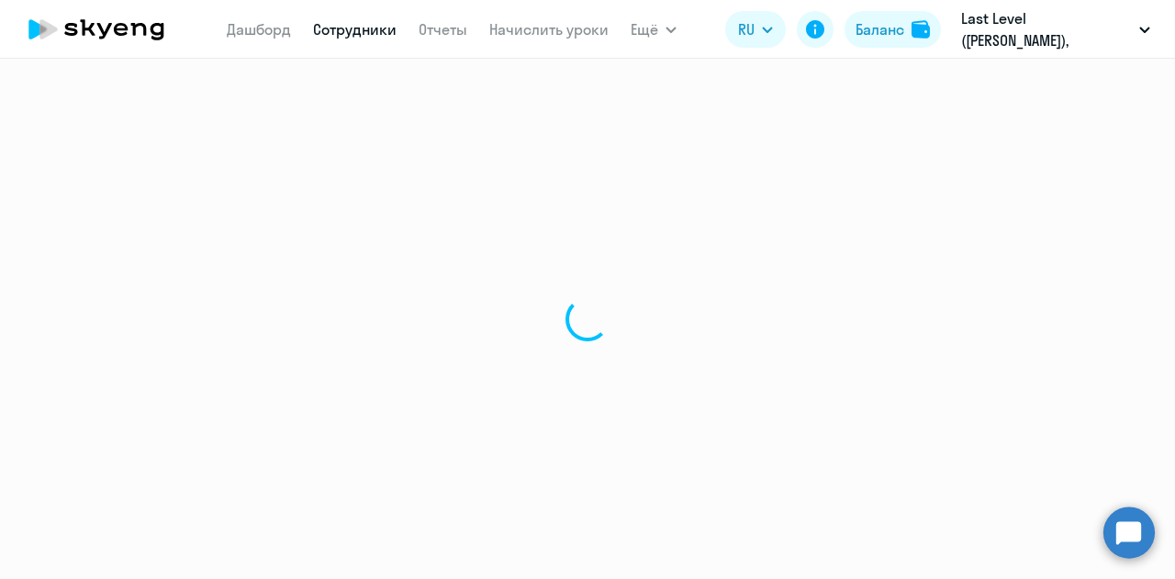
select select "english"
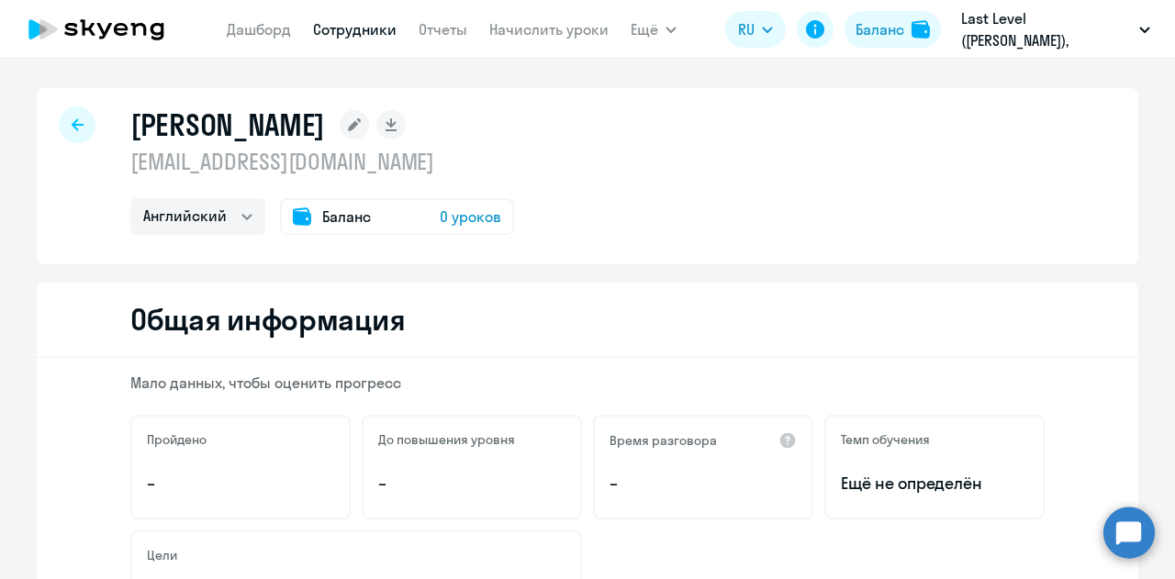
click at [81, 126] on div at bounding box center [77, 125] width 37 height 37
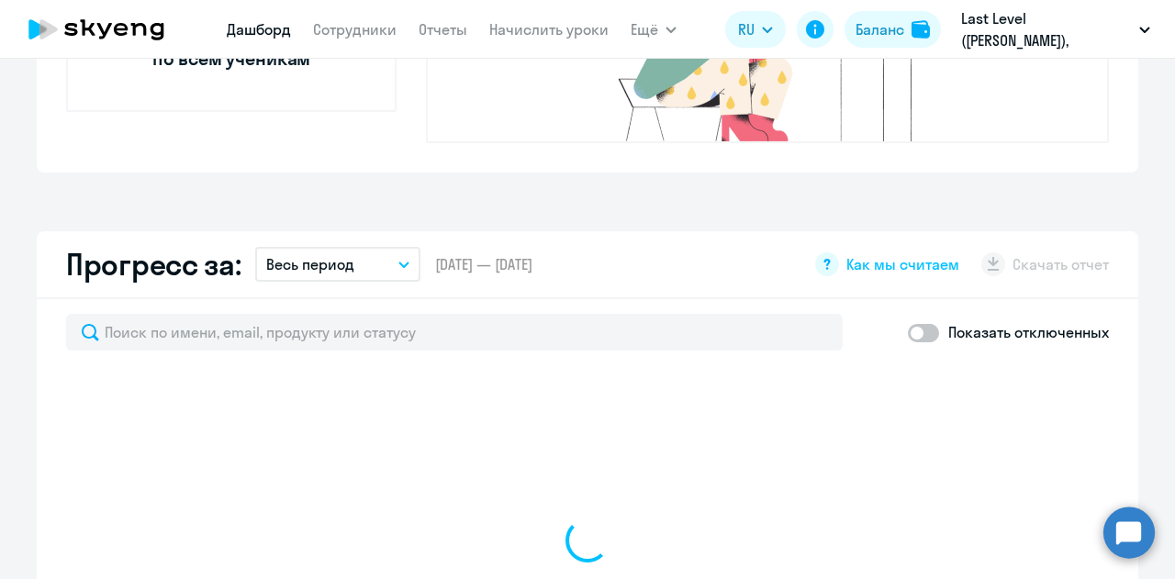
select select "30"
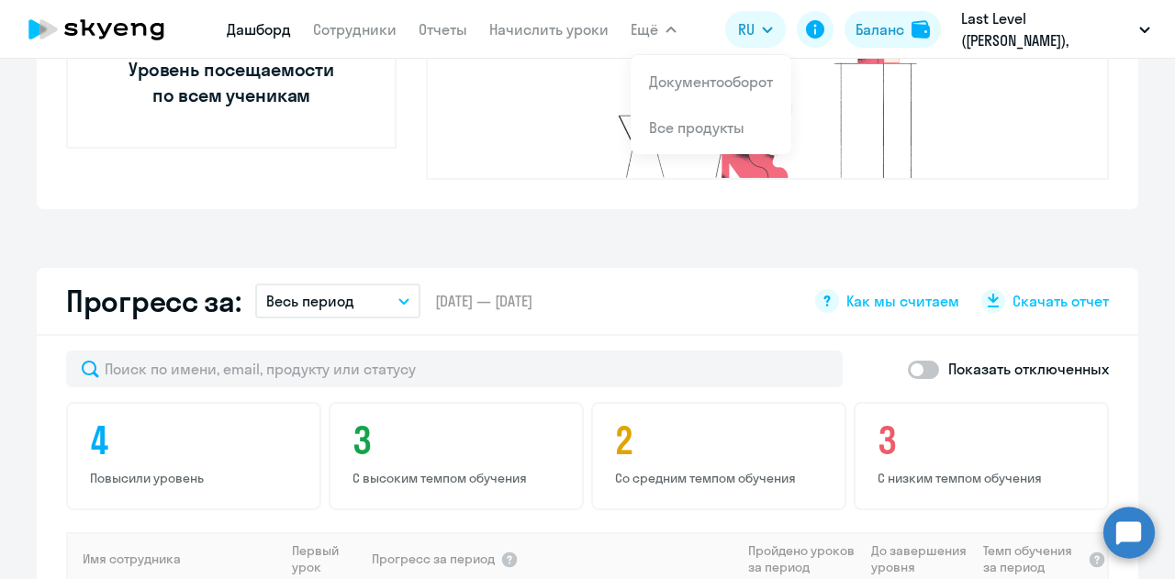
scroll to position [643, 0]
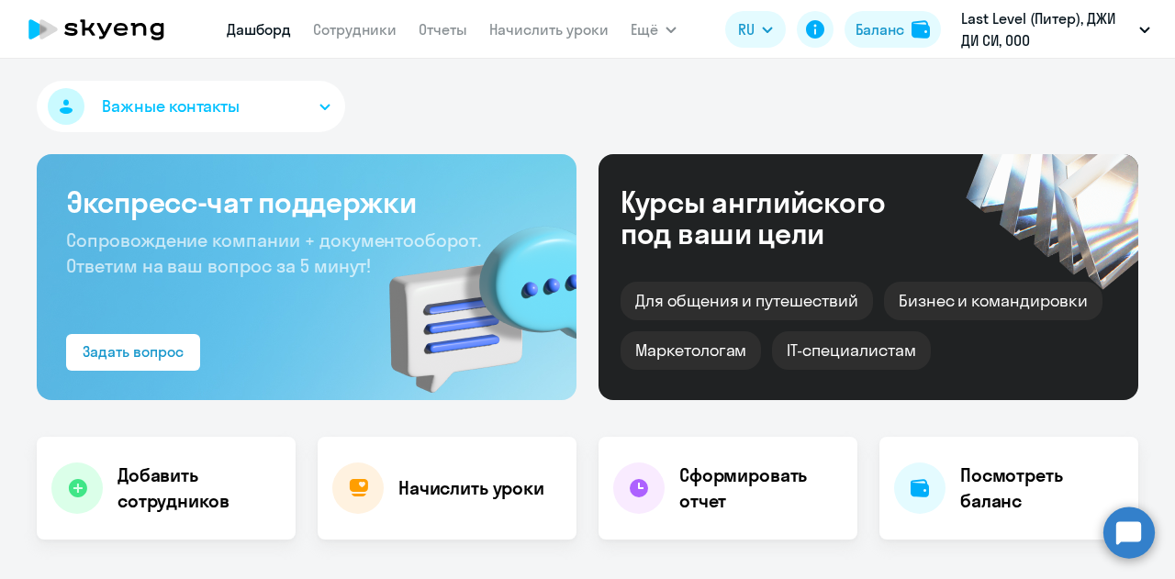
select select "30"
